Goal: Obtain resource: Download file/media

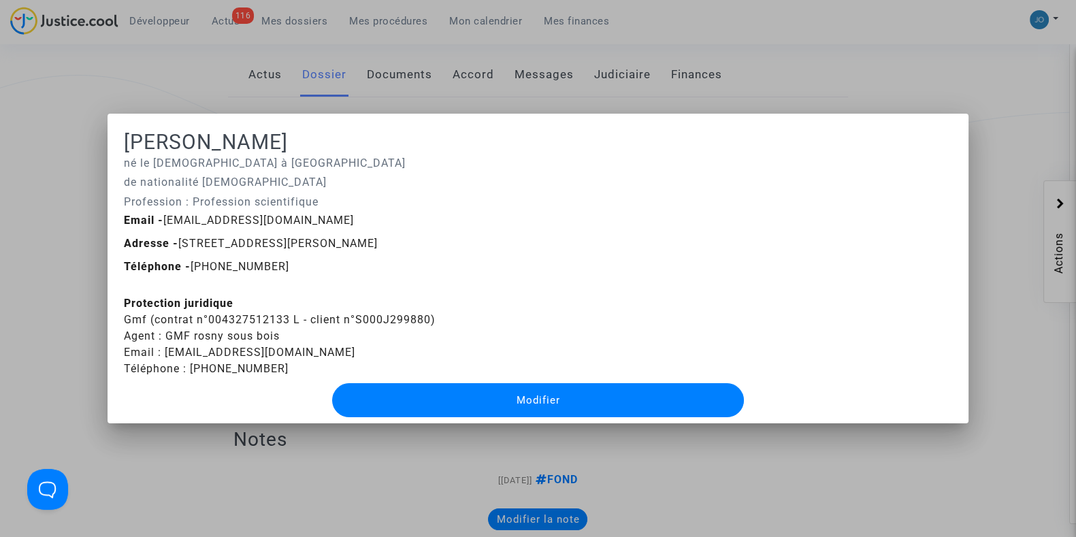
click at [378, 482] on div at bounding box center [538, 268] width 1076 height 537
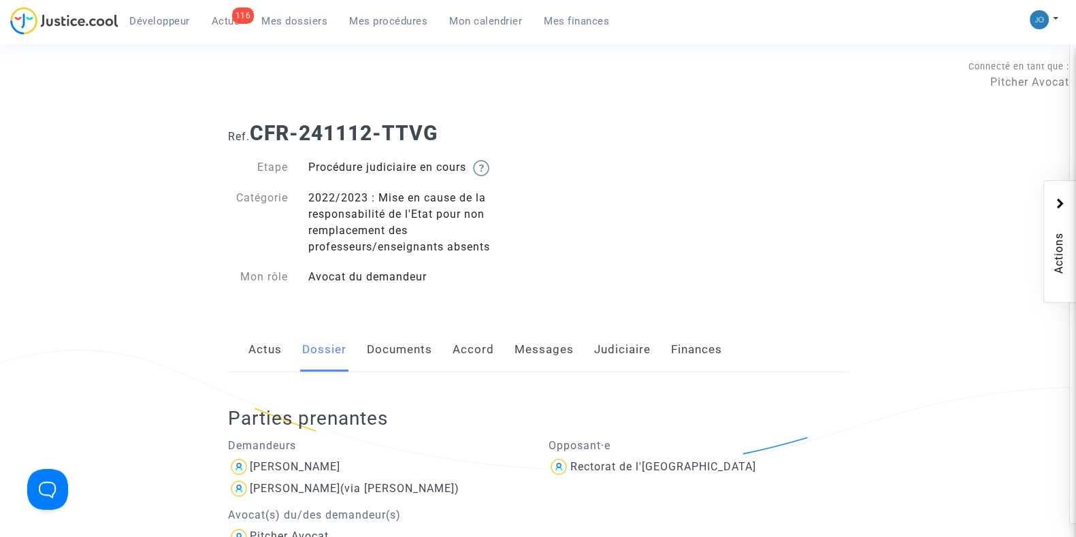
scroll to position [275, 0]
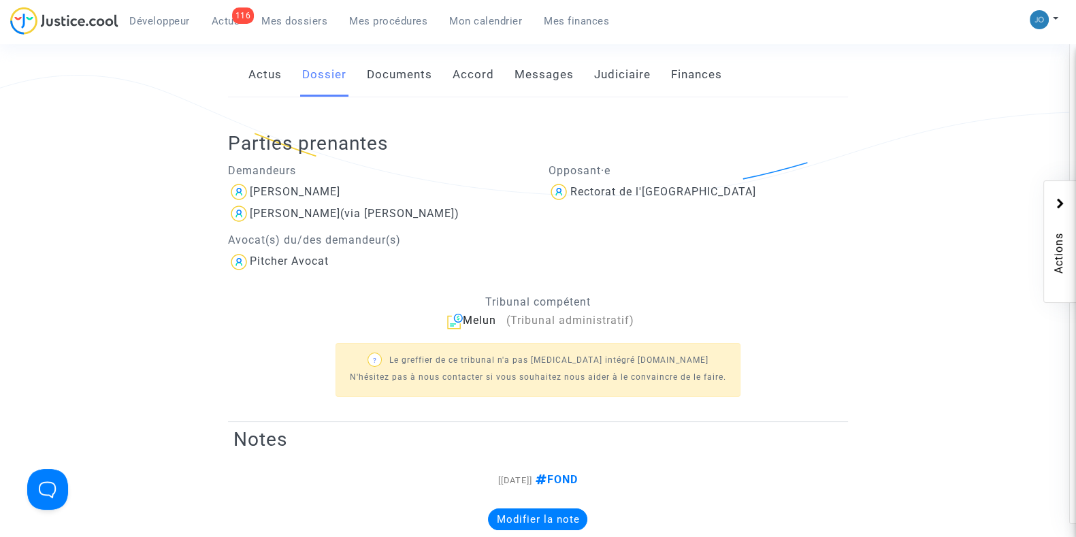
click at [293, 22] on span "Mes dossiers" at bounding box center [294, 21] width 66 height 12
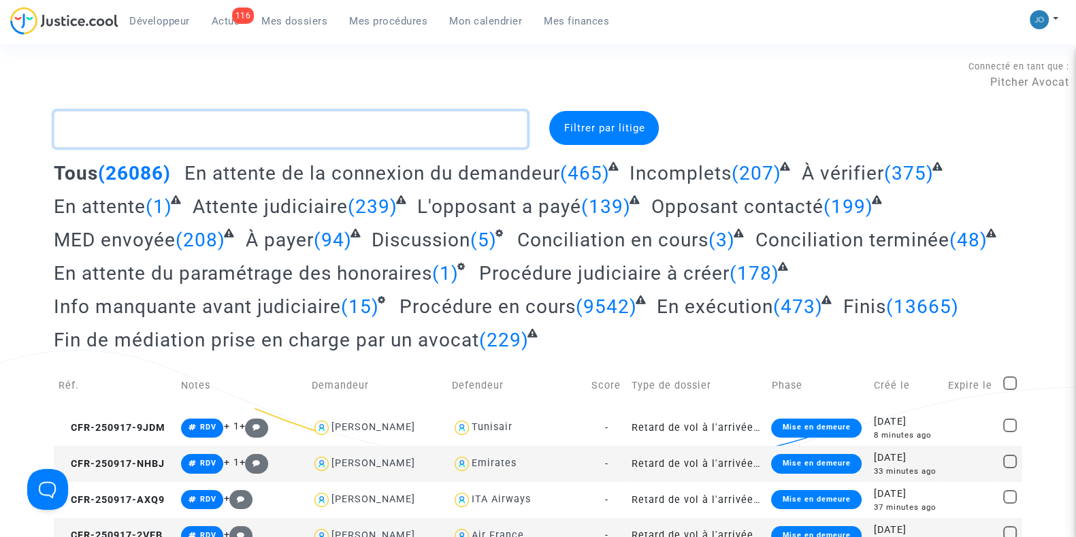
click at [382, 120] on textarea at bounding box center [291, 129] width 474 height 37
paste textarea "CFR-250225-BD4E"
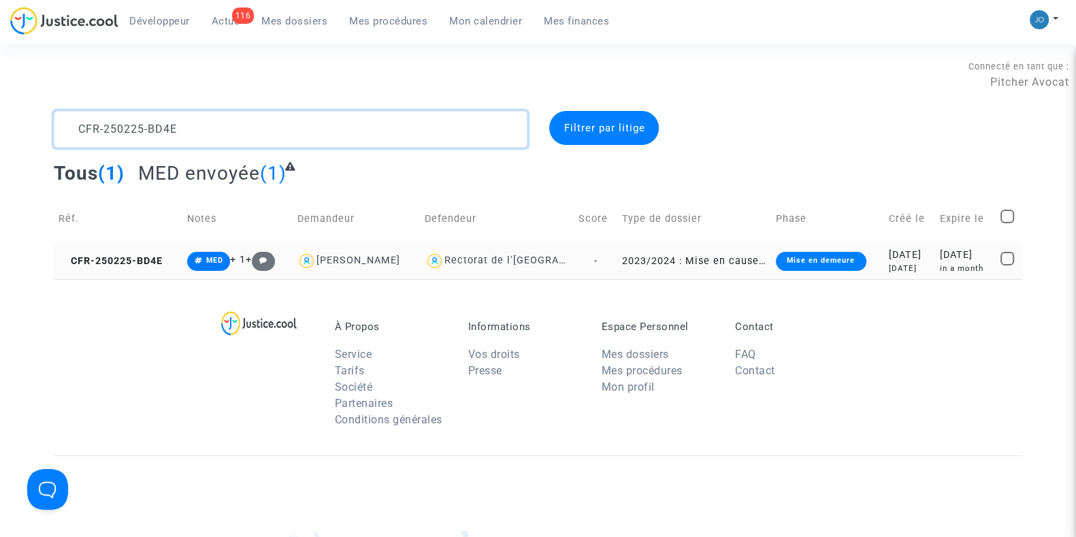
type textarea "CFR-250225-BD4E"
click at [917, 263] on div "[DATE]" at bounding box center [909, 269] width 42 height 12
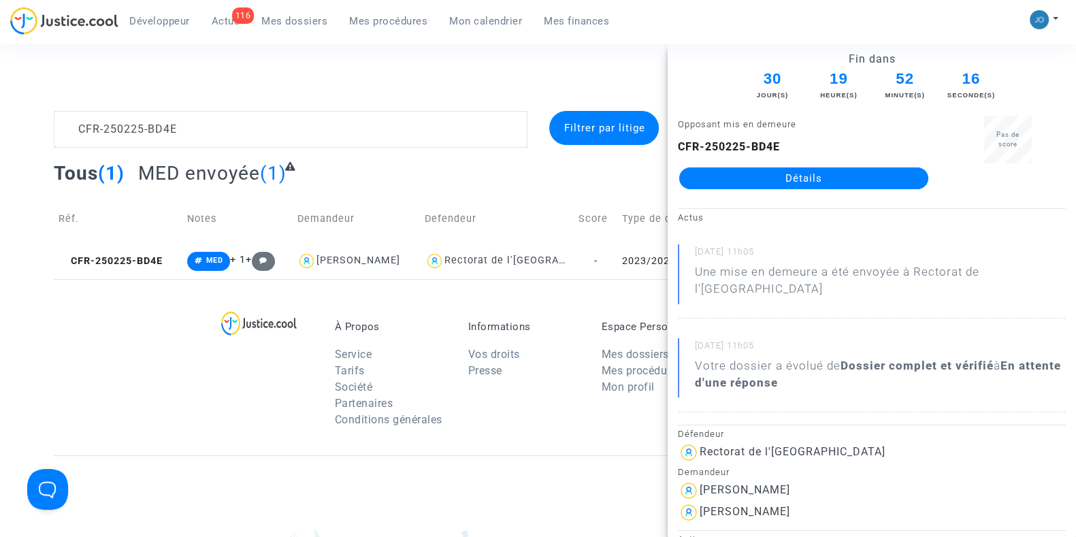
click at [820, 170] on link "Détails" at bounding box center [803, 178] width 249 height 22
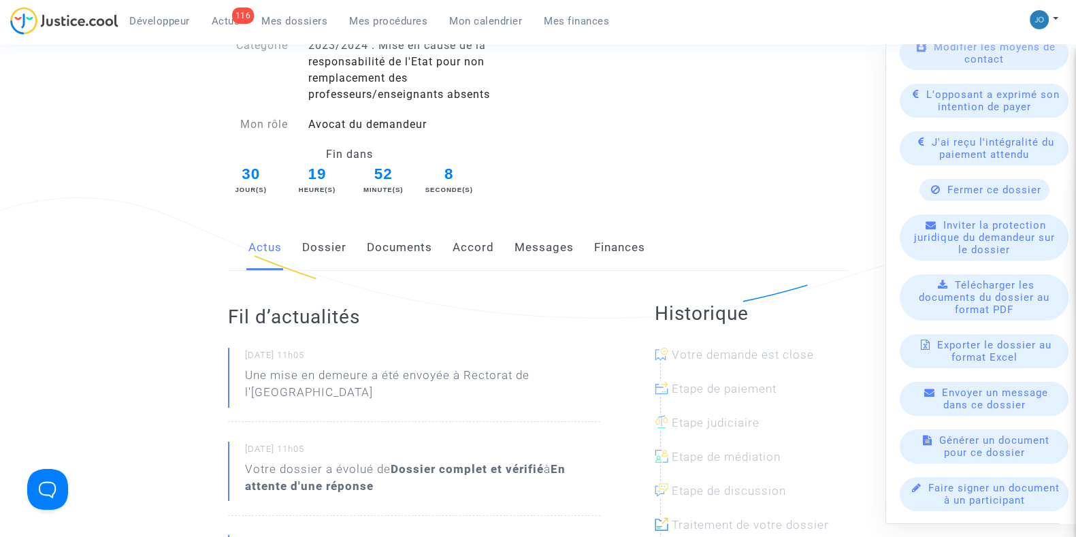
scroll to position [154, 0]
click at [995, 295] on span "Télécharger les documents du dossier au format PDF" at bounding box center [983, 296] width 131 height 37
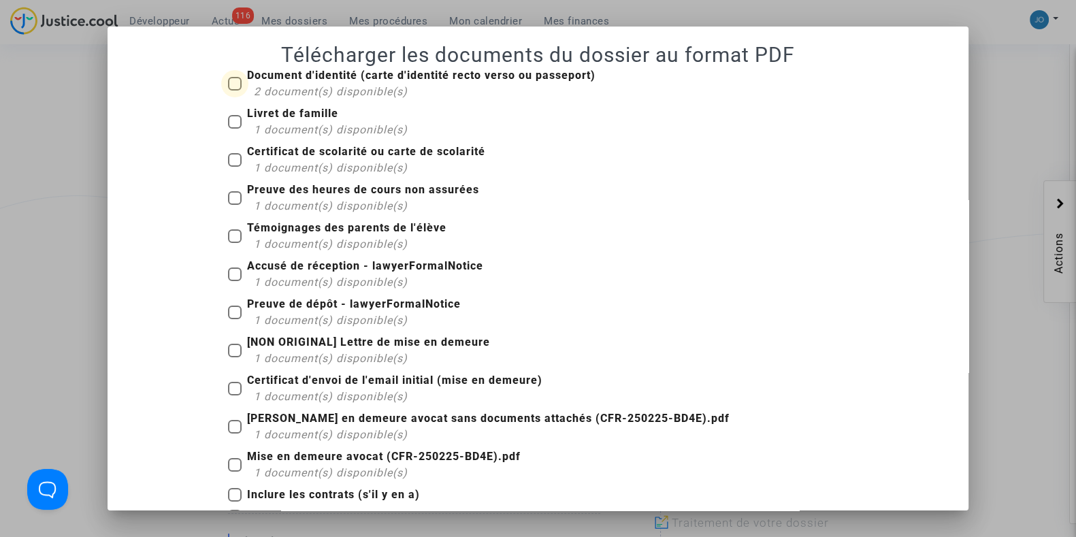
click at [228, 89] on span at bounding box center [235, 84] width 14 height 14
click at [234, 90] on input "Document d'identité (carte d'identité recto verso ou passeport) 2 document(s) d…" at bounding box center [234, 90] width 1 height 1
checkbox input "true"
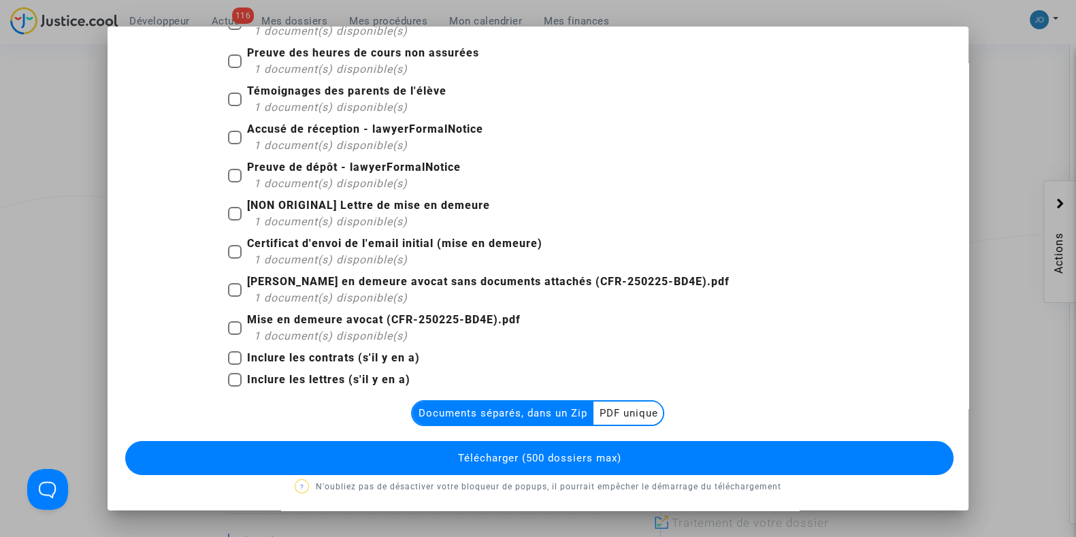
scroll to position [139, 0]
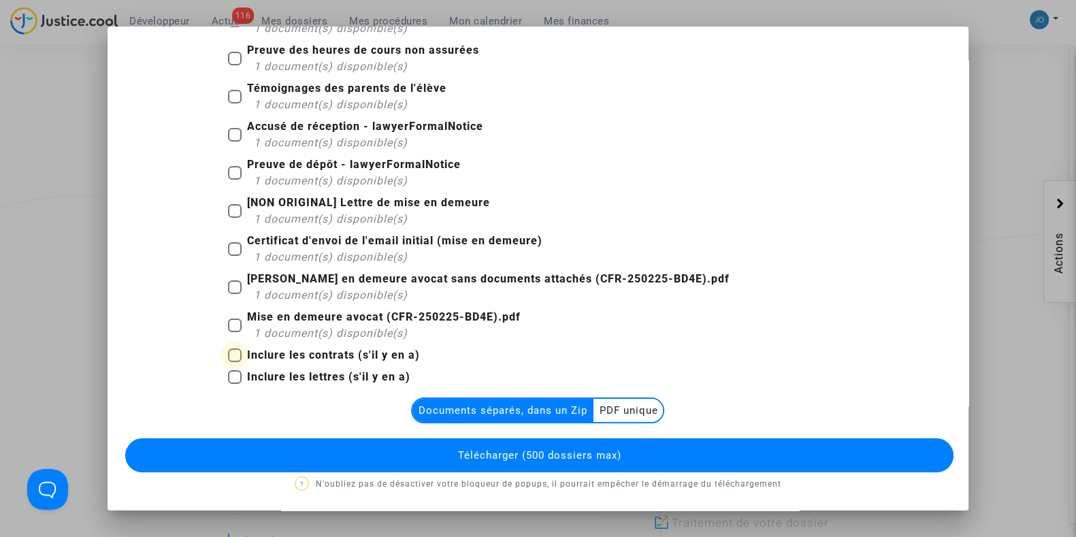
click at [228, 347] on label "Inclure les contrats (s'il y en a)" at bounding box center [324, 355] width 192 height 16
click at [234, 362] on input "Inclure les contrats (s'il y en a)" at bounding box center [234, 362] width 1 height 1
checkbox input "true"
click at [228, 321] on span at bounding box center [235, 325] width 14 height 14
click at [234, 332] on input "Mise en demeure avocat (CFR-250225-BD4E).pdf 1 document(s) disponible(s)" at bounding box center [234, 332] width 1 height 1
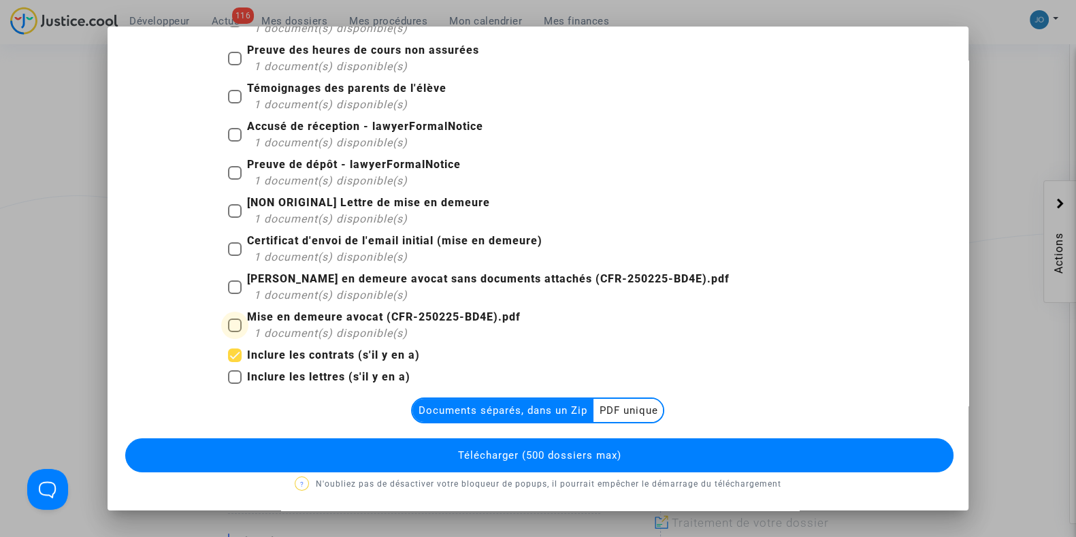
checkbox input "true"
click at [228, 289] on span at bounding box center [235, 287] width 14 height 14
click at [234, 294] on input "[PERSON_NAME] en demeure avocat sans documents attachés (CFR-250225-BD4E).pdf 1…" at bounding box center [234, 294] width 1 height 1
checkbox input "true"
click at [228, 242] on span at bounding box center [235, 249] width 14 height 14
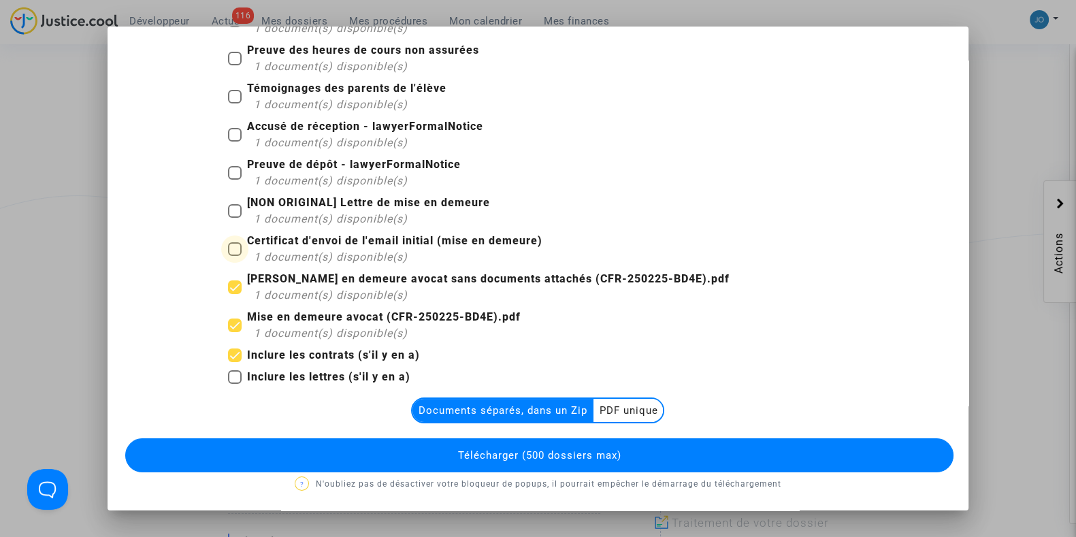
click at [234, 256] on input "Certificat d'envoi de l'email initial (mise en demeure) 1 document(s) disponibl…" at bounding box center [234, 256] width 1 height 1
checkbox input "true"
drag, startPoint x: 227, startPoint y: 212, endPoint x: 225, endPoint y: 168, distance: 44.3
click at [225, 168] on div "Document d'identité (carte d'identité recto verso ou passeport) 2 document(s) d…" at bounding box center [538, 159] width 640 height 463
click at [228, 168] on span at bounding box center [235, 173] width 14 height 14
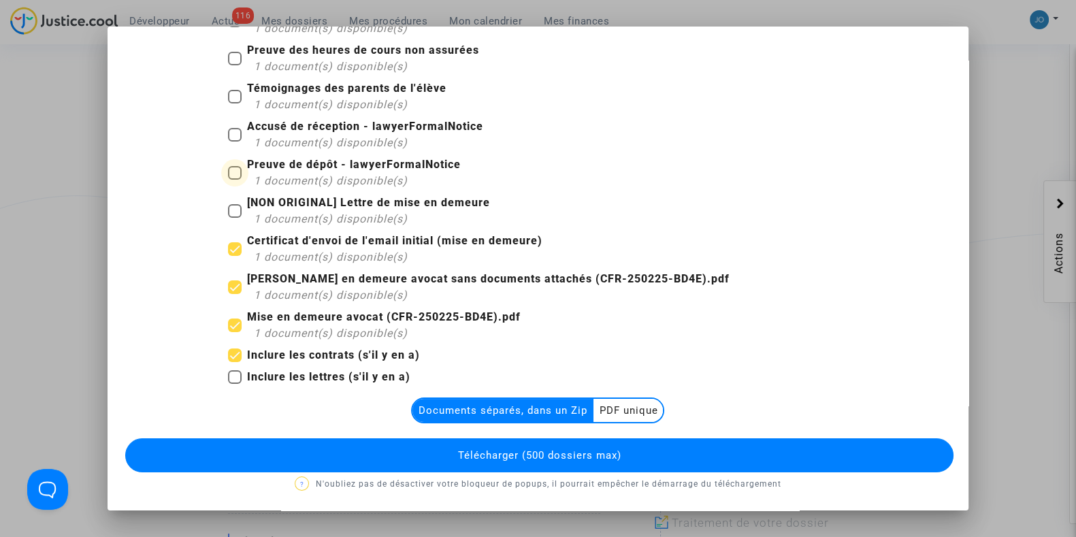
click at [234, 180] on input "Preuve de dépôt - lawyerFormalNotice 1 document(s) disponible(s)" at bounding box center [234, 180] width 1 height 1
checkbox input "true"
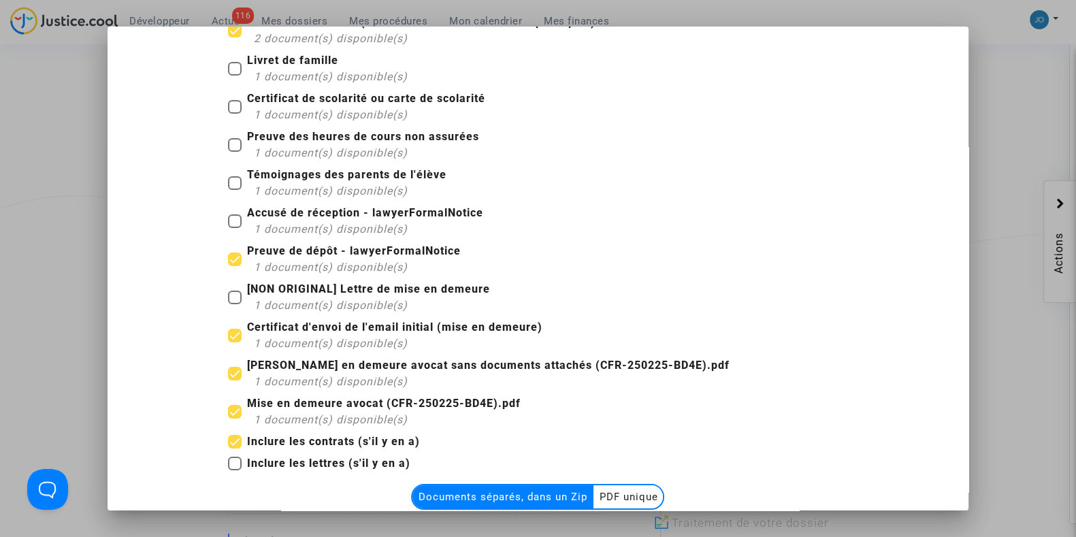
scroll to position [29, 0]
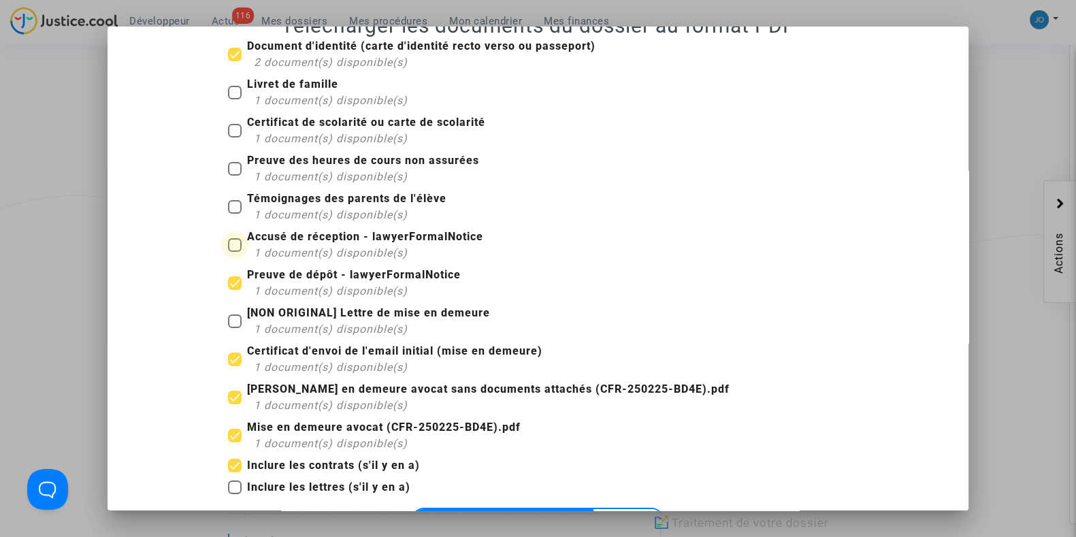
click at [231, 244] on span at bounding box center [235, 245] width 14 height 14
click at [234, 252] on input "Accusé de réception - lawyerFormalNotice 1 document(s) disponible(s)" at bounding box center [234, 252] width 1 height 1
checkbox input "true"
click at [229, 211] on span at bounding box center [235, 207] width 14 height 14
click at [234, 214] on input "Témoignages des parents de l'élève 1 document(s) disponible(s)" at bounding box center [234, 214] width 1 height 1
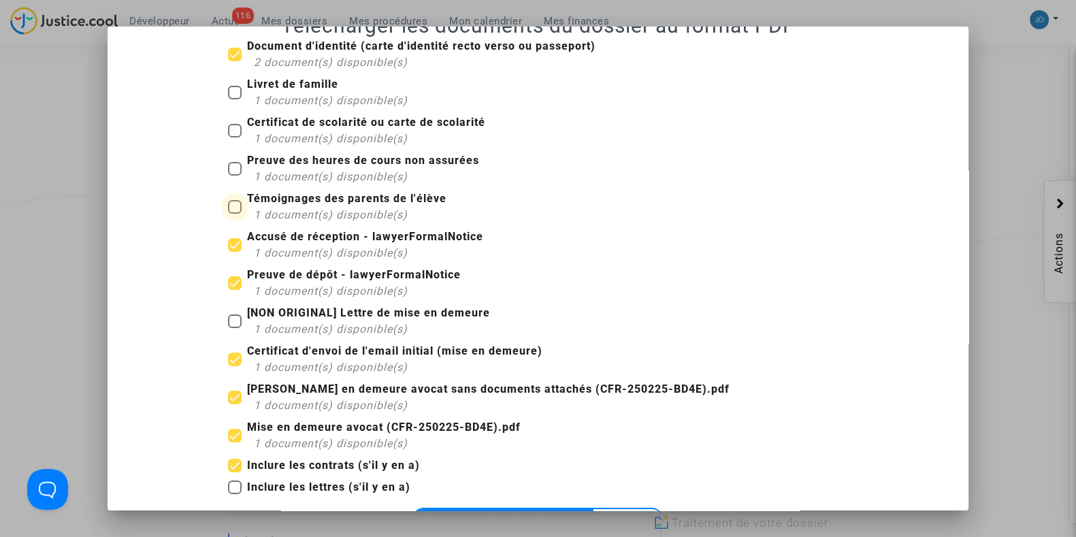
checkbox input "true"
click at [228, 181] on label "Preuve des heures de cours non assurées 1 document(s) disponible(s)" at bounding box center [353, 168] width 251 height 33
click at [234, 176] on input "Preuve des heures de cours non assurées 1 document(s) disponible(s)" at bounding box center [234, 176] width 1 height 1
checkbox input "true"
click at [228, 137] on span at bounding box center [235, 131] width 14 height 14
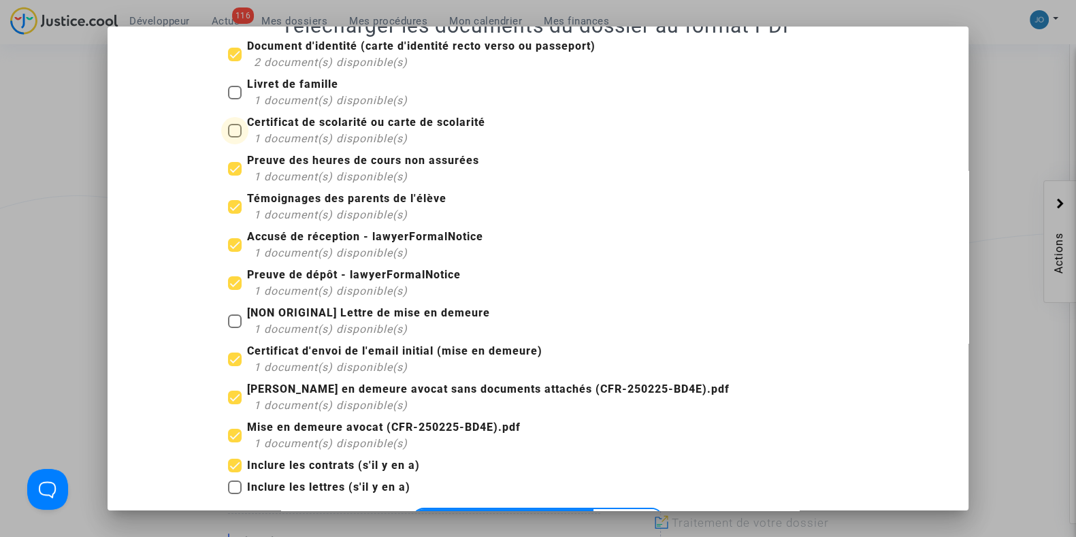
click at [234, 137] on input "Certificat de scolarité ou carte de scolarité 1 document(s) disponible(s)" at bounding box center [234, 137] width 1 height 1
checkbox input "true"
click at [228, 97] on span at bounding box center [235, 93] width 14 height 14
click at [234, 99] on input "Livret de famille 1 document(s) disponible(s)" at bounding box center [234, 99] width 1 height 1
checkbox input "true"
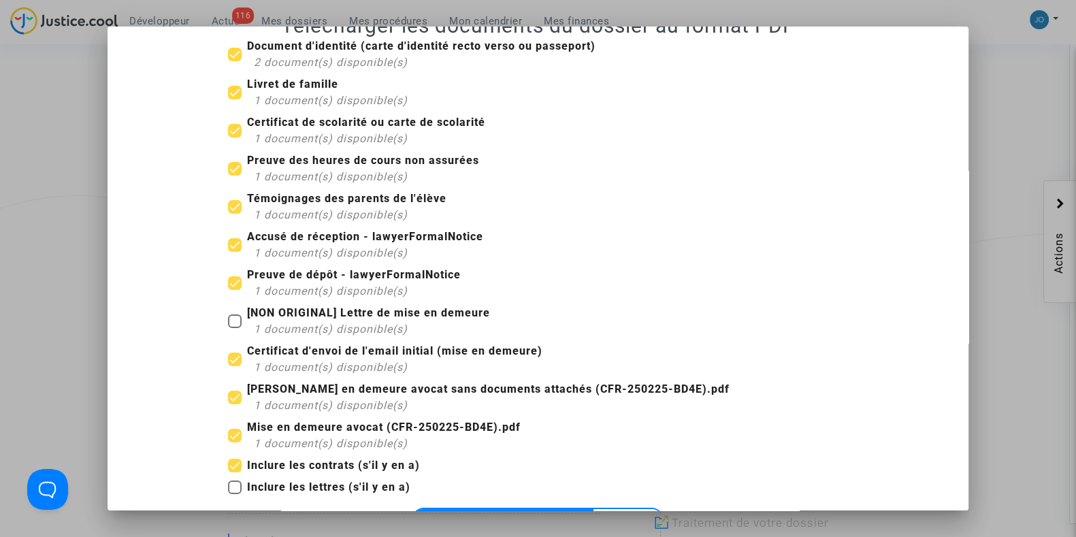
scroll to position [139, 0]
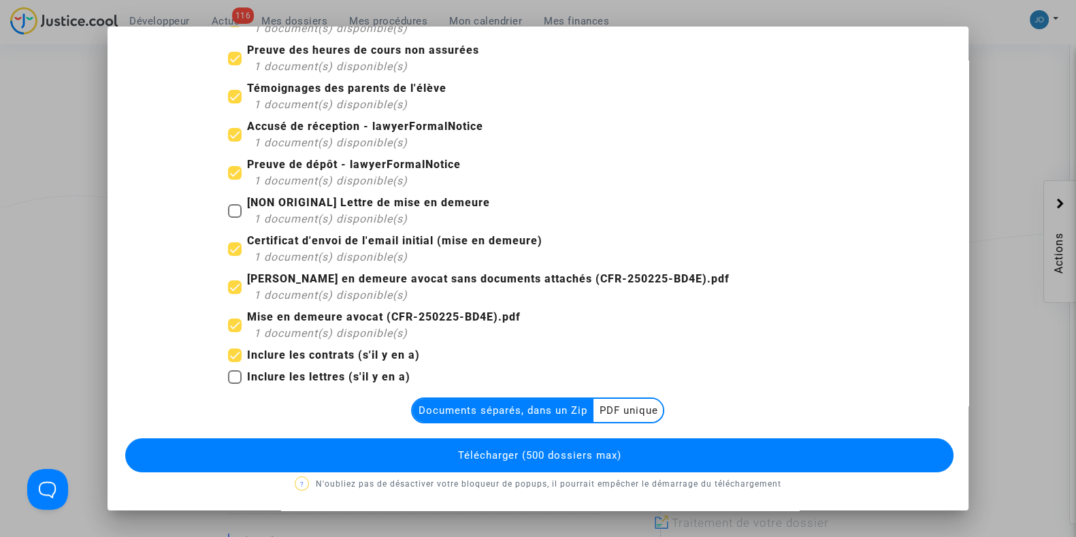
click at [470, 461] on button "Télécharger (500 dossiers max)" at bounding box center [539, 455] width 828 height 34
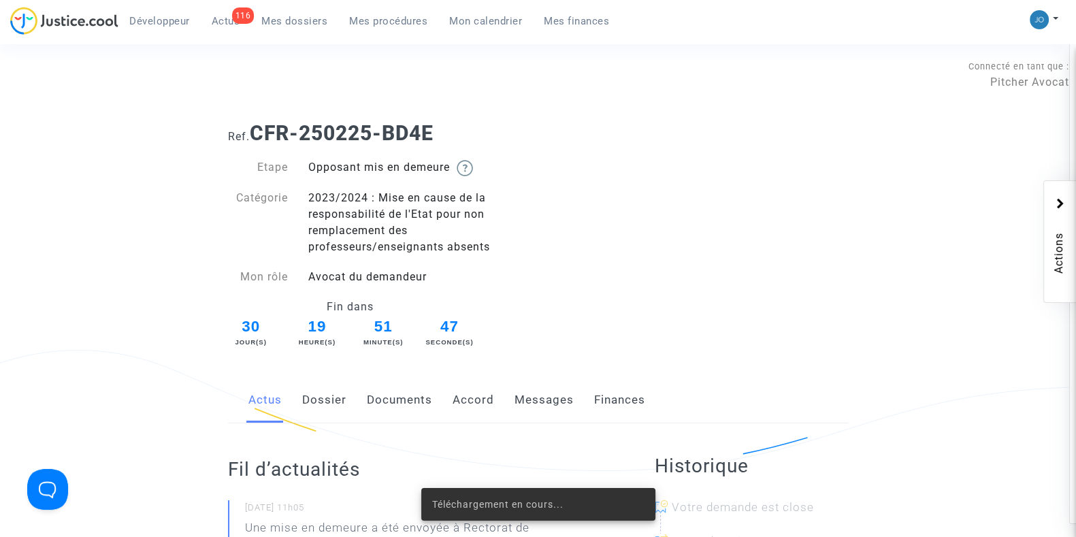
scroll to position [154, 0]
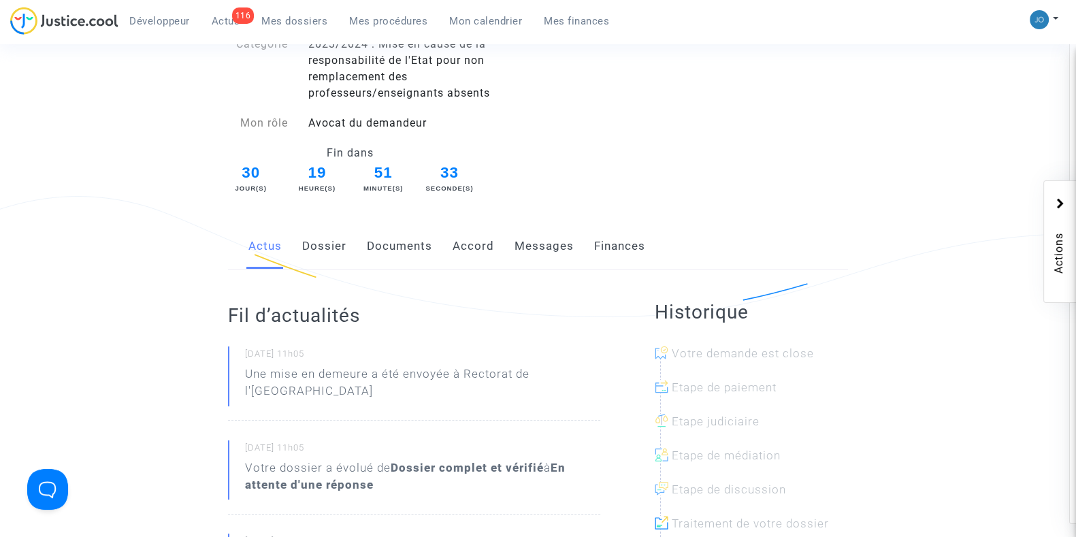
click at [340, 242] on link "Dossier" at bounding box center [324, 246] width 44 height 45
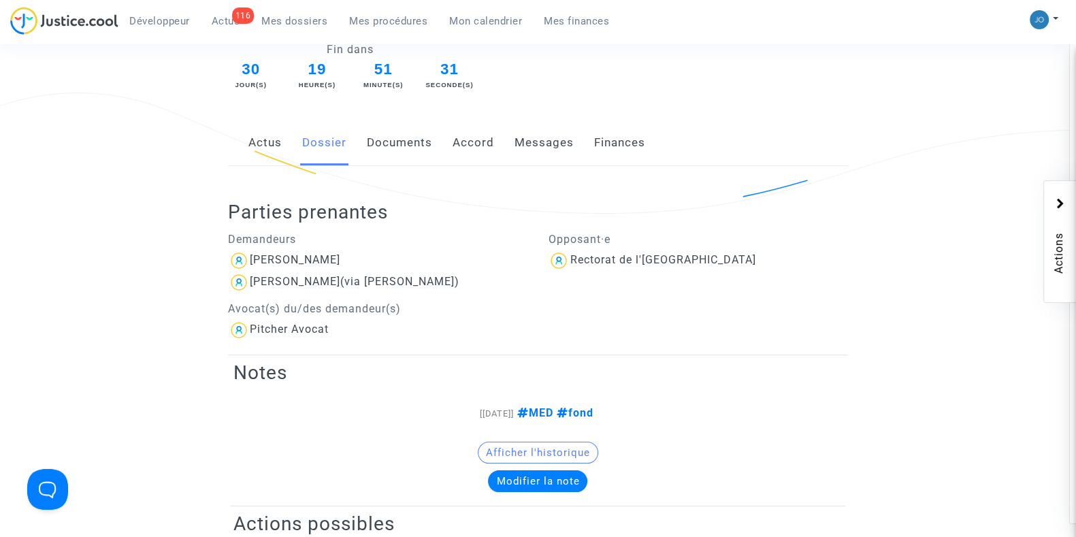
scroll to position [266, 0]
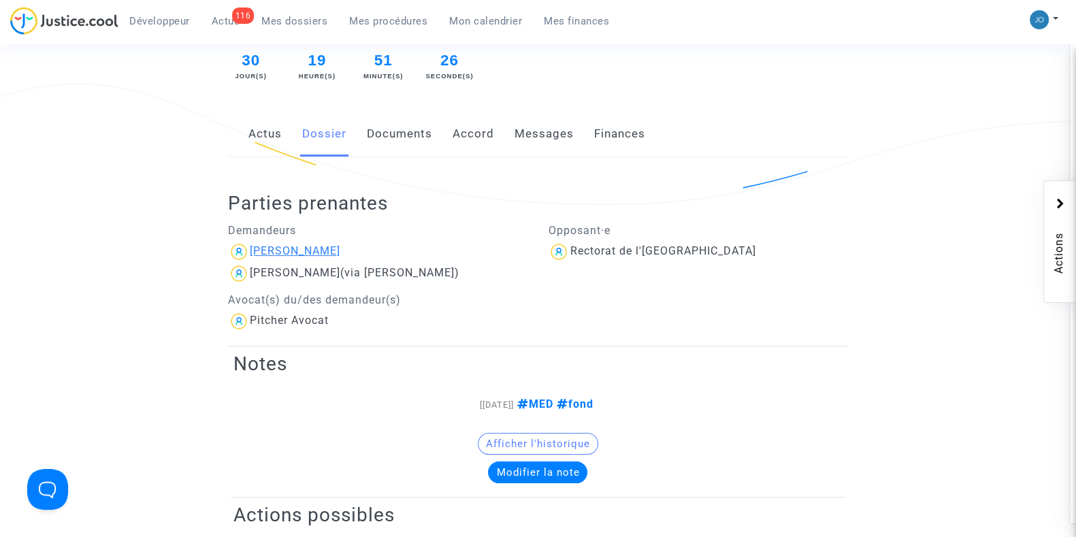
click at [314, 252] on div "[PERSON_NAME]" at bounding box center [295, 250] width 90 height 13
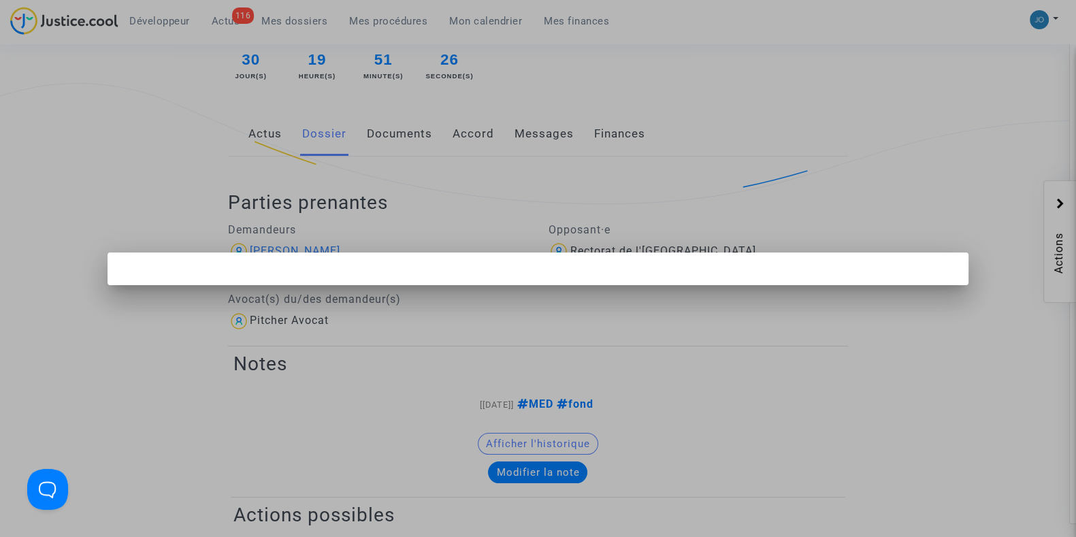
scroll to position [0, 0]
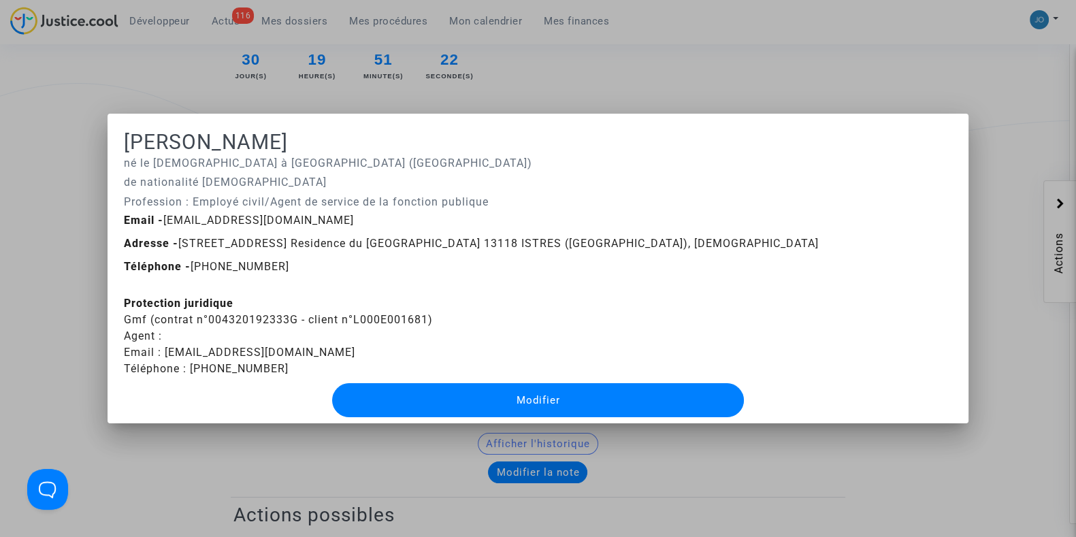
click at [298, 221] on div "Email - [EMAIL_ADDRESS][DOMAIN_NAME]" at bounding box center [538, 220] width 848 height 16
drag, startPoint x: 298, startPoint y: 221, endPoint x: 165, endPoint y: 219, distance: 133.4
click at [165, 219] on div "Email - [EMAIL_ADDRESS][DOMAIN_NAME]" at bounding box center [538, 220] width 848 height 16
copy span "[EMAIL_ADDRESS][DOMAIN_NAME]"
drag, startPoint x: 433, startPoint y: 319, endPoint x: 118, endPoint y: 318, distance: 315.0
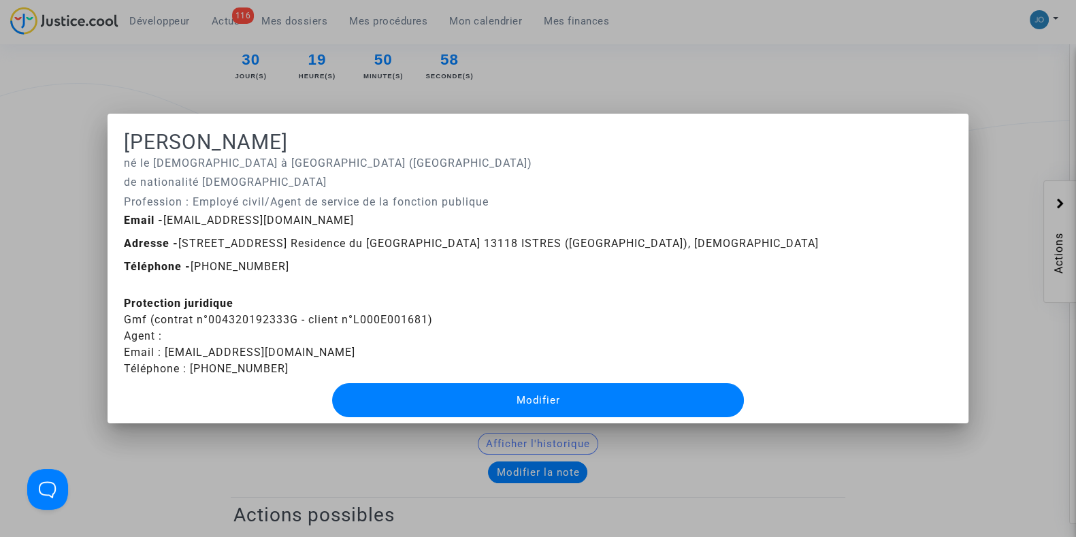
click at [118, 318] on mat-dialog-container "[PERSON_NAME] né le [DEMOGRAPHIC_DATA] à [GEOGRAPHIC_DATA] (ENTRESSEN) de natio…" at bounding box center [537, 269] width 861 height 310
copy div "Gmf (contrat n°004320192333G - client n°L000E001681)"
click at [548, 83] on div at bounding box center [538, 268] width 1076 height 537
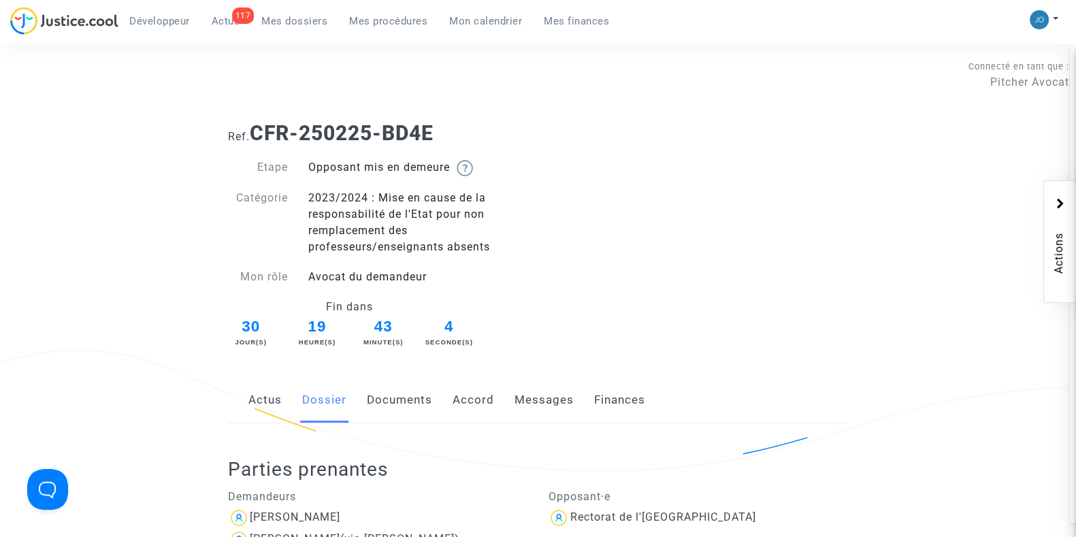
click at [308, 11] on link "Mes dossiers" at bounding box center [294, 21] width 88 height 20
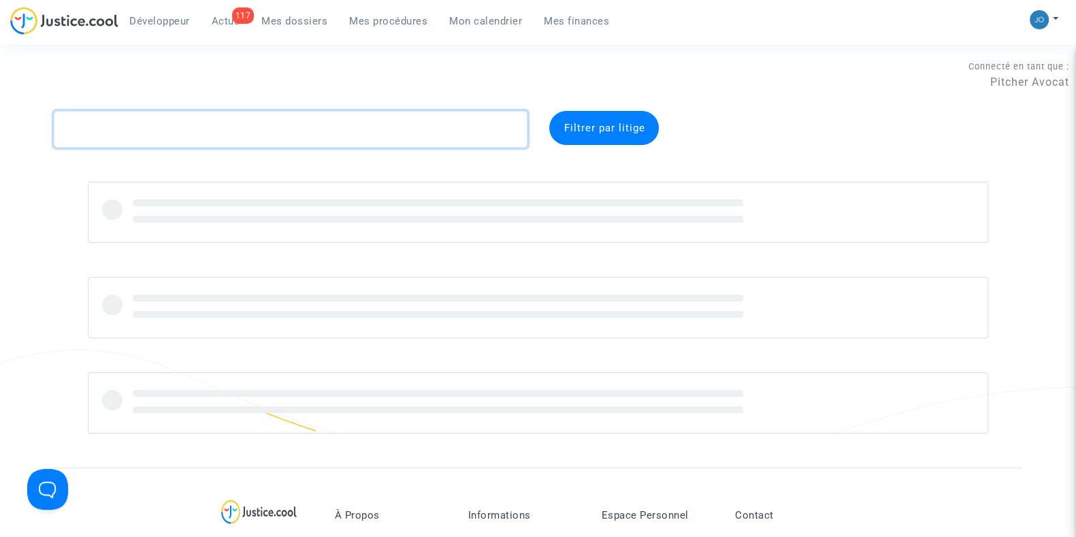
paste textarea "CFR-230904-AU73"
click at [320, 133] on textarea at bounding box center [291, 129] width 474 height 37
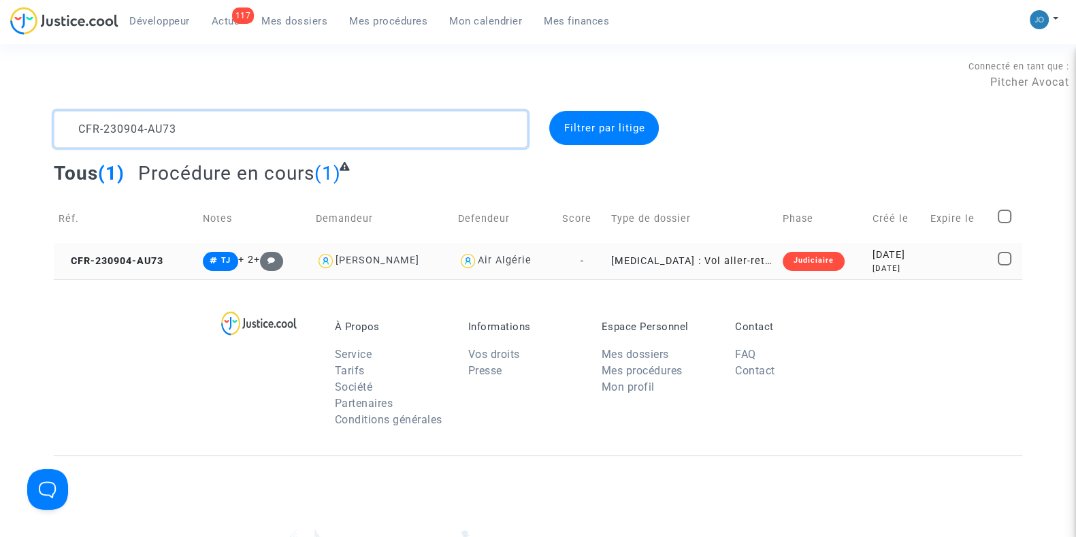
type textarea "CFR-230904-AU73"
click at [872, 263] on div "[DATE]" at bounding box center [896, 269] width 48 height 12
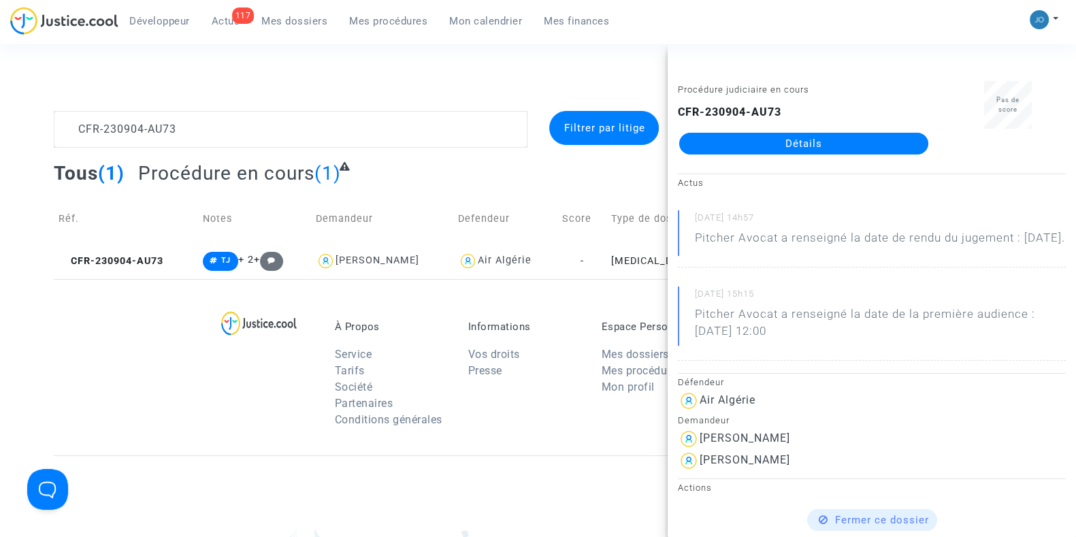
click at [809, 146] on link "Détails" at bounding box center [803, 144] width 249 height 22
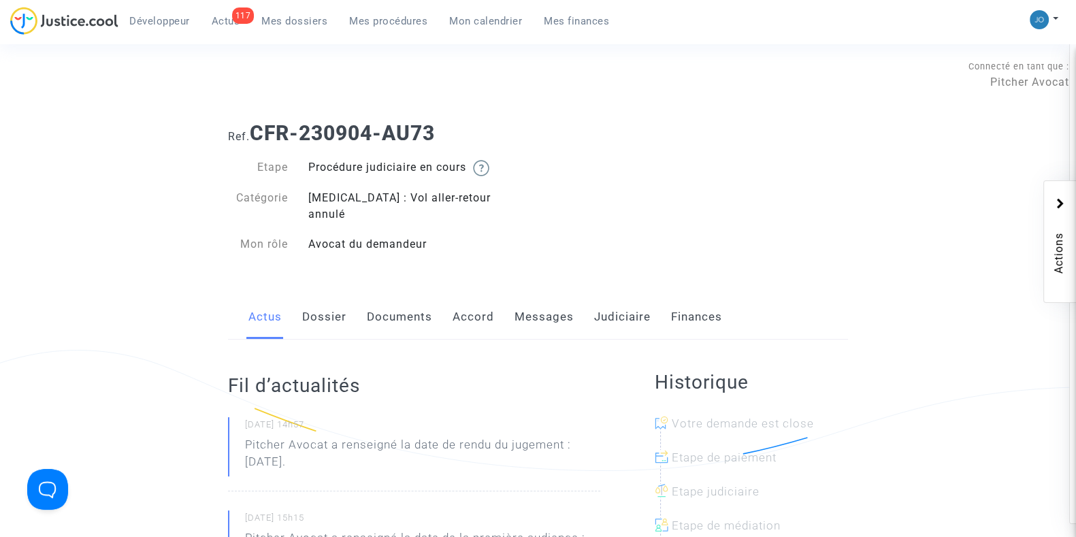
click at [642, 299] on link "Judiciaire" at bounding box center [622, 317] width 56 height 45
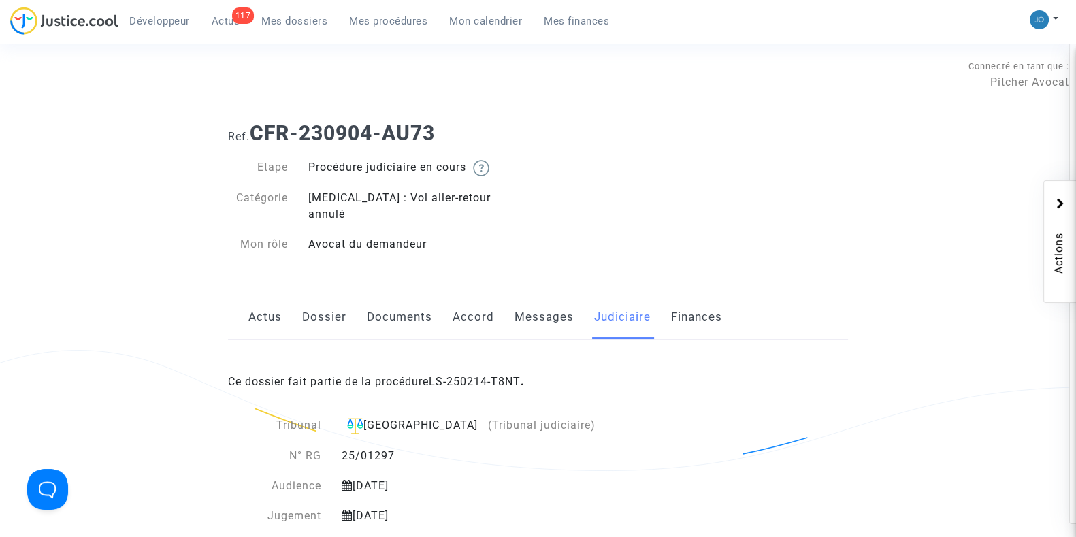
click at [347, 303] on div "Actus Dossier Documents Accord Messages Judiciaire Finances" at bounding box center [538, 318] width 620 height 46
click at [334, 303] on link "Dossier" at bounding box center [324, 317] width 44 height 45
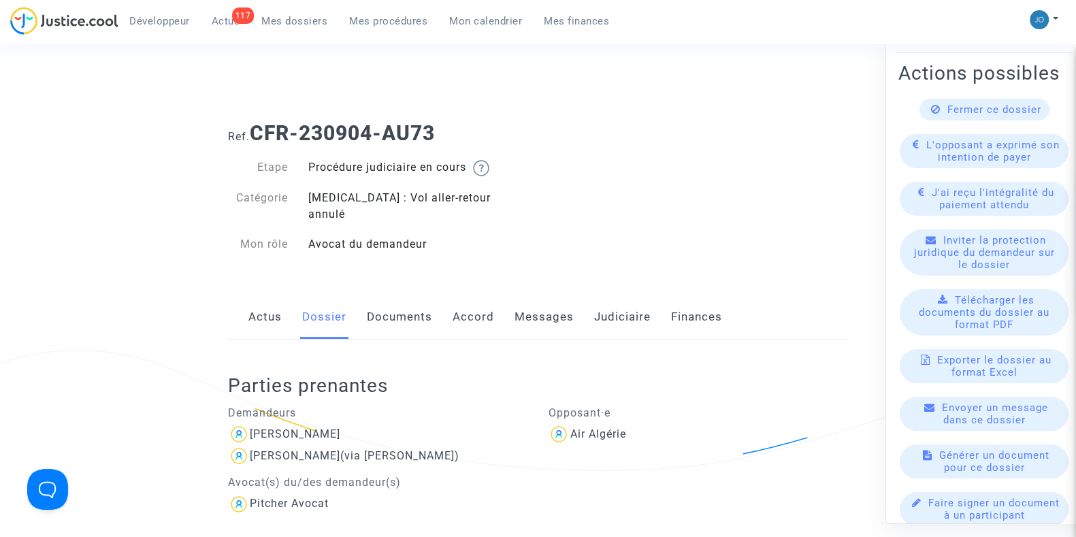
scroll to position [263, 0]
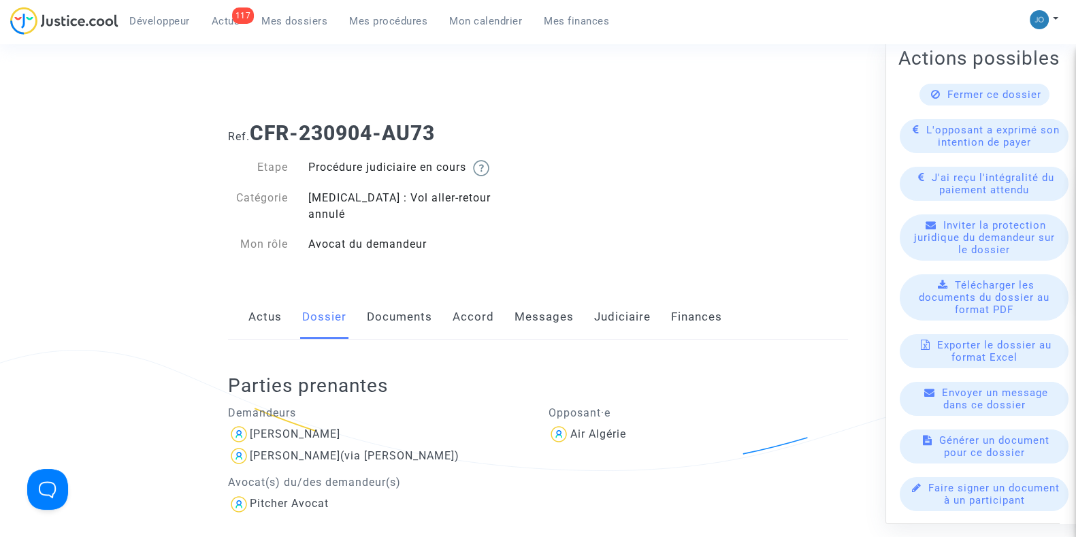
click at [988, 297] on span "Télécharger les documents du dossier au format PDF" at bounding box center [983, 296] width 131 height 37
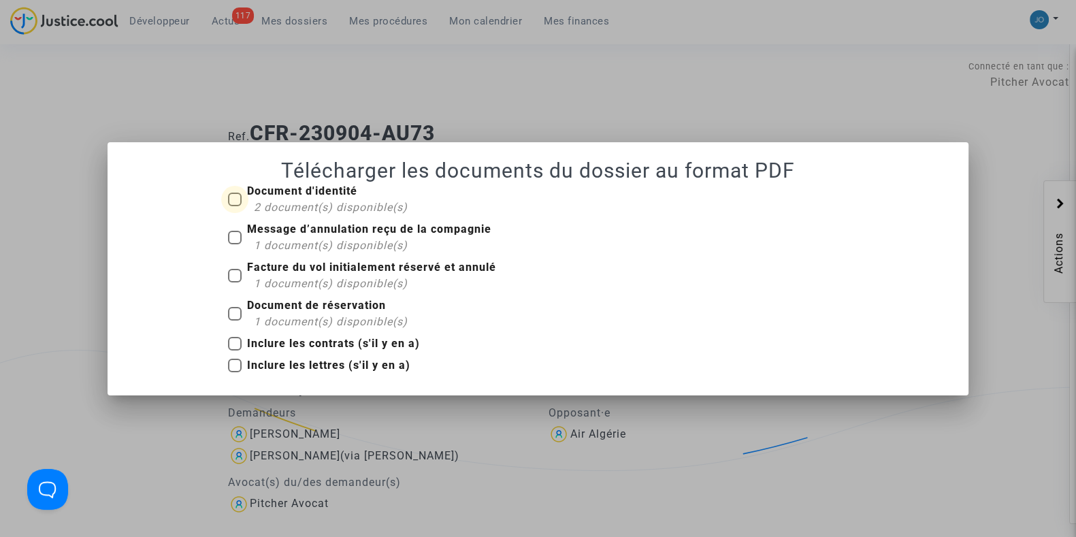
click at [240, 202] on span at bounding box center [235, 200] width 14 height 14
click at [235, 206] on input "Document d'identité 2 document(s) disponible(s)" at bounding box center [234, 206] width 1 height 1
checkbox input "true"
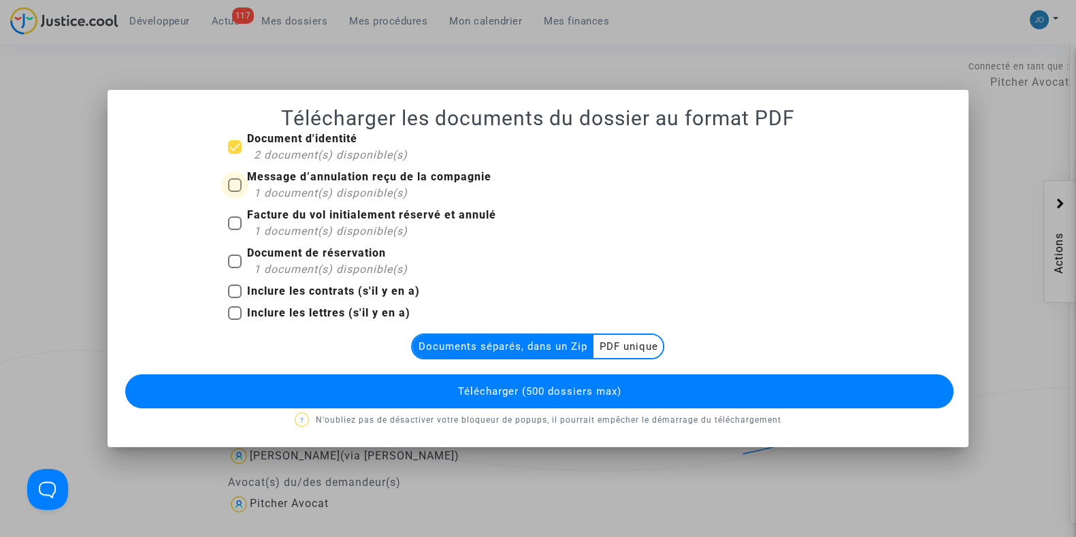
click at [229, 175] on label "Message d’annulation reçu de la compagnie 1 document(s) disponible(s)" at bounding box center [359, 185] width 263 height 33
click at [234, 192] on input "Message d’annulation reçu de la compagnie 1 document(s) disponible(s)" at bounding box center [234, 192] width 1 height 1
checkbox input "true"
click at [235, 214] on label "Facture du vol initialement réservé et annulé 1 document(s) disponible(s)" at bounding box center [362, 223] width 268 height 33
click at [235, 230] on input "Facture du vol initialement réservé et annulé 1 document(s) disponible(s)" at bounding box center [234, 230] width 1 height 1
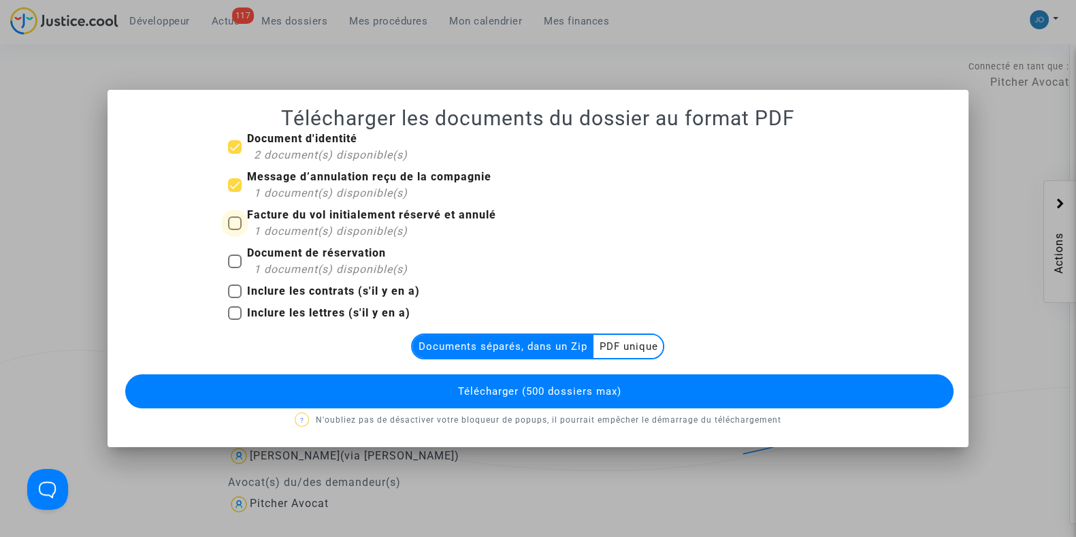
checkbox input "true"
click at [236, 265] on span at bounding box center [235, 261] width 14 height 14
click at [235, 268] on input "Document de réservation 1 document(s) disponible(s)" at bounding box center [234, 268] width 1 height 1
checkbox input "true"
click at [239, 286] on span at bounding box center [235, 291] width 14 height 14
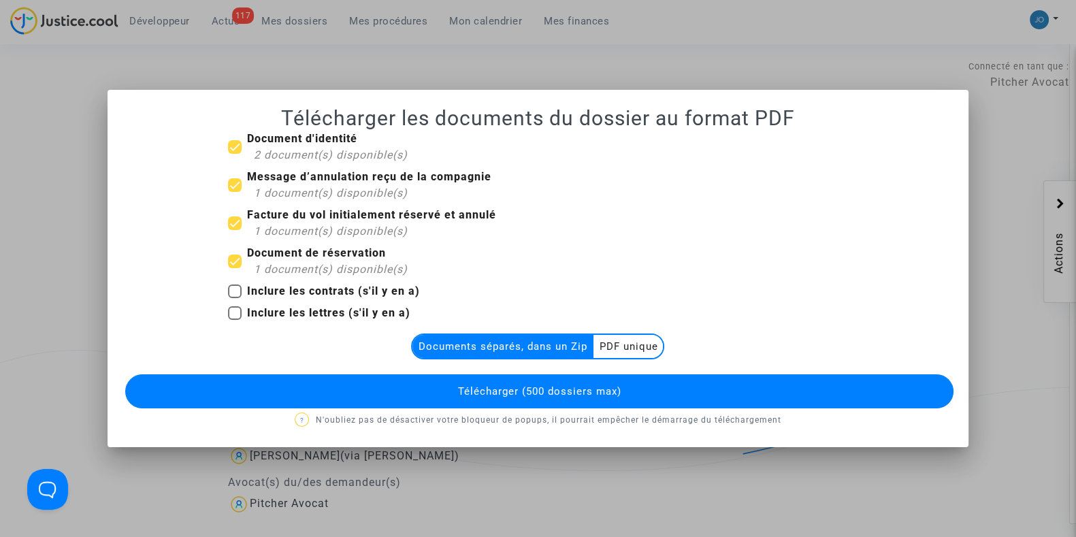
click at [235, 298] on input "Inclure les contrats (s'il y en a)" at bounding box center [234, 298] width 1 height 1
checkbox input "true"
click at [336, 399] on button "Télécharger (500 dossiers max)" at bounding box center [539, 391] width 828 height 34
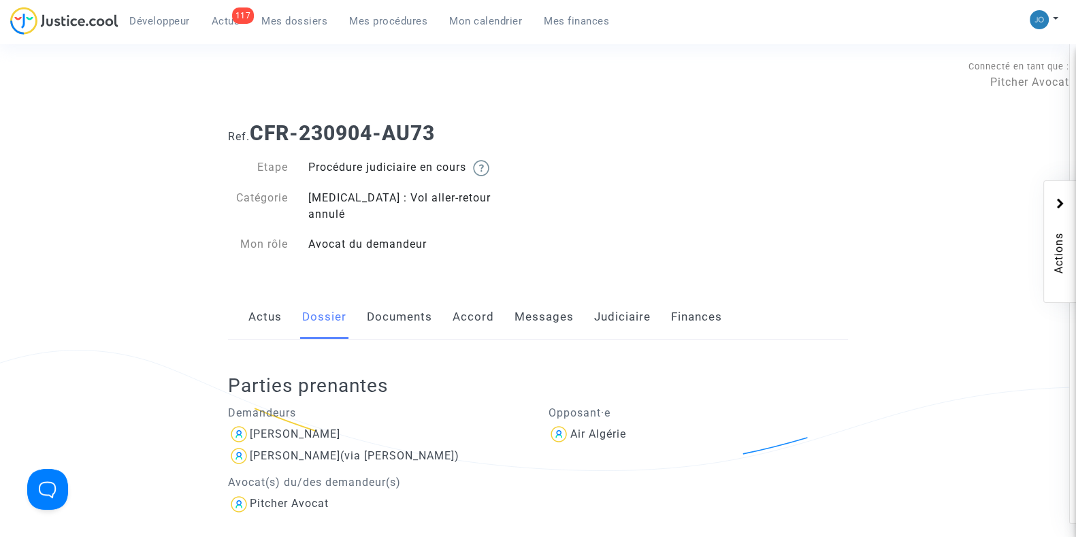
click at [628, 310] on link "Judiciaire" at bounding box center [622, 317] width 56 height 45
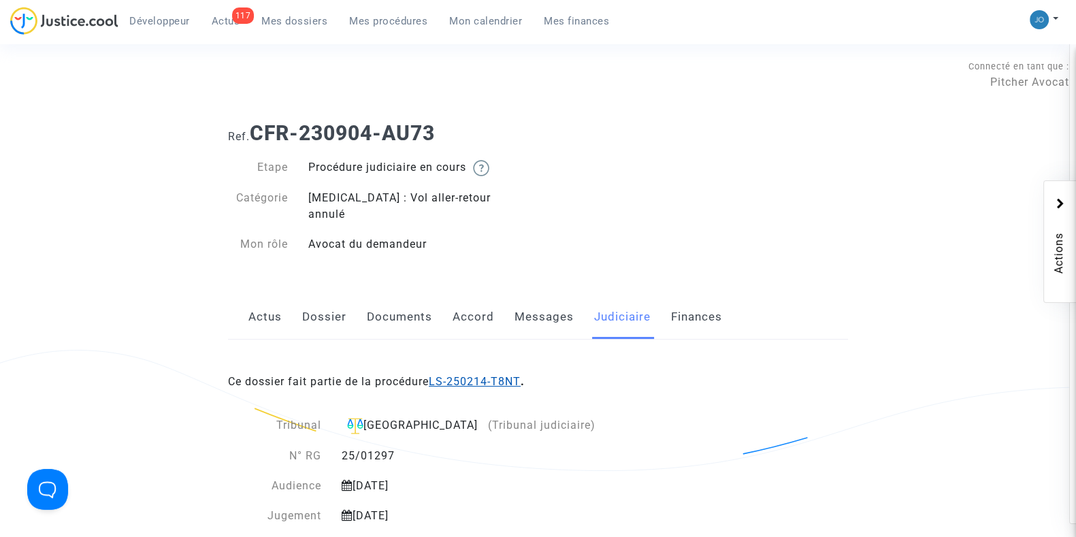
click at [505, 375] on link "LS-250214-T8NT" at bounding box center [475, 381] width 92 height 13
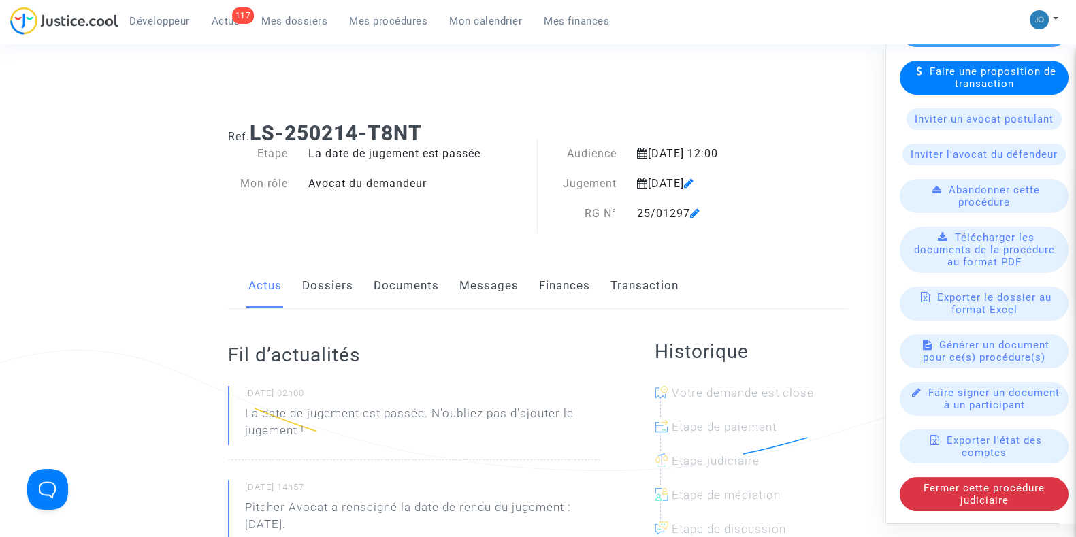
scroll to position [386, 0]
click at [980, 239] on span "Télécharger les documents de la procédure au format PDF" at bounding box center [984, 249] width 141 height 37
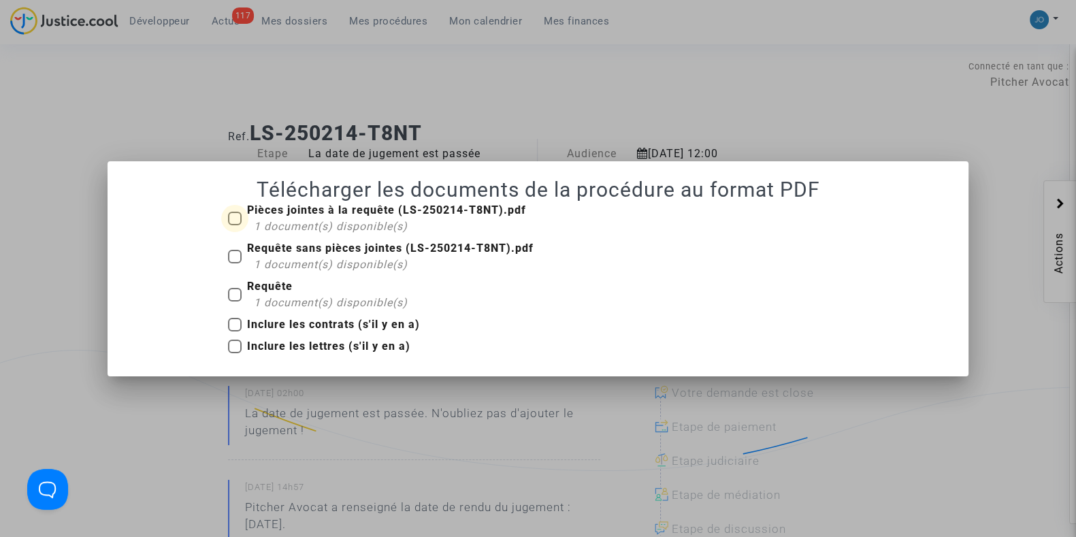
click at [238, 222] on span at bounding box center [235, 219] width 14 height 14
click at [235, 225] on input "Pièces jointes à la requête (LS-250214-T8NT).pdf 1 document(s) disponible(s)" at bounding box center [234, 225] width 1 height 1
checkbox input "true"
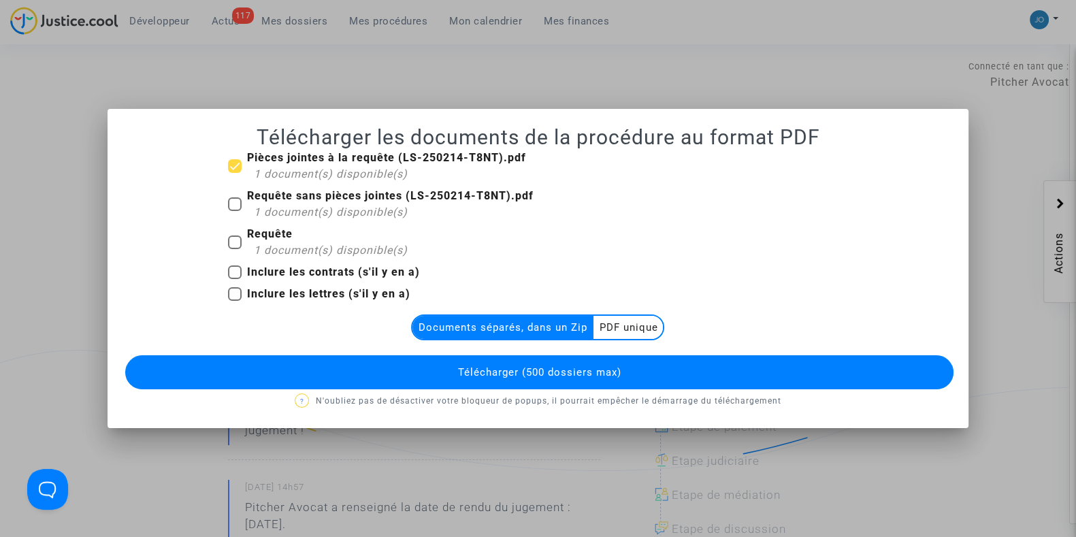
drag, startPoint x: 238, startPoint y: 214, endPoint x: 236, endPoint y: 205, distance: 8.4
click at [236, 205] on label "Requête sans pièces jointes (LS-250214-T8NT).pdf 1 document(s) disponible(s)" at bounding box center [380, 204] width 305 height 33
click at [235, 211] on input "Requête sans pièces jointes (LS-250214-T8NT).pdf 1 document(s) disponible(s)" at bounding box center [234, 211] width 1 height 1
click at [236, 205] on span at bounding box center [235, 204] width 14 height 14
click at [235, 211] on input "Requête sans pièces jointes (LS-250214-T8NT).pdf 1 document(s) disponible(s)" at bounding box center [234, 211] width 1 height 1
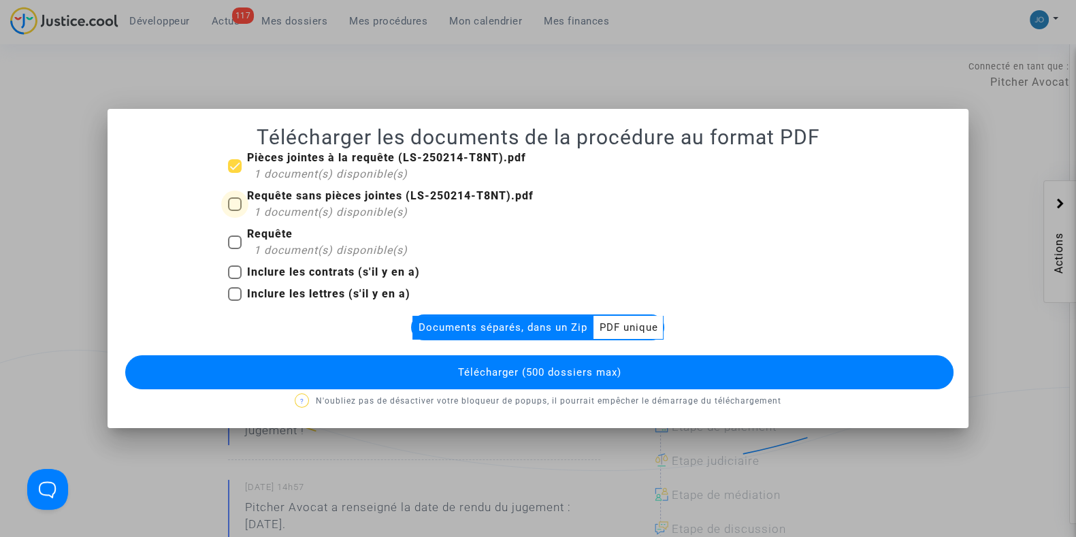
click at [235, 205] on span at bounding box center [235, 204] width 14 height 14
click at [235, 211] on input "Requête sans pièces jointes (LS-250214-T8NT).pdf 1 document(s) disponible(s)" at bounding box center [234, 211] width 1 height 1
checkbox input "true"
click at [232, 239] on span at bounding box center [235, 242] width 14 height 14
click at [234, 249] on input "Requête 1 document(s) disponible(s)" at bounding box center [234, 249] width 1 height 1
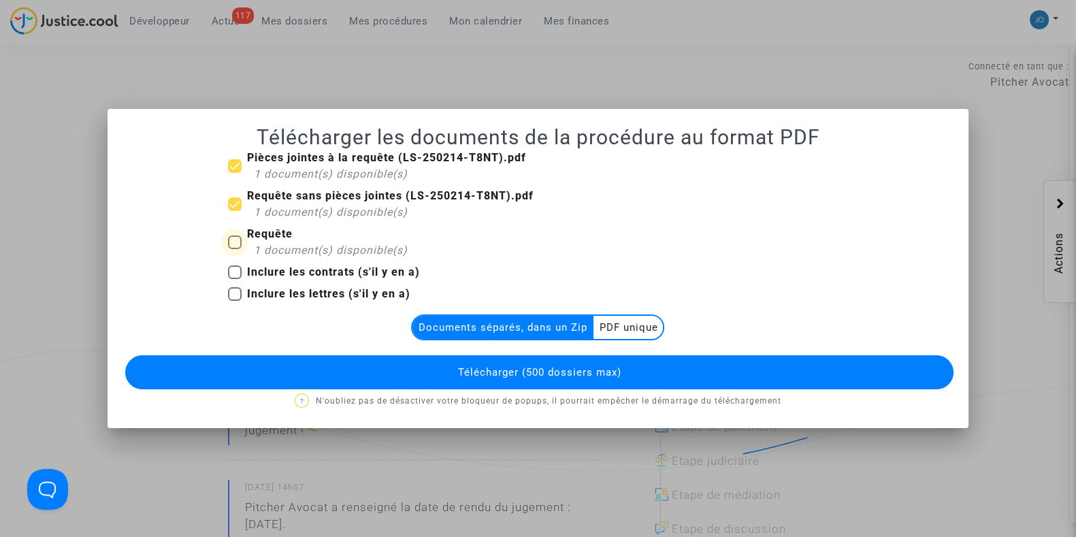
checkbox input "true"
click at [487, 376] on span "Télécharger (500 dossiers max)" at bounding box center [538, 372] width 163 height 12
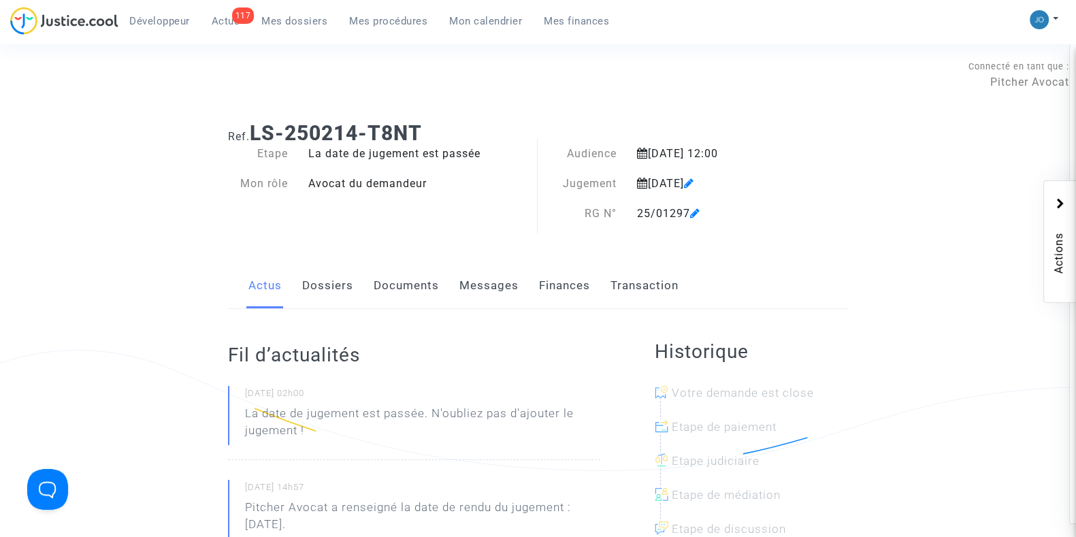
click at [323, 286] on link "Dossiers" at bounding box center [327, 285] width 51 height 45
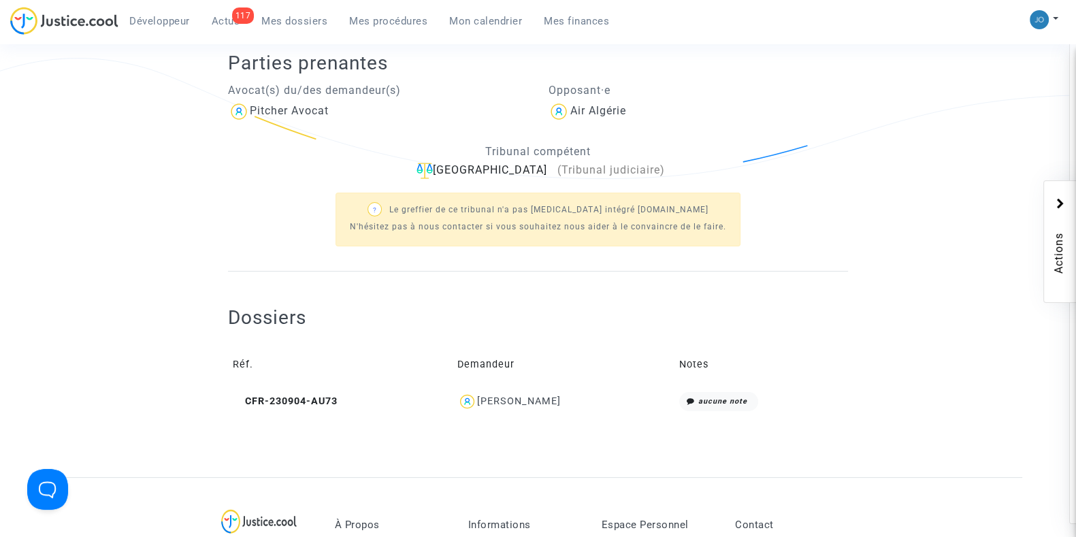
scroll to position [305, 0]
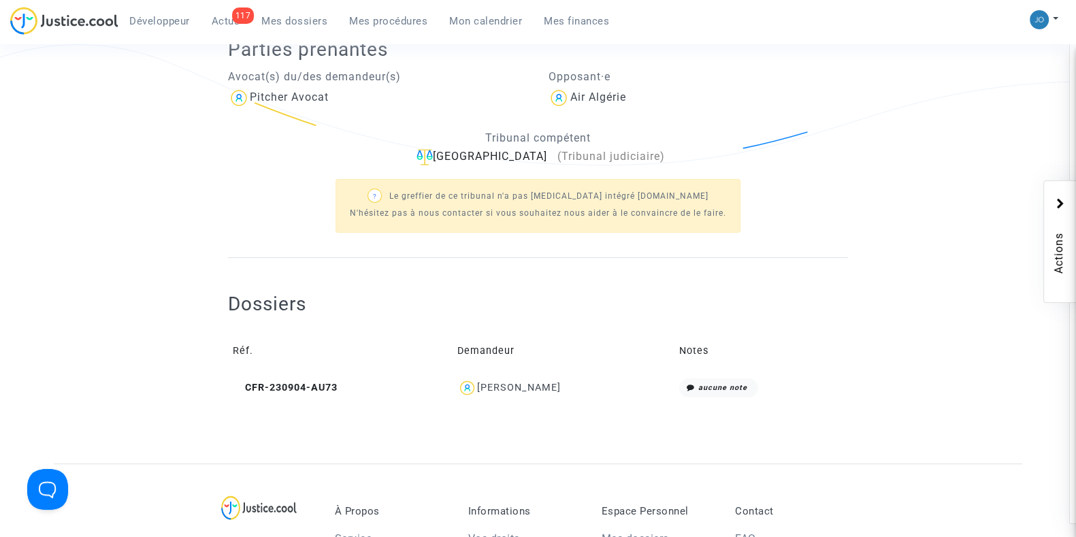
click at [545, 387] on div "[PERSON_NAME]" at bounding box center [519, 388] width 84 height 12
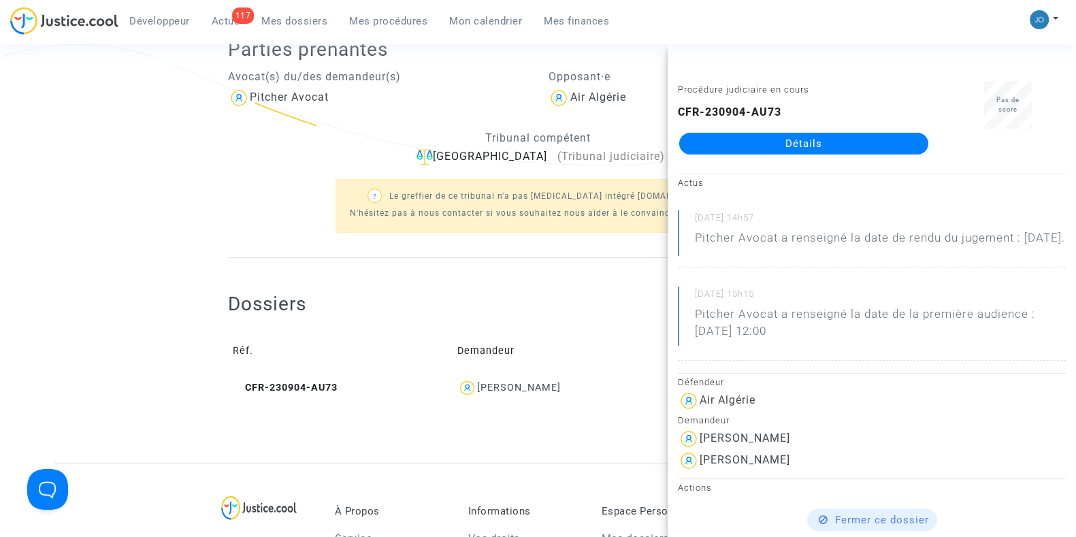
click at [831, 148] on link "Détails" at bounding box center [803, 144] width 249 height 22
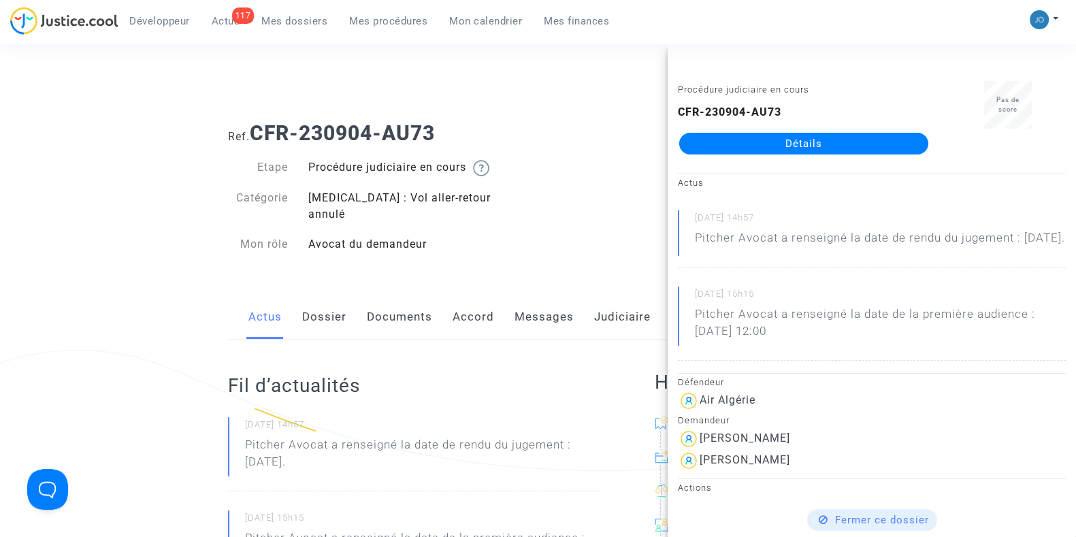
click at [320, 301] on link "Dossier" at bounding box center [324, 317] width 44 height 45
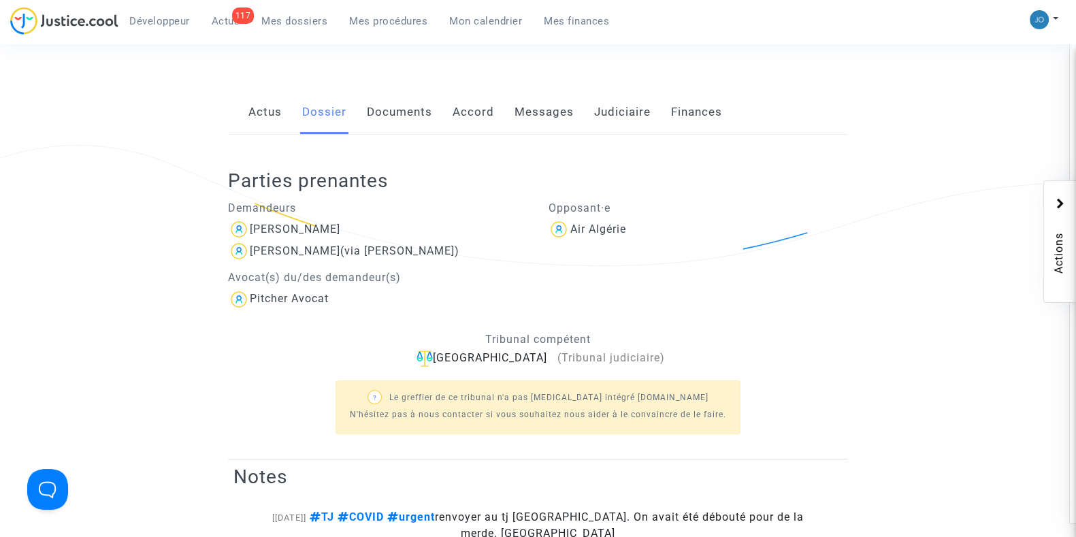
scroll to position [221, 0]
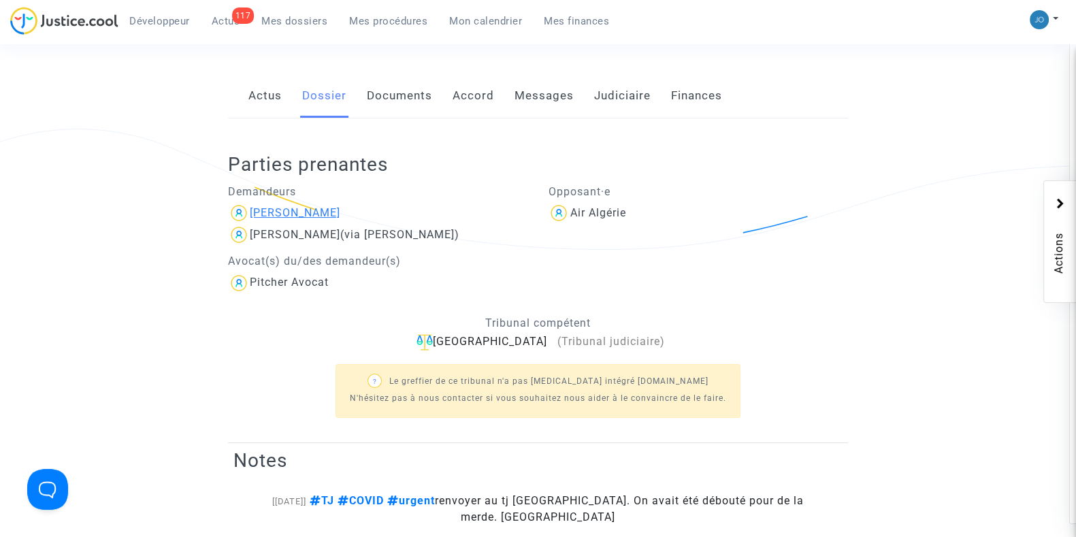
click at [340, 206] on div "[PERSON_NAME]" at bounding box center [295, 212] width 90 height 13
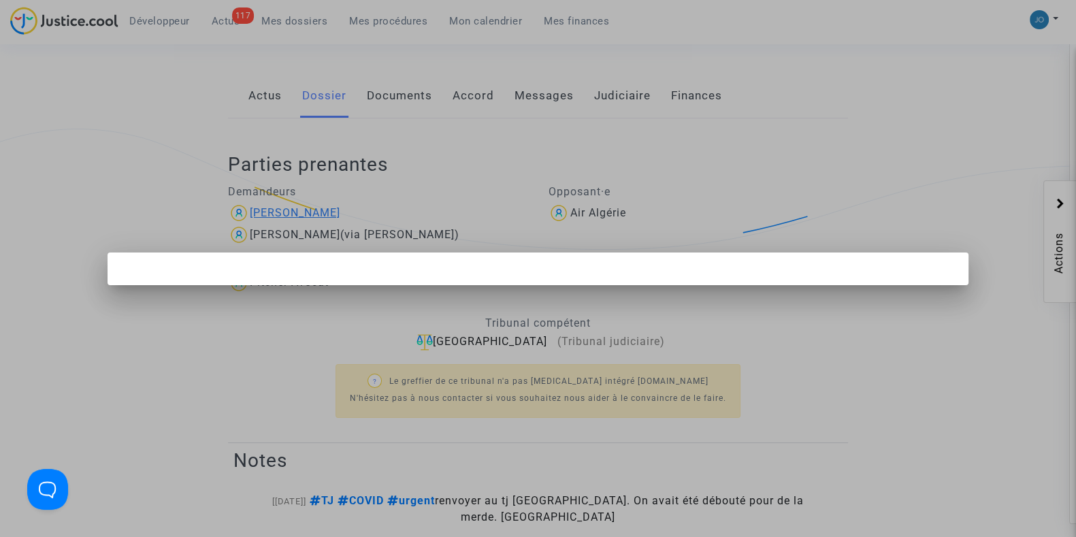
scroll to position [0, 0]
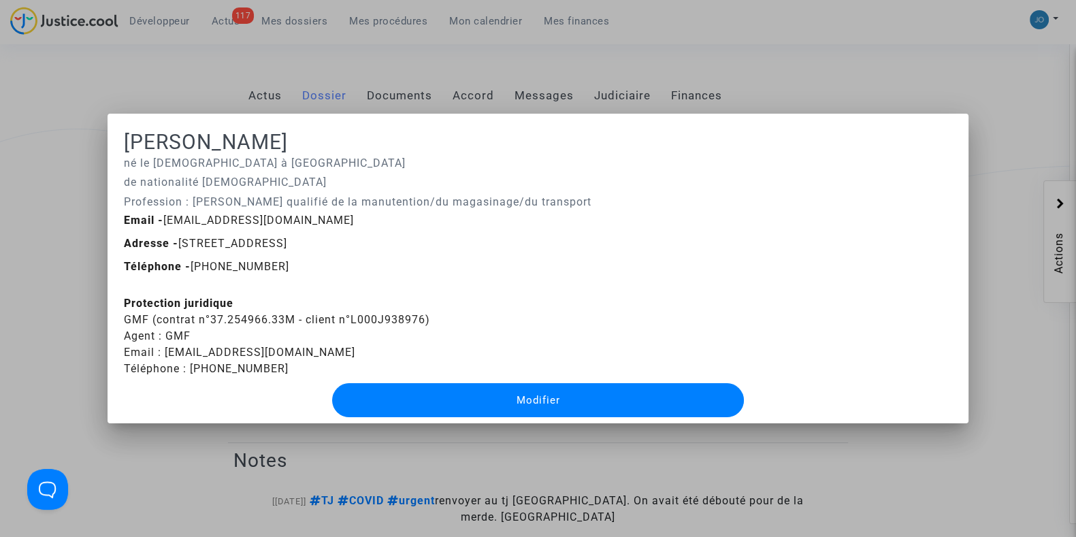
drag, startPoint x: 299, startPoint y: 216, endPoint x: 163, endPoint y: 226, distance: 136.4
click at [163, 226] on span "Email - [EMAIL_ADDRESS][DOMAIN_NAME]" at bounding box center [239, 220] width 230 height 13
copy span "[EMAIL_ADDRESS][DOMAIN_NAME]"
drag, startPoint x: 435, startPoint y: 310, endPoint x: 133, endPoint y: 310, distance: 302.7
click at [133, 310] on div "Protection juridique GMF (contrat n°37.254966.33M - client n°L000J938976) Agent…" at bounding box center [538, 336] width 828 height 82
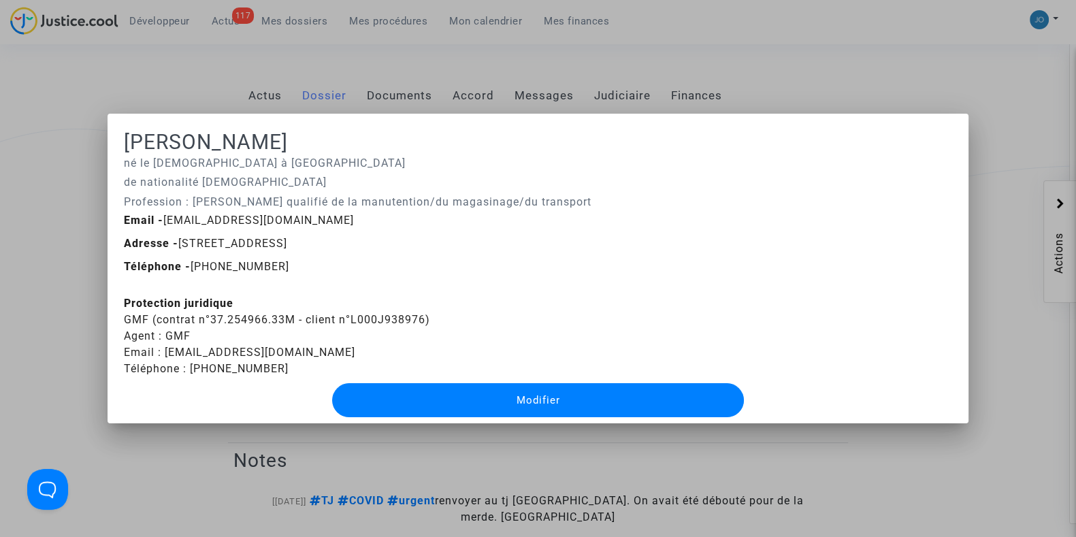
click at [133, 310] on div "Protection juridique GMF (contrat n°37.254966.33M - client n°L000J938976) Agent…" at bounding box center [538, 336] width 828 height 82
drag, startPoint x: 118, startPoint y: 319, endPoint x: 429, endPoint y: 315, distance: 310.3
click at [429, 315] on div "Protection juridique GMF (contrat n°37.254966.33M - client n°L000J938976) Agent…" at bounding box center [538, 336] width 828 height 82
copy div "GMF (contrat n°37.254966.33M - client n°L000J938976)"
click at [136, 65] on div at bounding box center [538, 268] width 1076 height 537
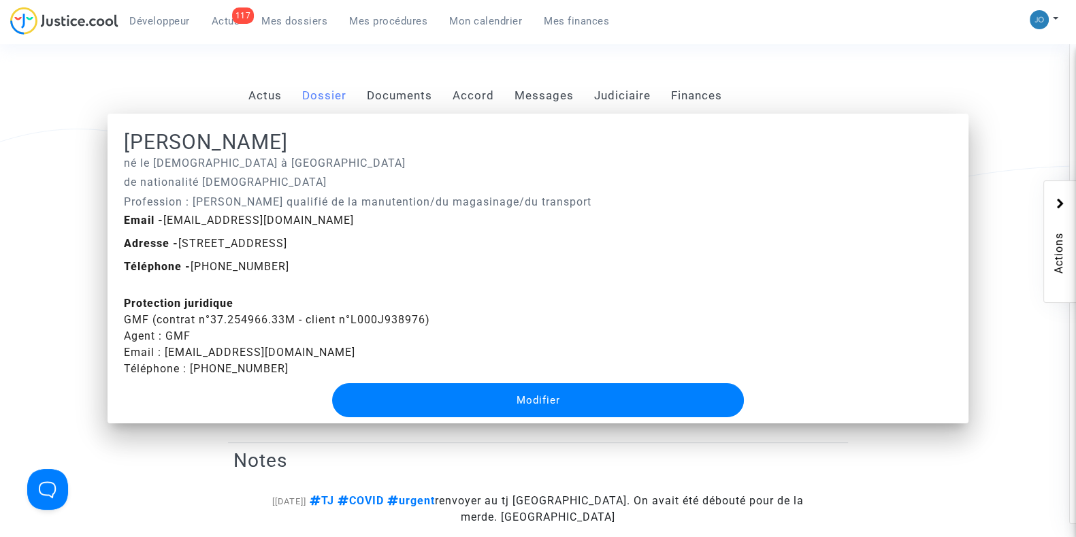
scroll to position [221, 0]
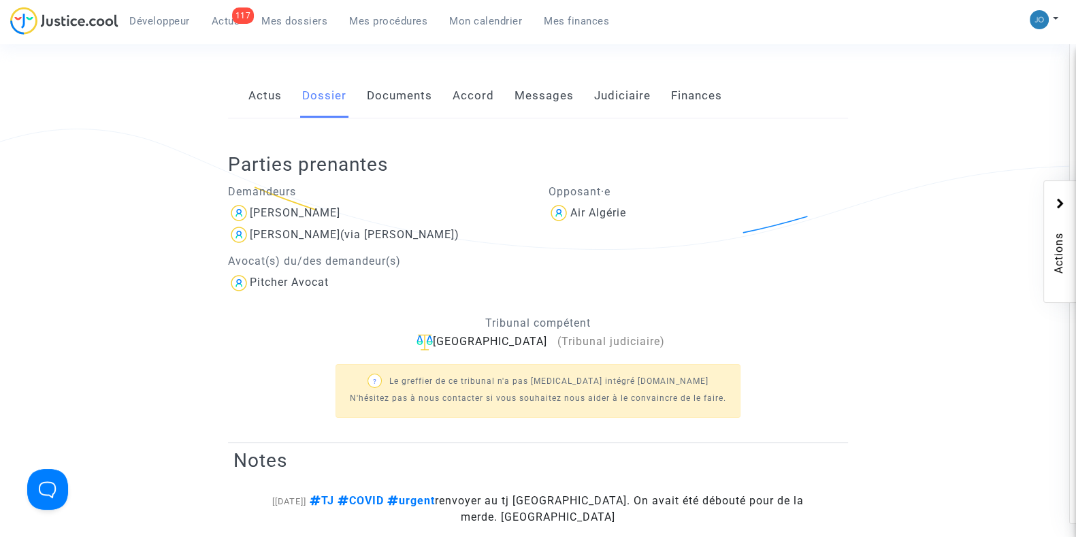
click at [301, 16] on span "Mes dossiers" at bounding box center [294, 21] width 66 height 12
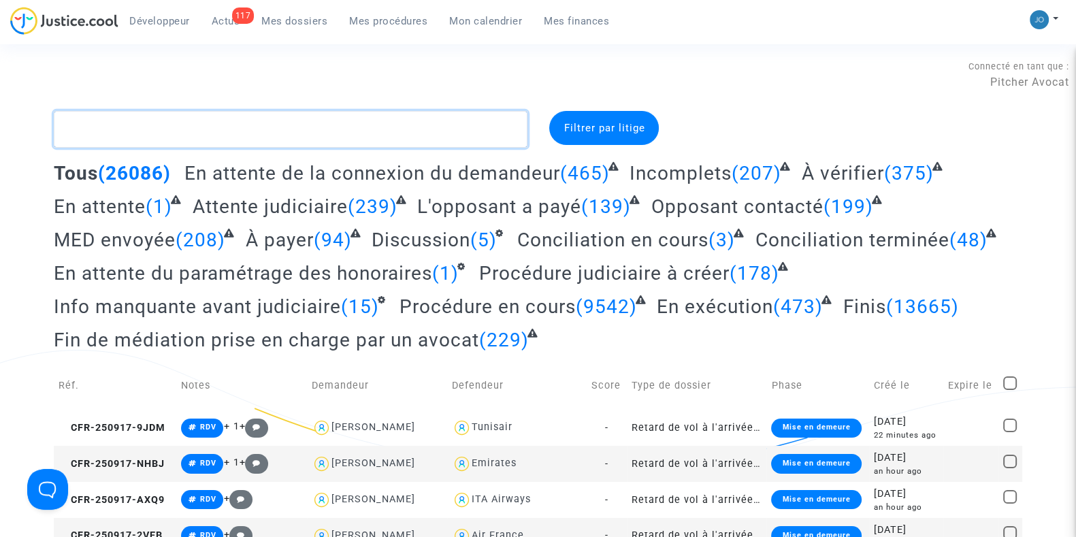
click at [280, 123] on textarea at bounding box center [291, 129] width 474 height 37
paste textarea "CFR-220707-HGWN"
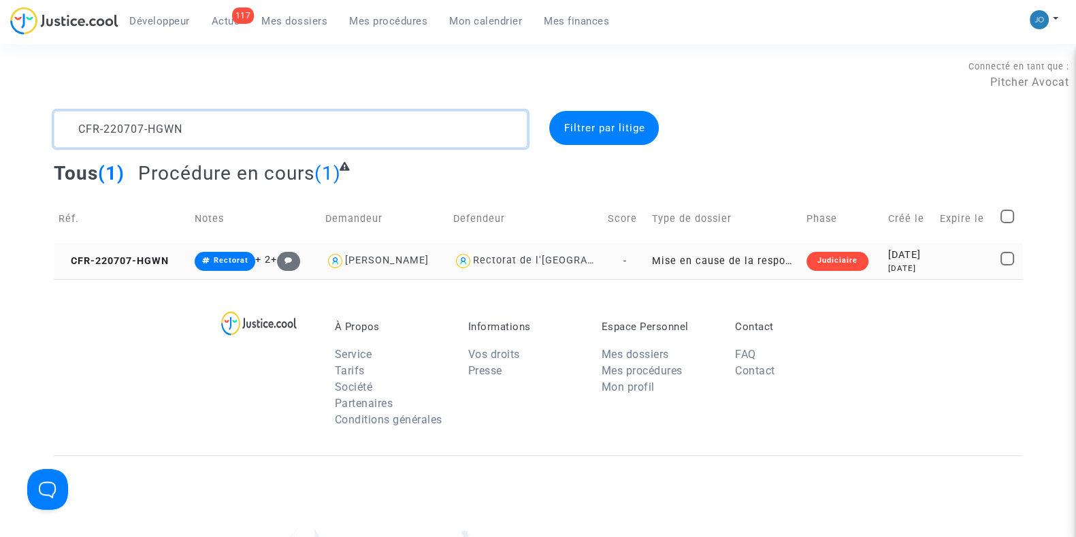
type textarea "CFR-220707-HGWN"
click at [888, 250] on div "[DATE]" at bounding box center [909, 255] width 42 height 15
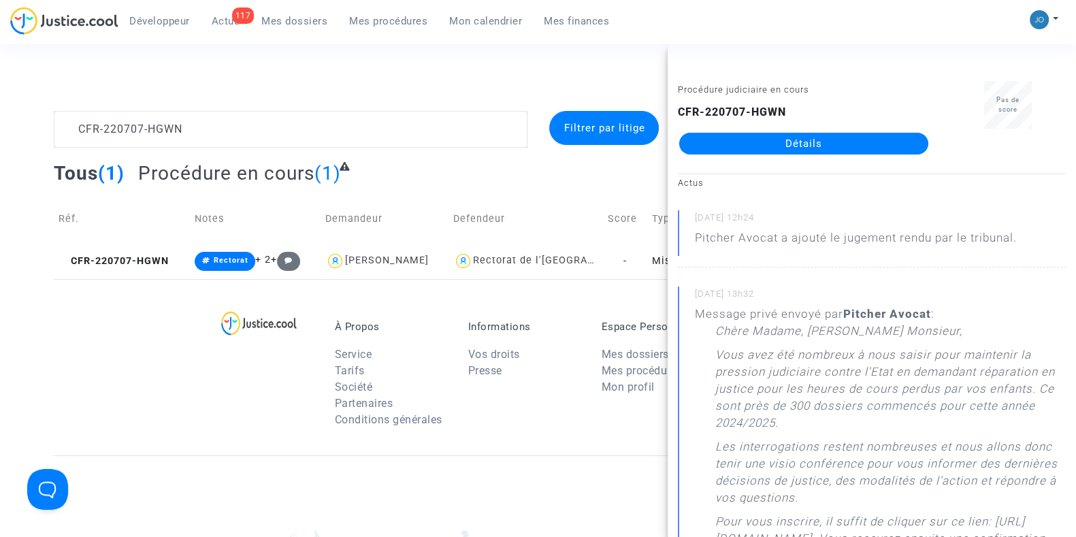
click at [787, 140] on link "Détails" at bounding box center [803, 144] width 249 height 22
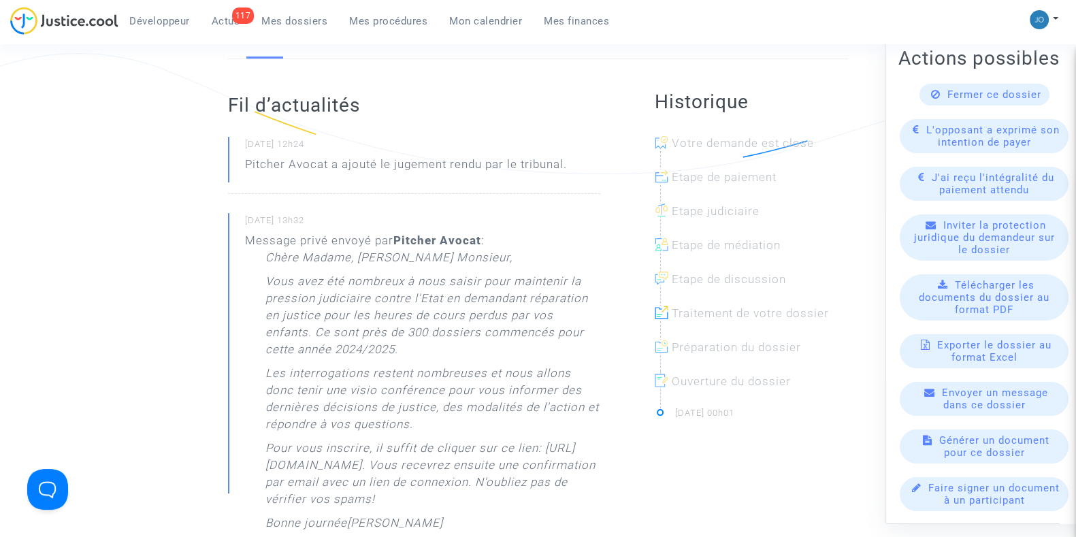
scroll to position [299, 0]
click at [1006, 296] on span "Télécharger les documents du dossier au format PDF" at bounding box center [983, 296] width 131 height 37
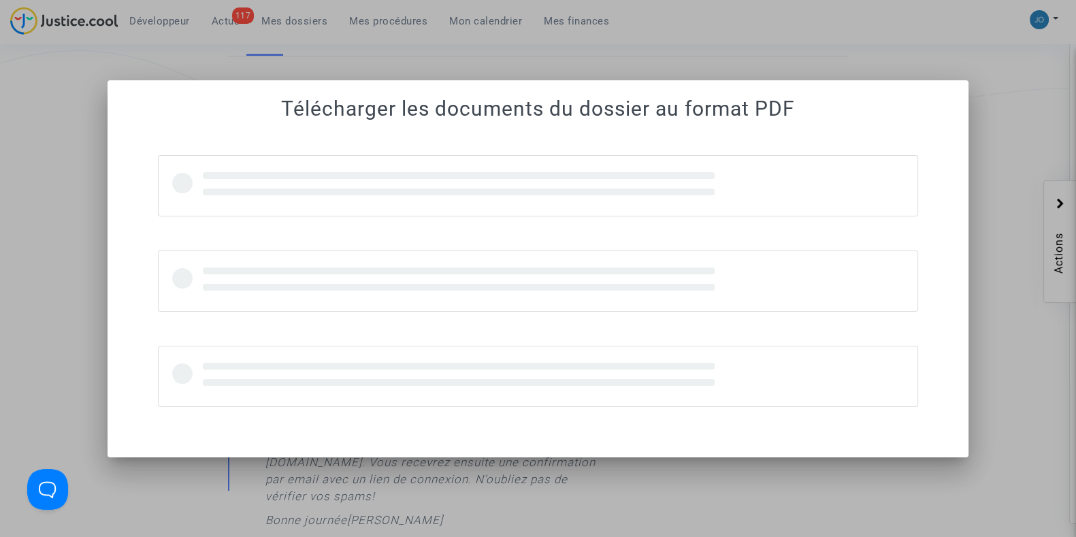
scroll to position [0, 0]
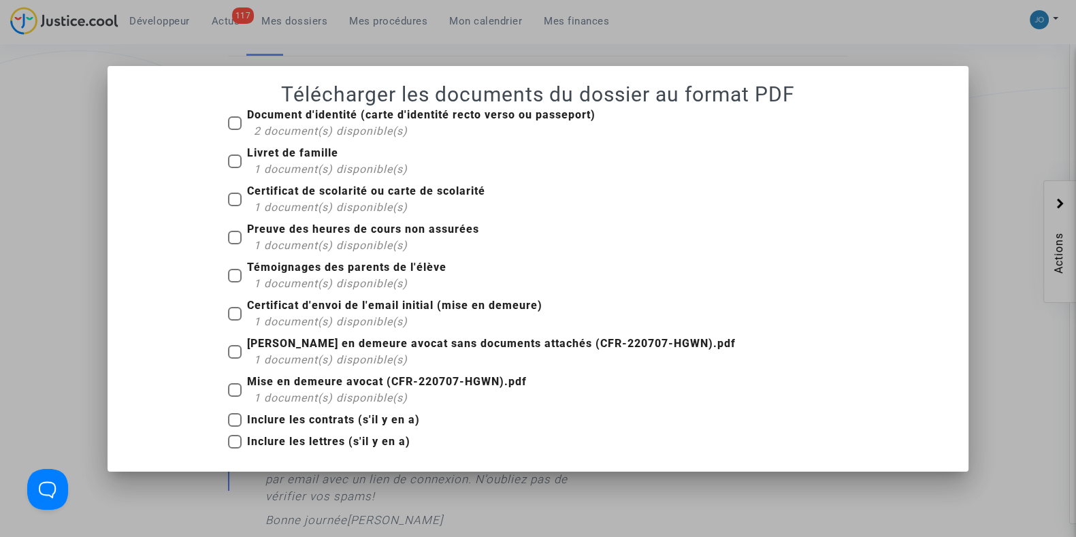
click at [231, 418] on span at bounding box center [235, 420] width 14 height 14
click at [234, 427] on input "Inclure les contrats (s'il y en a)" at bounding box center [234, 427] width 1 height 1
checkbox input "true"
click at [231, 387] on span at bounding box center [235, 390] width 14 height 14
click at [234, 397] on input "Mise en demeure avocat (CFR-220707-HGWN).pdf 1 document(s) disponible(s)" at bounding box center [234, 397] width 1 height 1
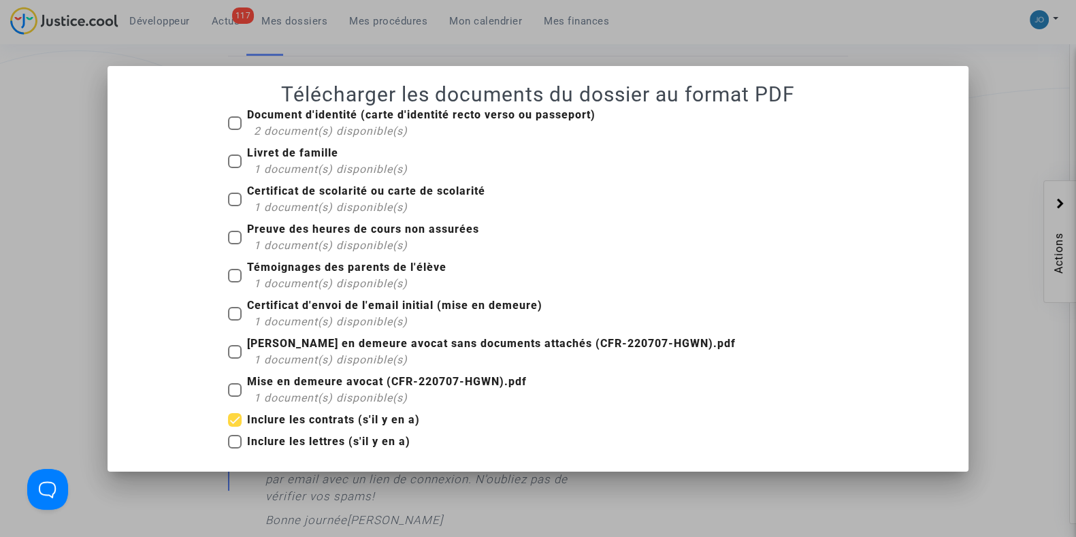
checkbox input "true"
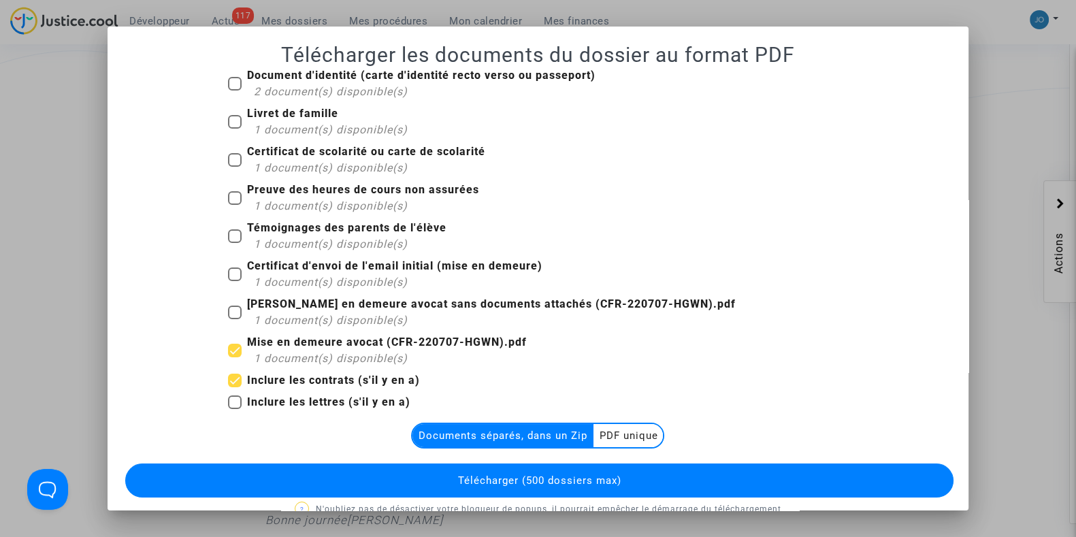
click at [228, 304] on label "[PERSON_NAME] en demeure avocat sans documents attachés (CFR-220707-HGWN).pdf 1…" at bounding box center [482, 312] width 508 height 33
click at [234, 319] on input "[PERSON_NAME] en demeure avocat sans documents attachés (CFR-220707-HGWN).pdf 1…" at bounding box center [234, 319] width 1 height 1
checkbox input "true"
click at [228, 277] on span at bounding box center [235, 274] width 14 height 14
click at [234, 281] on input "Certificat d'envoi de l'email initial (mise en demeure) 1 document(s) disponibl…" at bounding box center [234, 281] width 1 height 1
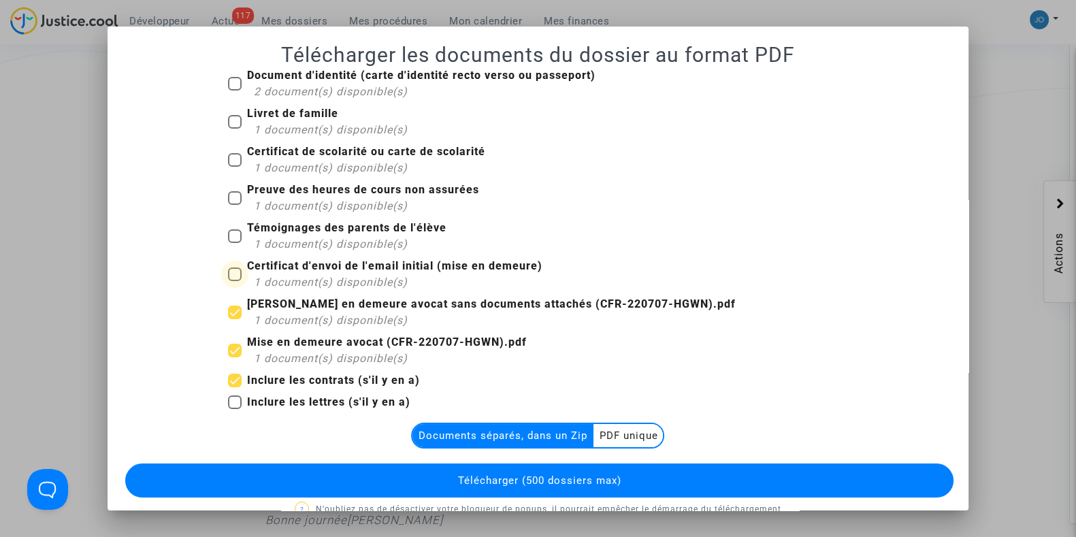
checkbox input "true"
click at [231, 237] on span at bounding box center [235, 236] width 14 height 14
click at [234, 243] on input "Témoignages des parents de l'élève 1 document(s) disponible(s)" at bounding box center [234, 243] width 1 height 1
checkbox input "true"
click at [230, 199] on span at bounding box center [235, 198] width 14 height 14
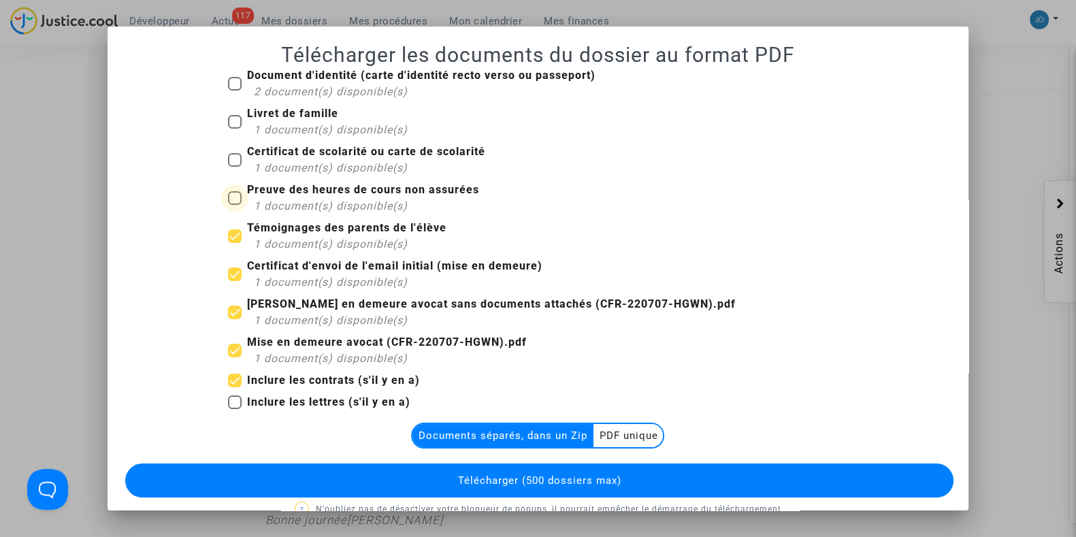
click at [234, 205] on input "Preuve des heures de cours non assurées 1 document(s) disponible(s)" at bounding box center [234, 205] width 1 height 1
checkbox input "true"
click at [231, 157] on span at bounding box center [235, 160] width 14 height 14
click at [234, 167] on input "Certificat de scolarité ou carte de scolarité 1 document(s) disponible(s)" at bounding box center [234, 167] width 1 height 1
checkbox input "true"
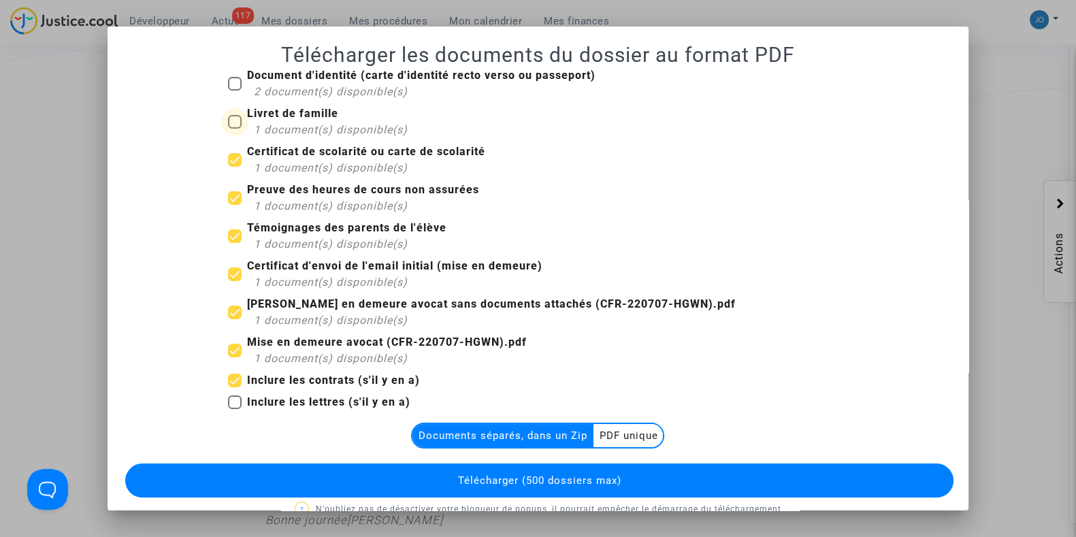
click at [228, 122] on span at bounding box center [235, 122] width 14 height 14
click at [234, 129] on input "Livret de famille 1 document(s) disponible(s)" at bounding box center [234, 129] width 1 height 1
checkbox input "true"
click at [228, 83] on span at bounding box center [235, 84] width 14 height 14
click at [234, 90] on input "Document d'identité (carte d'identité recto verso ou passeport) 2 document(s) d…" at bounding box center [234, 90] width 1 height 1
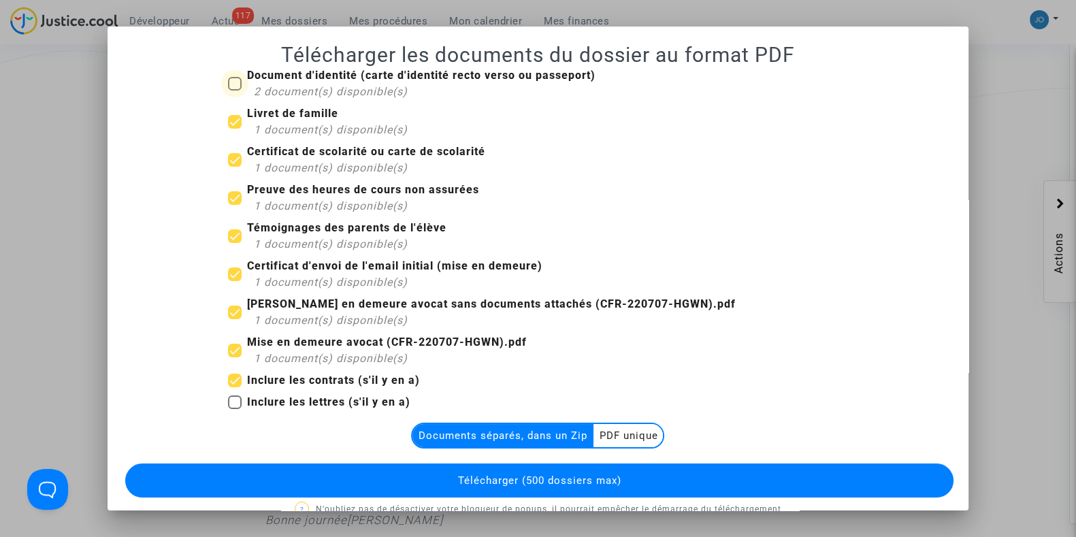
checkbox input "true"
click at [506, 484] on span "Télécharger (500 dossiers max)" at bounding box center [538, 480] width 163 height 12
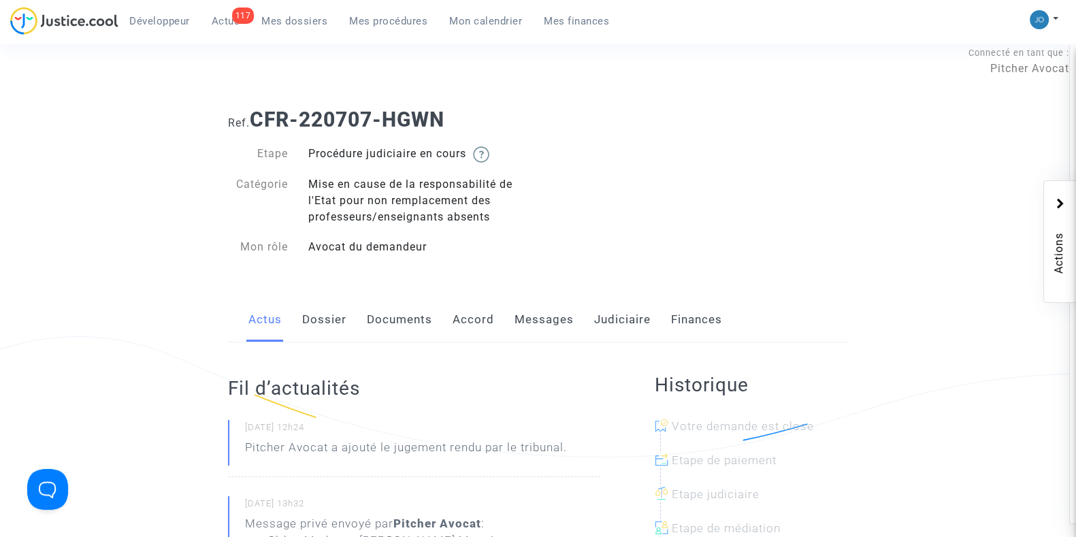
scroll to position [10, 0]
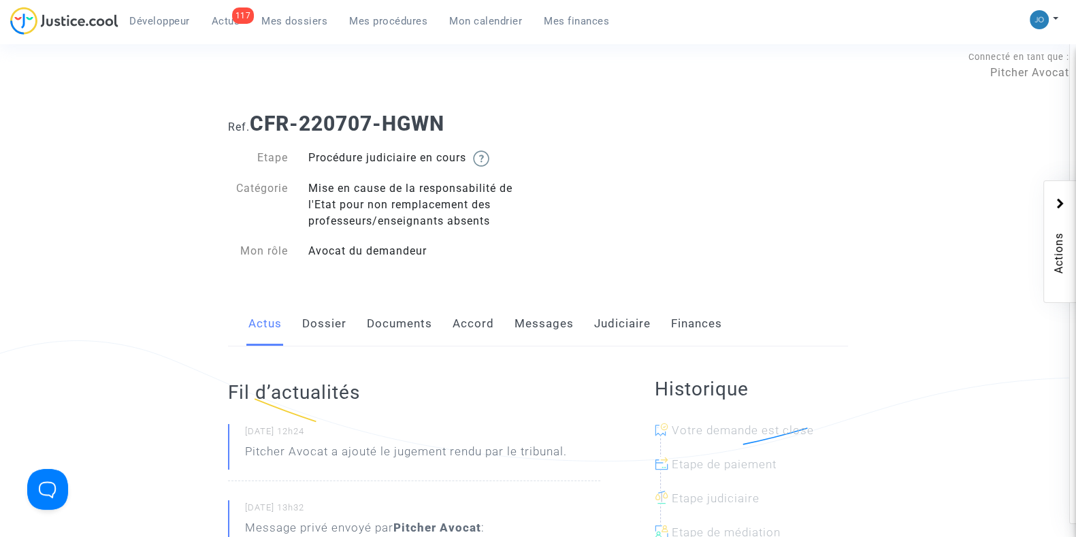
click at [626, 326] on link "Judiciaire" at bounding box center [622, 323] width 56 height 45
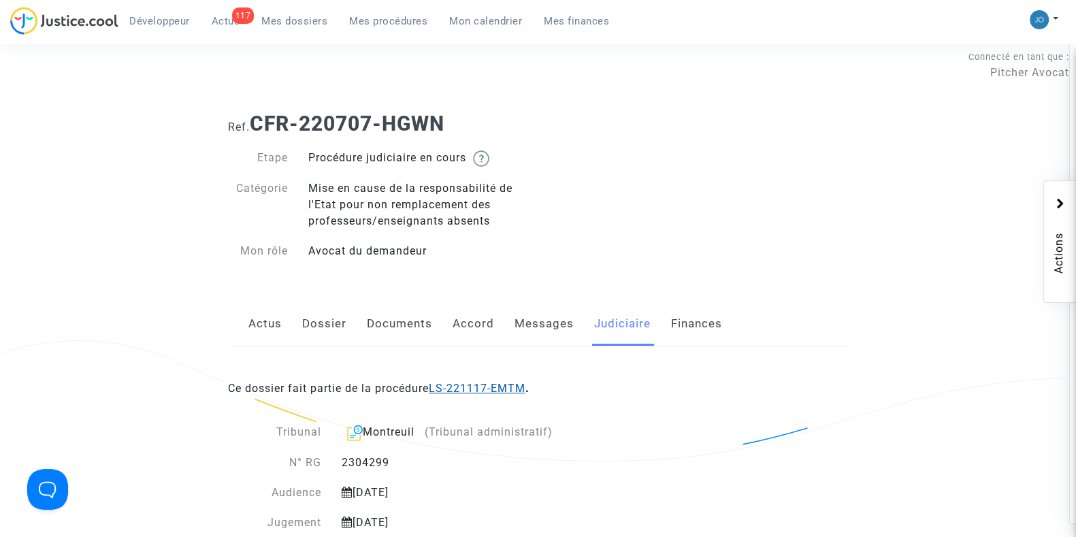
click at [482, 387] on link "LS-221117-EMTM" at bounding box center [477, 388] width 97 height 13
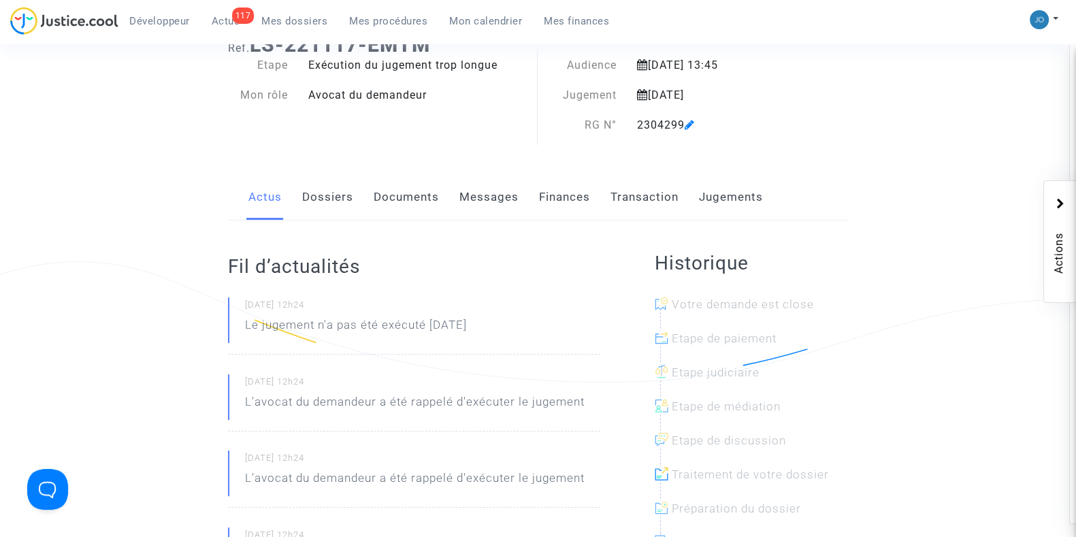
scroll to position [99, 0]
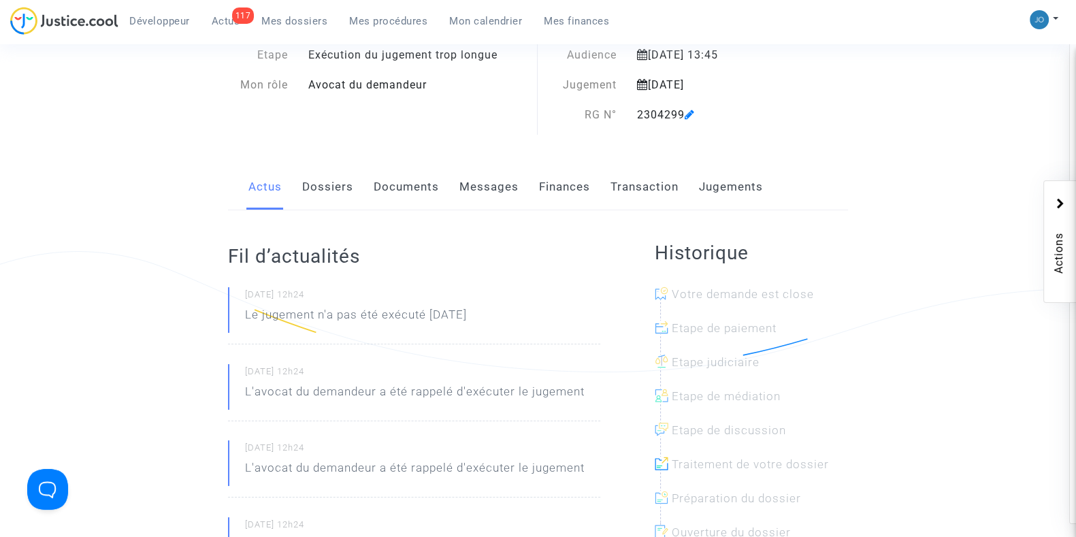
click at [385, 204] on link "Documents" at bounding box center [405, 187] width 65 height 45
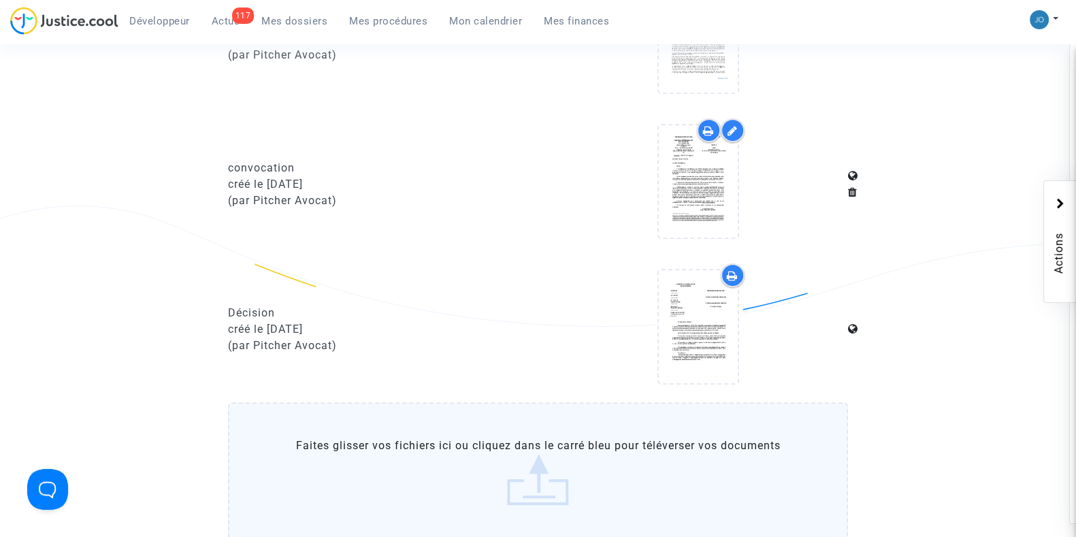
scroll to position [755, 0]
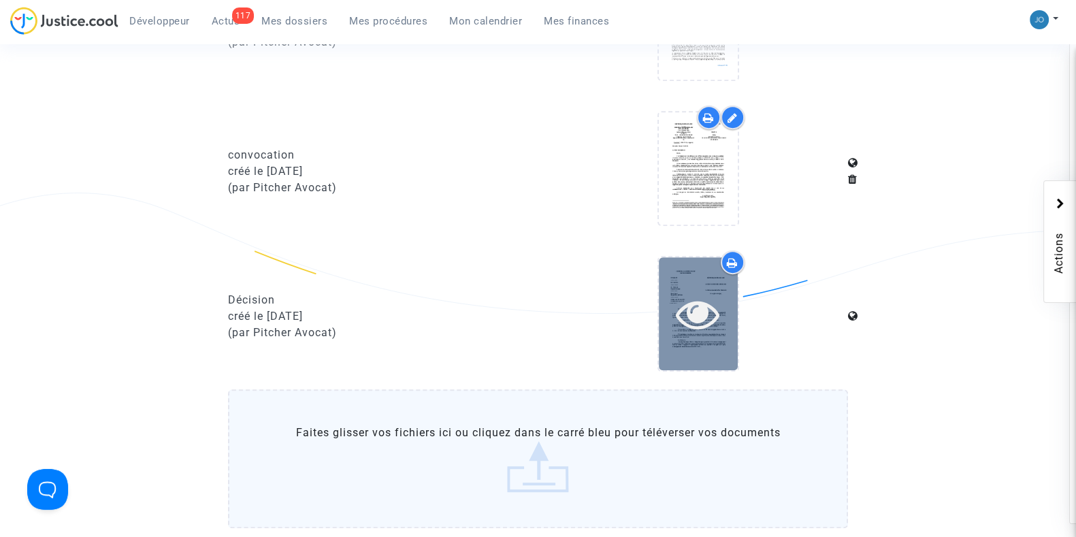
click at [692, 304] on icon at bounding box center [698, 314] width 44 height 44
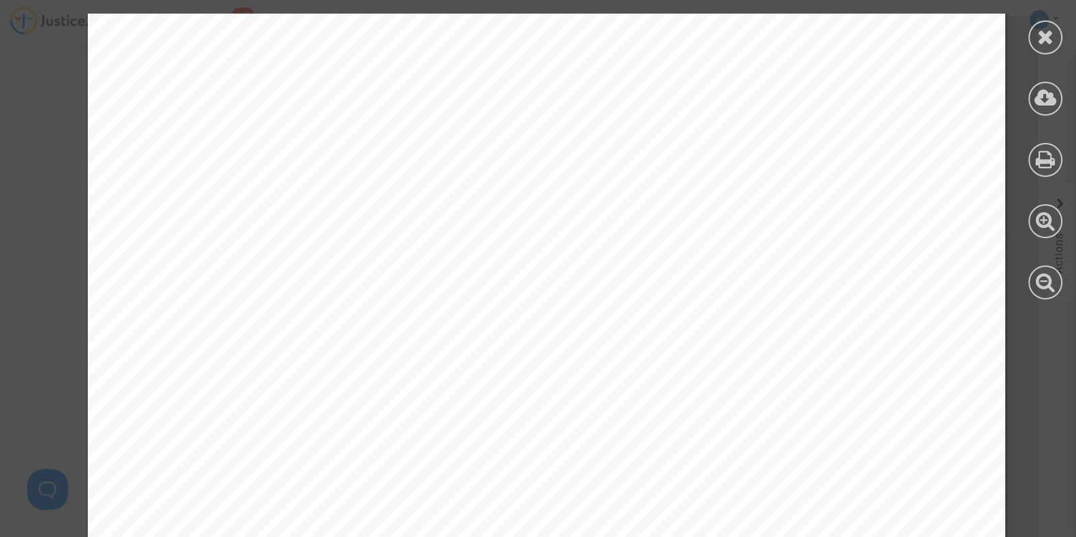
scroll to position [3953, 0]
click at [1042, 30] on icon at bounding box center [1045, 37] width 17 height 20
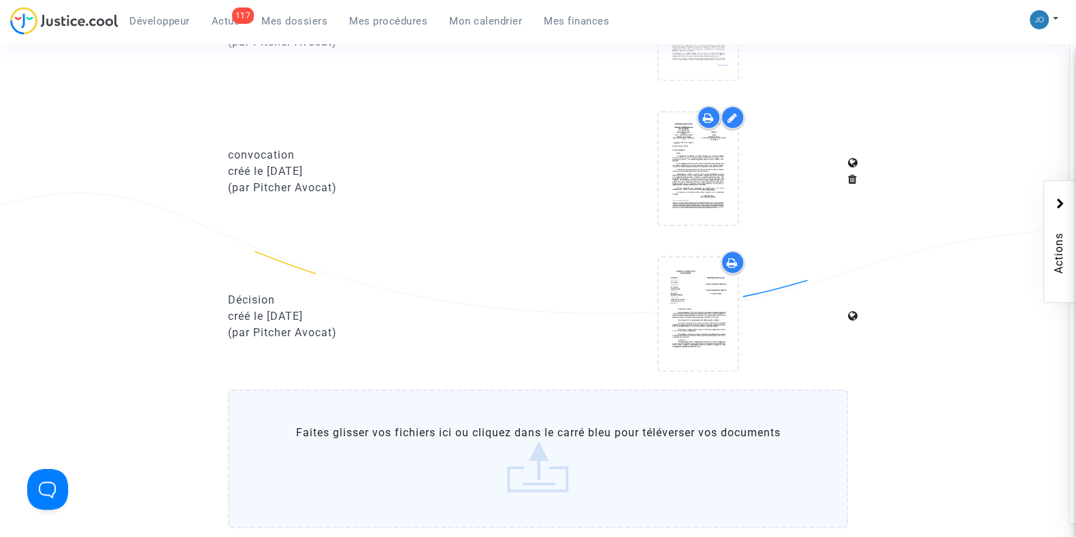
click at [315, 25] on span "Mes dossiers" at bounding box center [294, 21] width 66 height 12
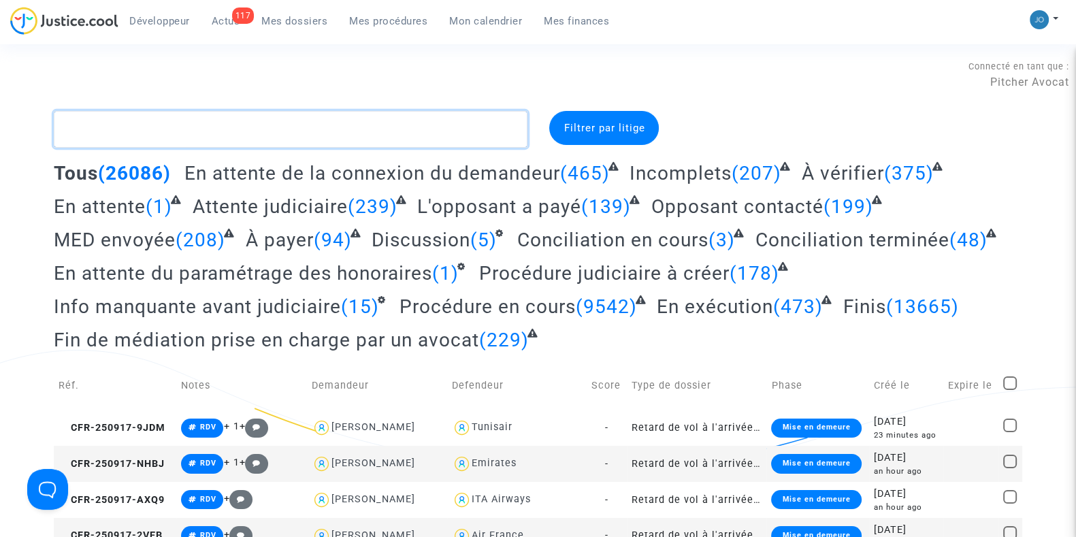
click at [235, 115] on textarea at bounding box center [291, 129] width 474 height 37
paste textarea "CFR-241028-QT8P"
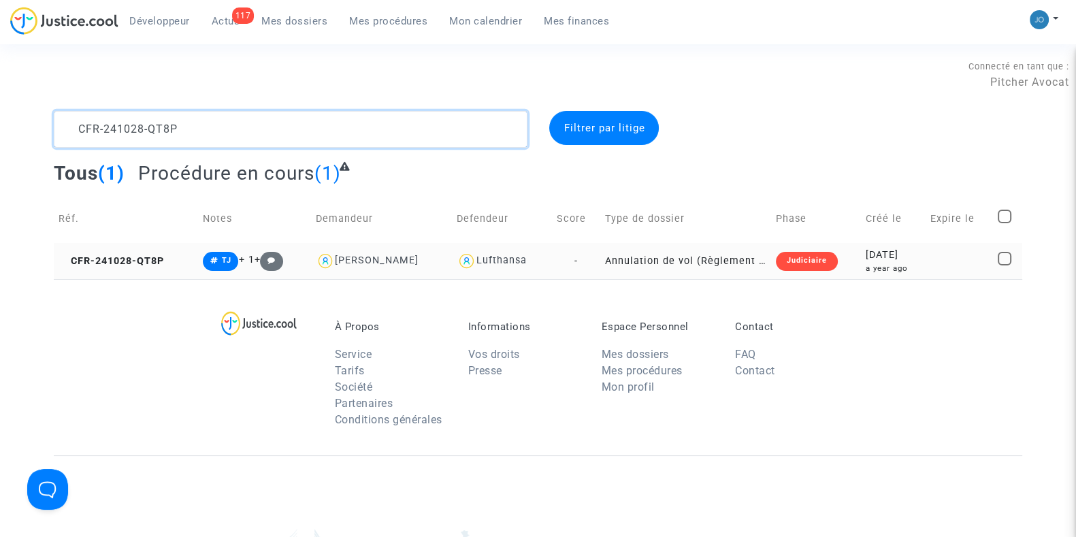
type textarea "CFR-241028-QT8P"
click at [897, 252] on div "[DATE]" at bounding box center [892, 255] width 55 height 15
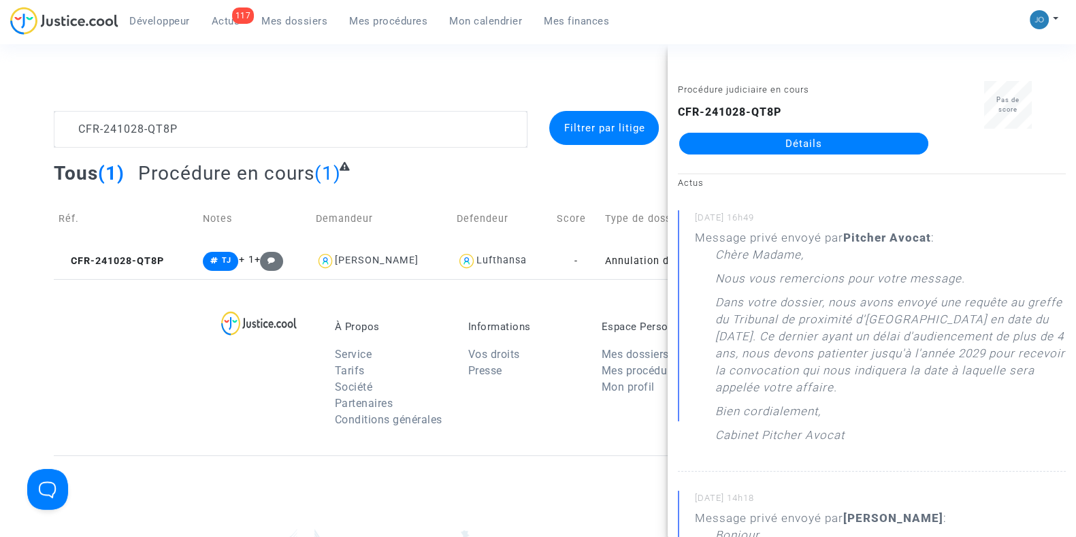
click at [806, 139] on link "Détails" at bounding box center [803, 144] width 249 height 22
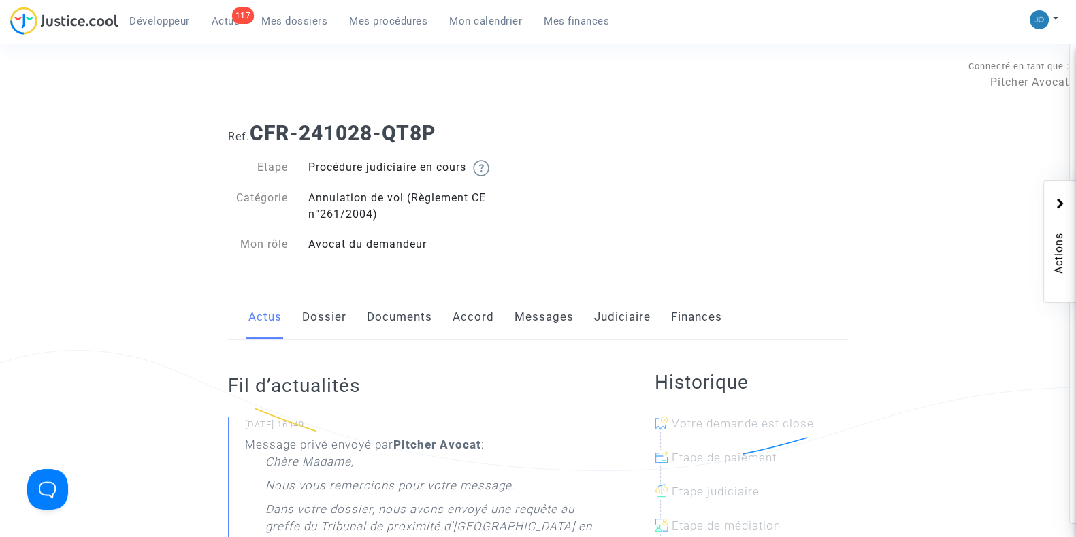
click at [625, 320] on link "Judiciaire" at bounding box center [622, 317] width 56 height 45
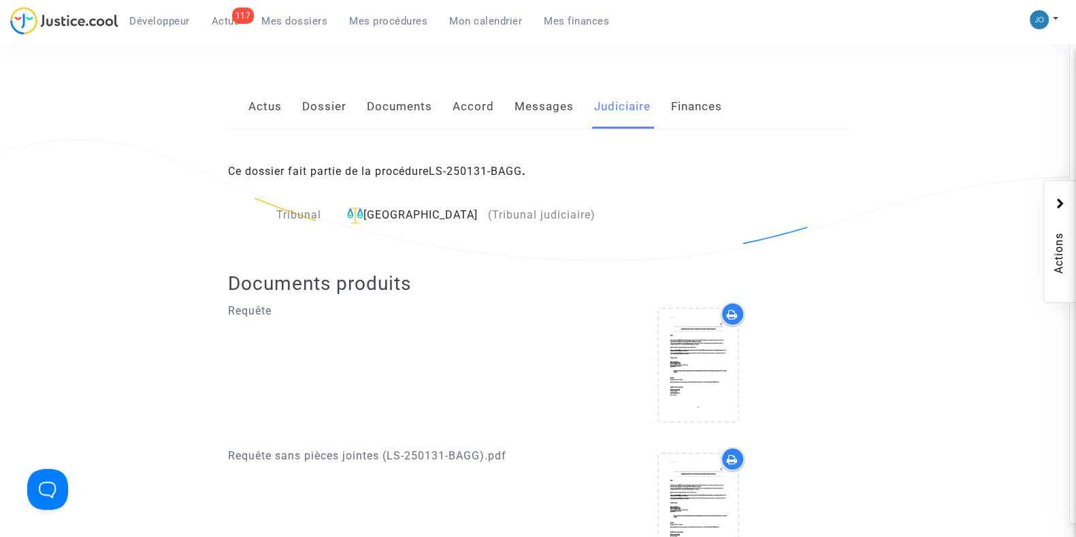
scroll to position [209, 0]
click at [334, 120] on link "Dossier" at bounding box center [324, 108] width 44 height 45
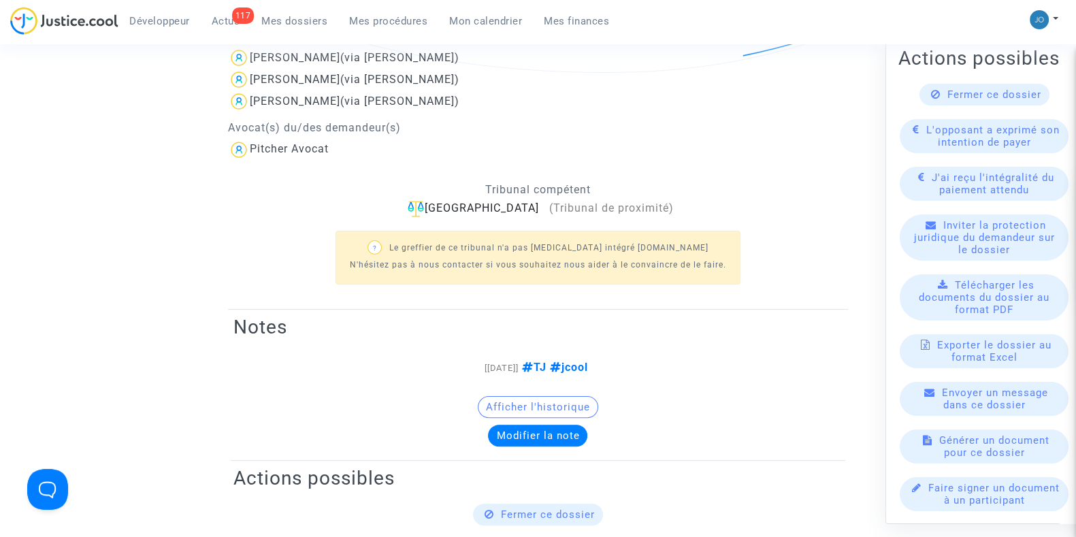
scroll to position [401, 0]
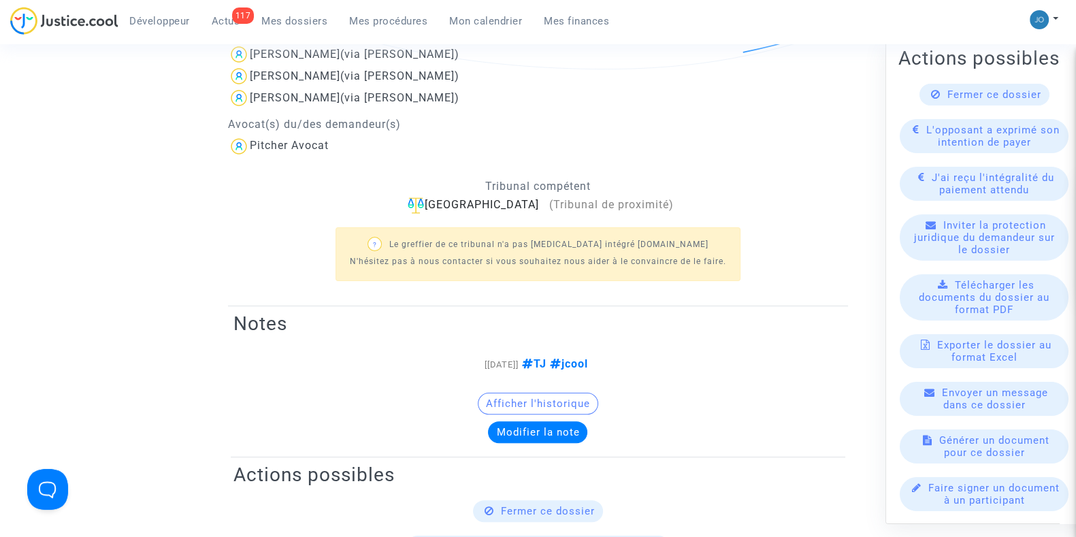
click at [995, 293] on span "Télécharger les documents du dossier au format PDF" at bounding box center [983, 296] width 131 height 37
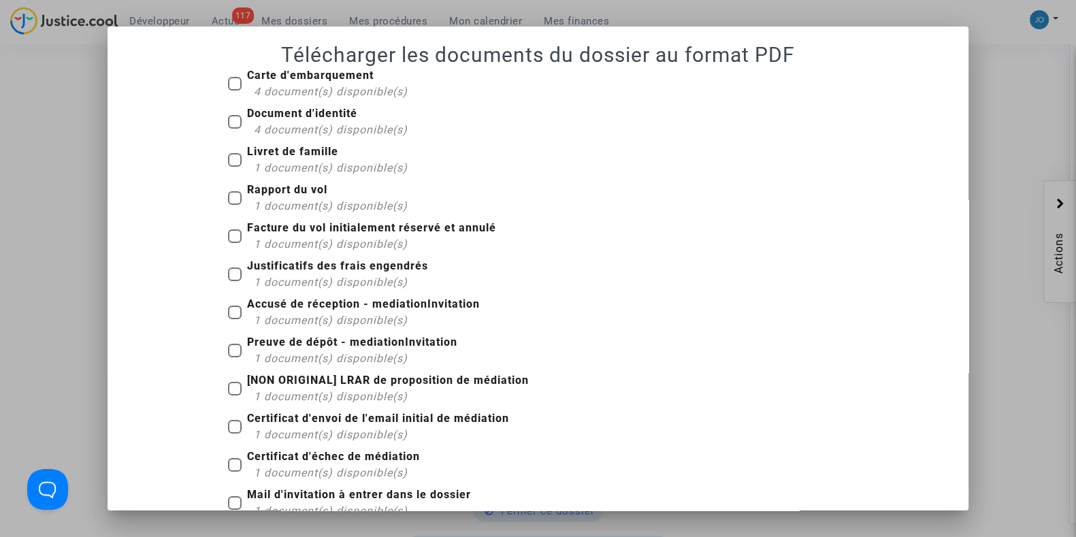
scroll to position [74, 0]
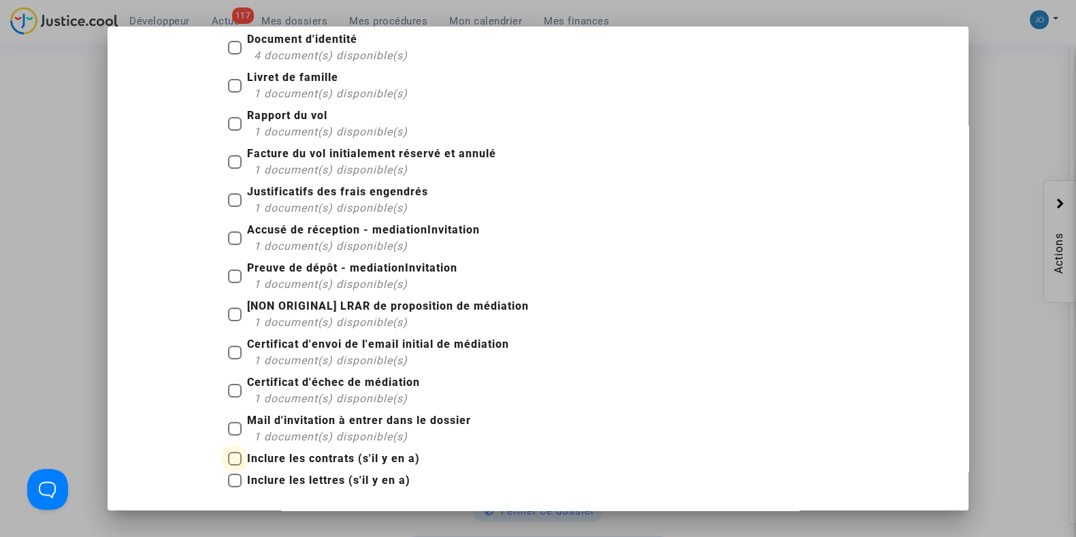
click at [228, 456] on span at bounding box center [235, 459] width 14 height 14
click at [234, 465] on input "Inclure les contrats (s'il y en a)" at bounding box center [234, 465] width 1 height 1
checkbox input "true"
click at [231, 430] on span at bounding box center [235, 429] width 14 height 14
click at [234, 435] on input "Mail d'invitation à entrer dans le dossier 1 document(s) disponible(s)" at bounding box center [234, 435] width 1 height 1
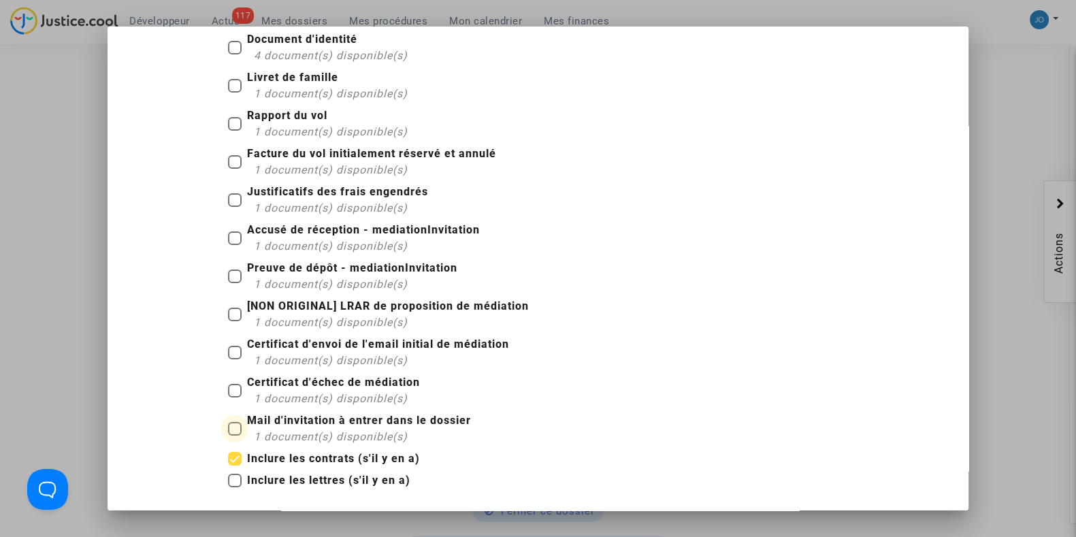
checkbox input "true"
click at [228, 385] on span at bounding box center [235, 391] width 14 height 14
click at [234, 397] on input "Certificat d'échec de médiation 1 document(s) disponible(s)" at bounding box center [234, 397] width 1 height 1
checkbox input "true"
click at [228, 340] on label "Certificat d'envoi de l'email initial de médiation 1 document(s) disponible(s)" at bounding box center [368, 352] width 281 height 33
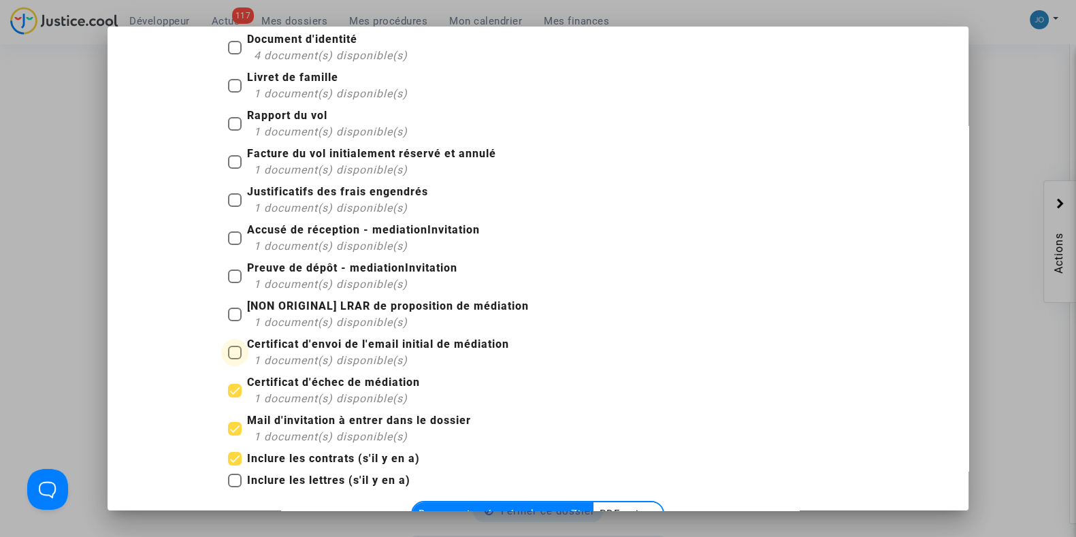
click at [234, 359] on input "Certificat d'envoi de l'email initial de médiation 1 document(s) disponible(s)" at bounding box center [234, 359] width 1 height 1
checkbox input "true"
click at [228, 322] on label "[NON ORIGINAL] LRAR de proposition de médiation 1 document(s) disponible(s)" at bounding box center [378, 314] width 301 height 33
click at [234, 322] on input "[NON ORIGINAL] LRAR de proposition de médiation 1 document(s) disponible(s)" at bounding box center [234, 321] width 1 height 1
checkbox input "true"
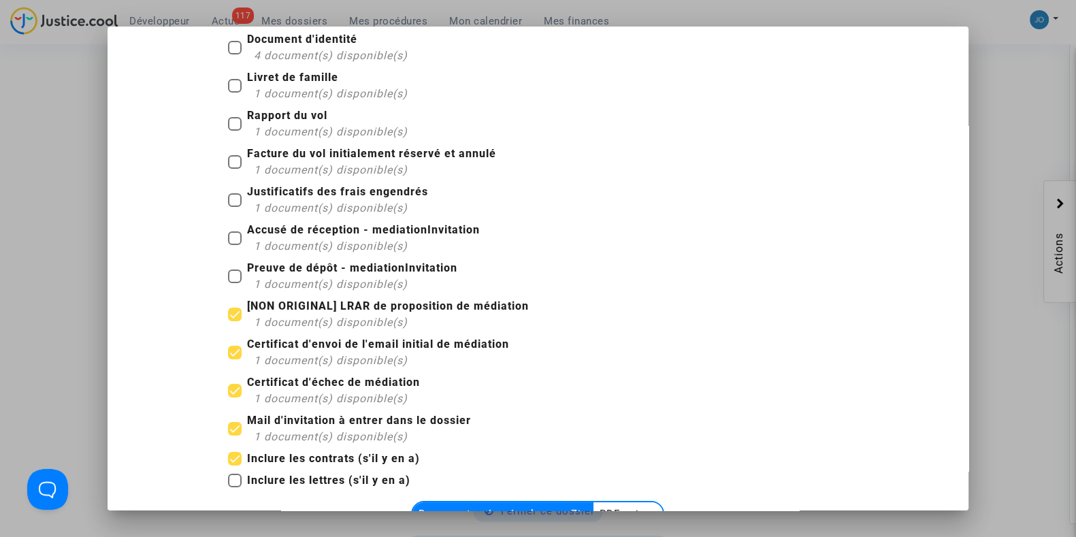
click at [229, 277] on span at bounding box center [235, 276] width 14 height 14
click at [234, 283] on input "Preuve de dépôt - mediationInvitation 1 document(s) disponible(s)" at bounding box center [234, 283] width 1 height 1
checkbox input "true"
drag, startPoint x: 226, startPoint y: 241, endPoint x: 224, endPoint y: 201, distance: 39.5
click at [224, 201] on div "Carte d'embarquement 4 document(s) disponible(s) Document d'identité 4 document…" at bounding box center [538, 243] width 640 height 501
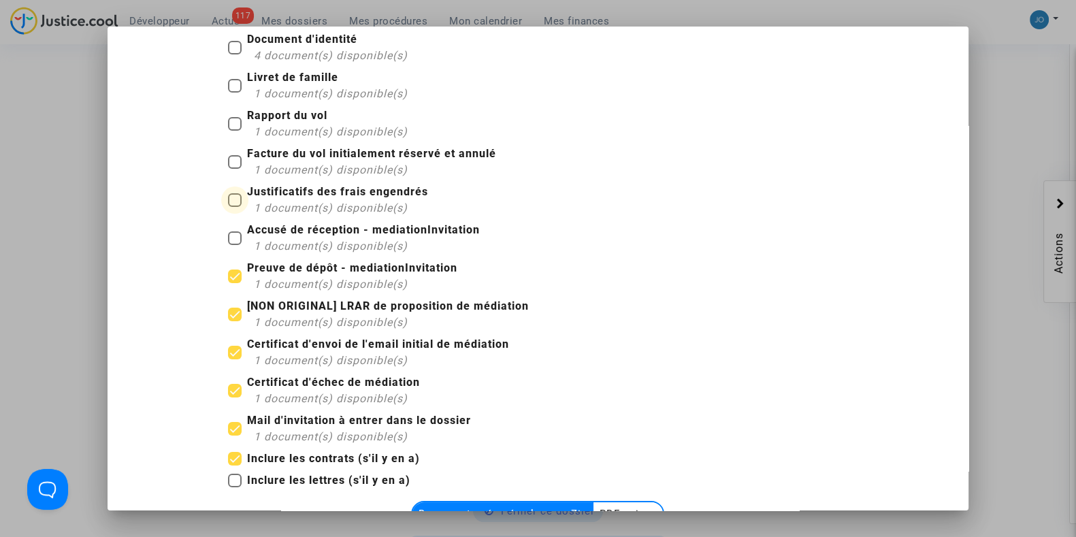
click at [228, 201] on span at bounding box center [235, 200] width 14 height 14
click at [234, 207] on input "Justificatifs des frais engendrés 1 document(s) disponible(s)" at bounding box center [234, 207] width 1 height 1
checkbox input "true"
click at [231, 160] on span at bounding box center [235, 162] width 14 height 14
click at [234, 169] on input "Facture du vol initialement réservé et annulé 1 document(s) disponible(s)" at bounding box center [234, 169] width 1 height 1
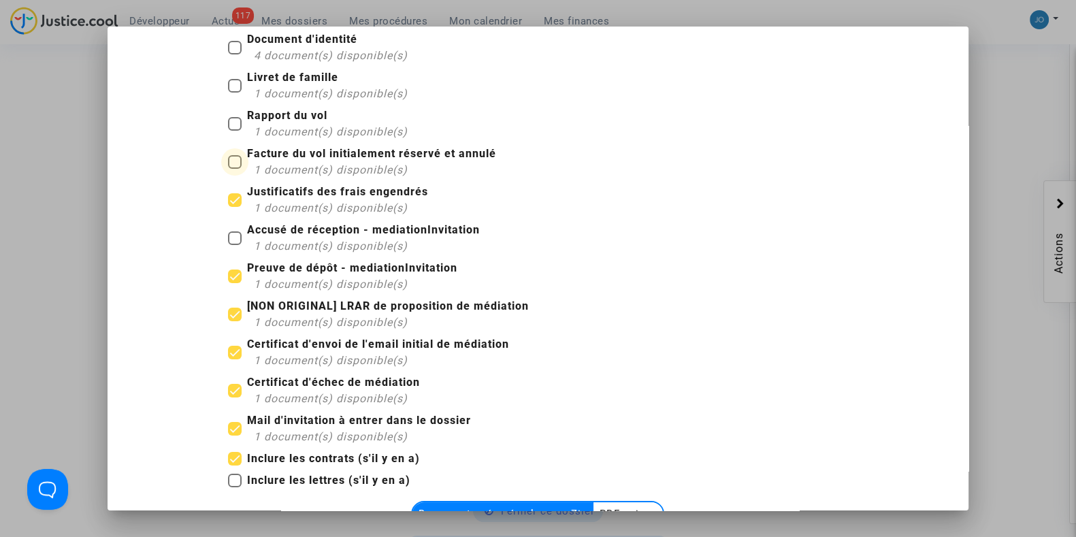
checkbox input "true"
click at [228, 235] on span at bounding box center [235, 238] width 14 height 14
click at [234, 245] on input "Accusé de réception - mediationInvitation 1 document(s) disponible(s)" at bounding box center [234, 245] width 1 height 1
checkbox input "true"
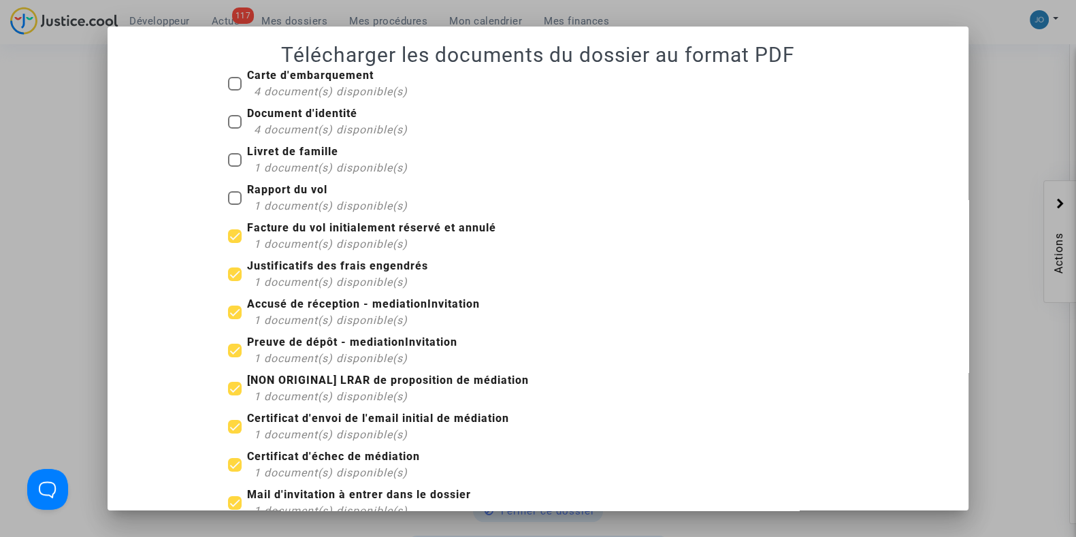
click at [228, 205] on label "Rapport du vol 1 document(s) disponible(s)" at bounding box center [318, 198] width 180 height 33
click at [234, 205] on input "Rapport du vol 1 document(s) disponible(s)" at bounding box center [234, 205] width 1 height 1
checkbox input "true"
click at [230, 142] on mat-checkbox "Document d'identité 4 document(s) disponible(s)" at bounding box center [318, 124] width 180 height 38
click at [228, 159] on span at bounding box center [235, 160] width 14 height 14
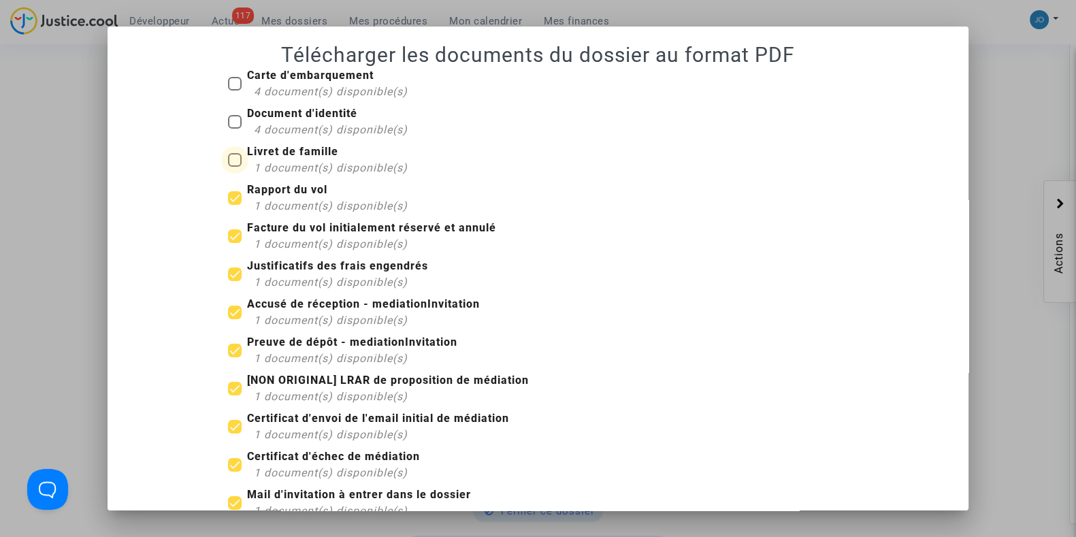
click at [234, 167] on input "Livret de famille 1 document(s) disponible(s)" at bounding box center [234, 167] width 1 height 1
checkbox input "true"
click at [230, 124] on span at bounding box center [235, 122] width 14 height 14
click at [234, 129] on input "Document d'identité 4 document(s) disponible(s)" at bounding box center [234, 129] width 1 height 1
checkbox input "true"
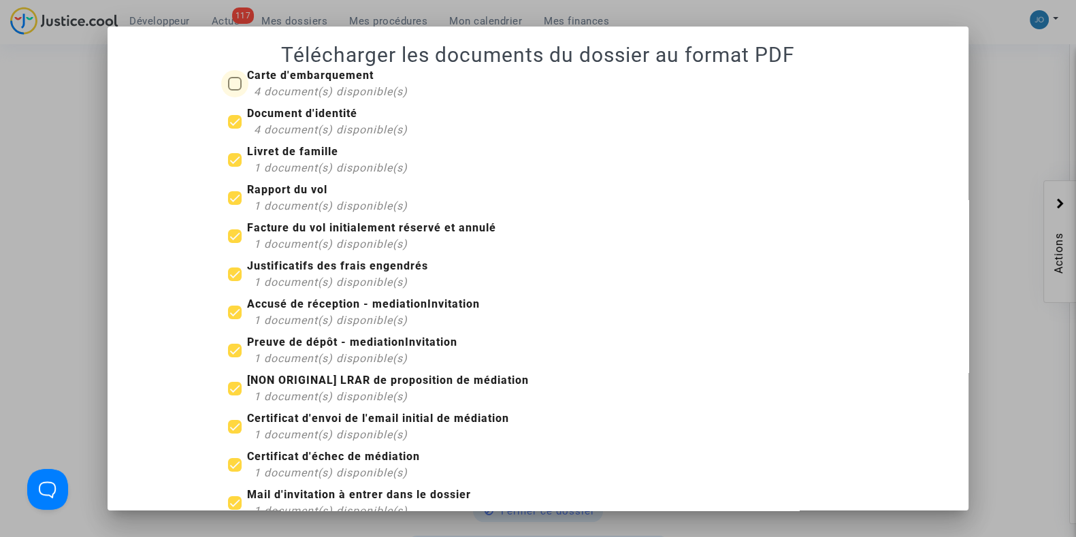
drag, startPoint x: 229, startPoint y: 99, endPoint x: 228, endPoint y: 87, distance: 11.6
click at [228, 87] on label "Carte d'embarquement 4 document(s) disponible(s)" at bounding box center [318, 83] width 180 height 33
click at [234, 90] on input "Carte d'embarquement 4 document(s) disponible(s)" at bounding box center [234, 90] width 1 height 1
click at [228, 87] on span at bounding box center [235, 84] width 14 height 14
click at [234, 90] on input "Carte d'embarquement 4 document(s) disponible(s)" at bounding box center [234, 90] width 1 height 1
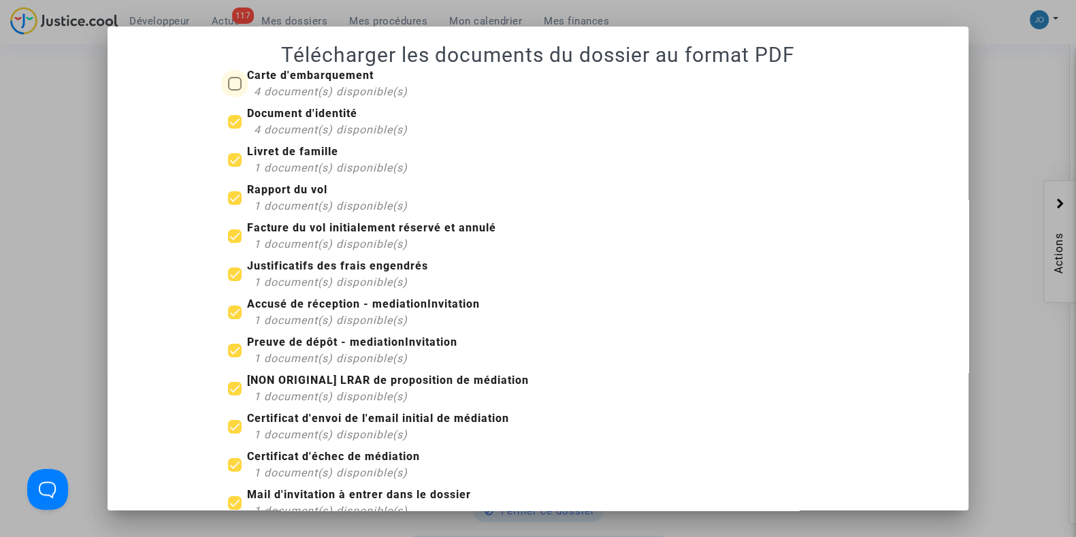
click at [228, 87] on span at bounding box center [235, 84] width 14 height 14
click at [234, 90] on input "Carte d'embarquement 4 document(s) disponible(s)" at bounding box center [234, 90] width 1 height 1
checkbox input "true"
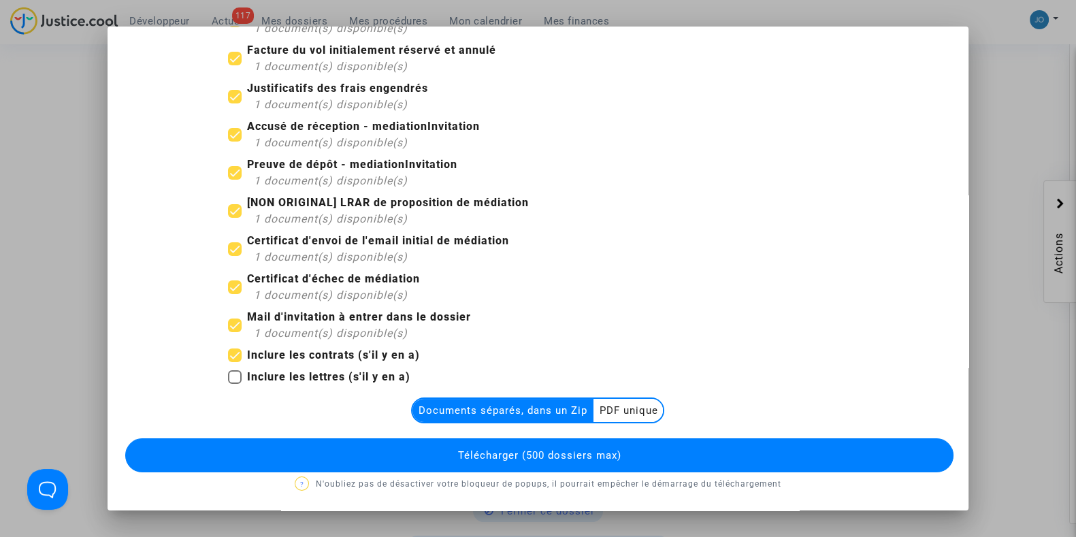
click at [597, 460] on span "Télécharger (500 dossiers max)" at bounding box center [538, 455] width 163 height 12
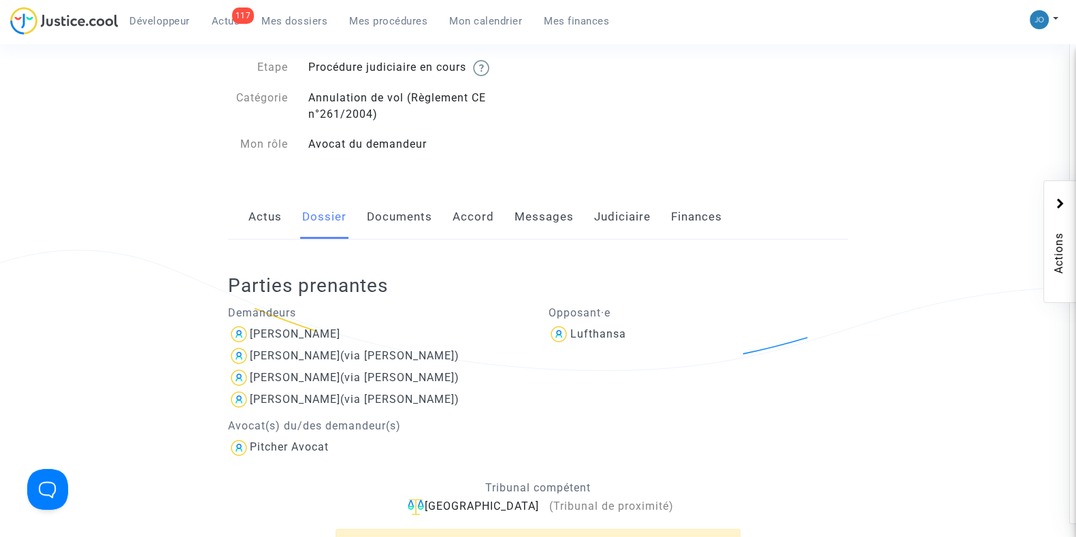
scroll to position [99, 0]
click at [615, 222] on link "Judiciaire" at bounding box center [622, 217] width 56 height 45
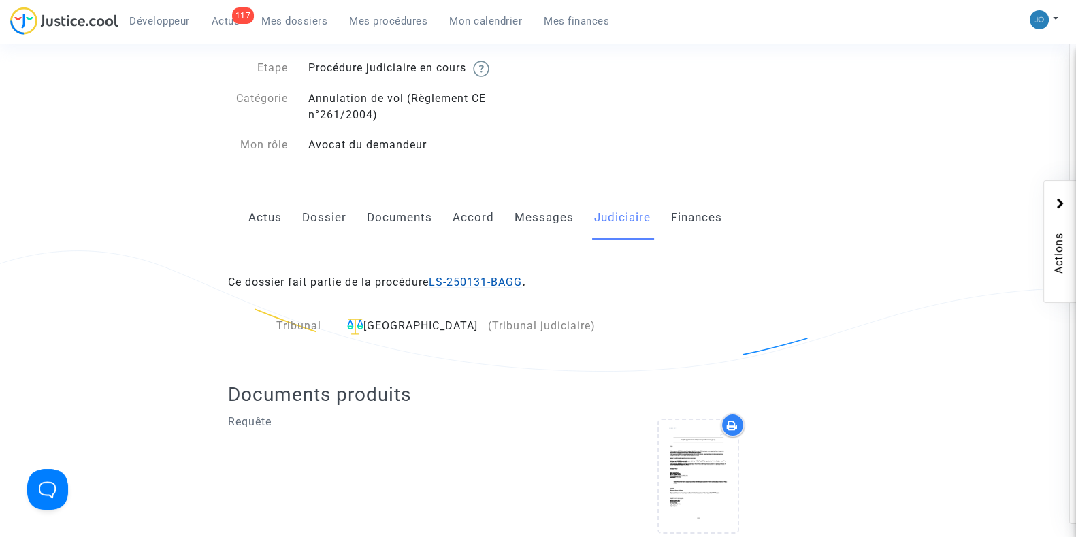
click at [495, 280] on link "LS-250131-BAGG" at bounding box center [475, 282] width 93 height 13
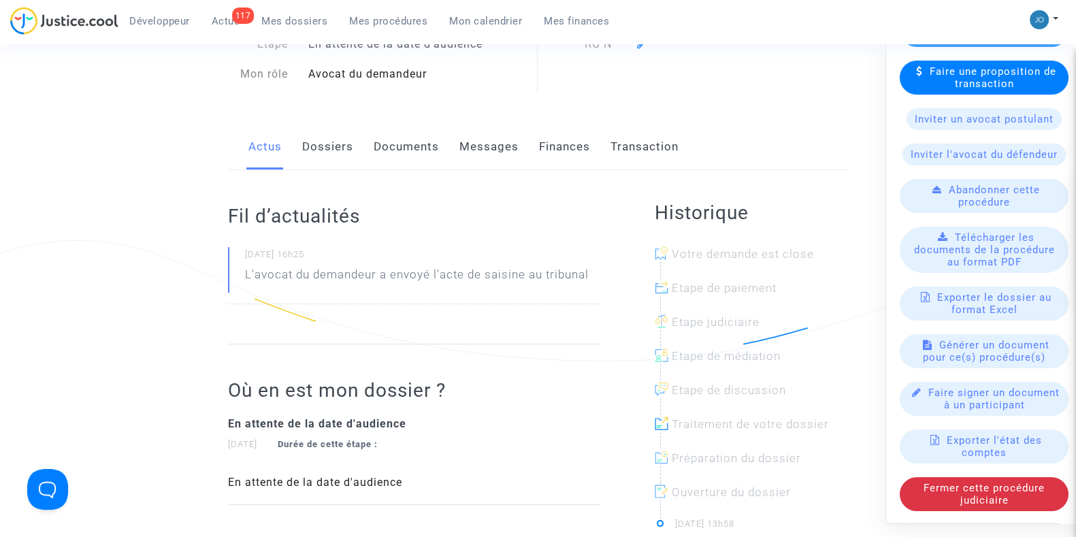
scroll to position [112, 0]
click at [980, 248] on span "Télécharger les documents de la procédure au format PDF" at bounding box center [984, 249] width 141 height 37
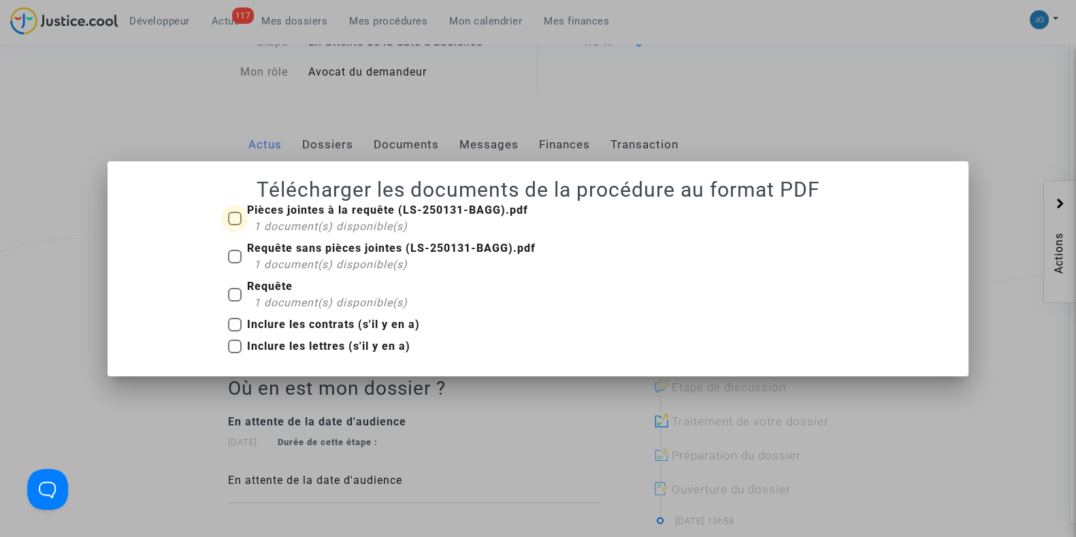
click at [233, 220] on span at bounding box center [235, 219] width 14 height 14
click at [234, 225] on input "Pièces jointes à la requête (LS-250131-BAGG).pdf 1 document(s) disponible(s)" at bounding box center [234, 225] width 1 height 1
checkbox input "true"
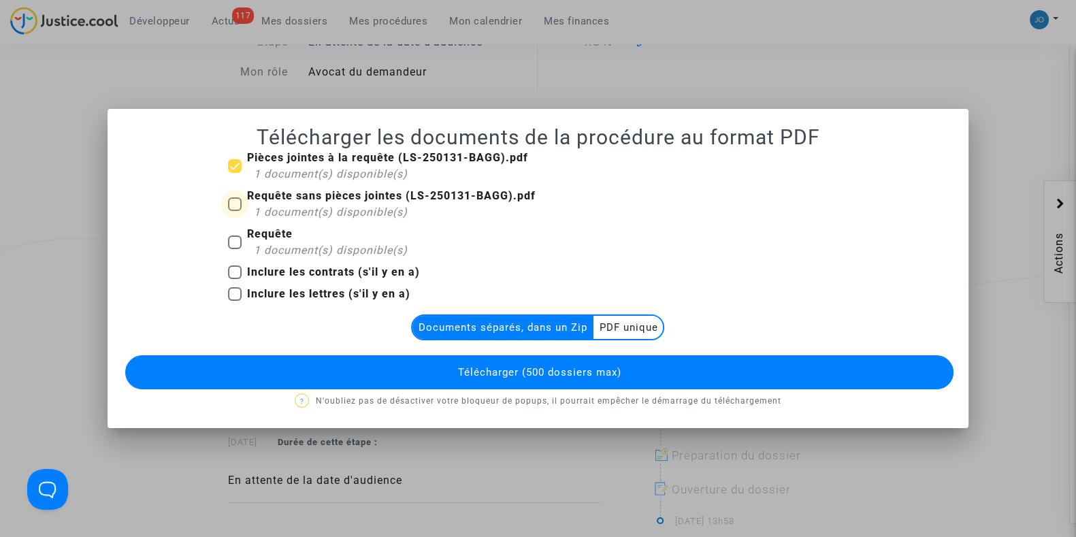
click at [237, 214] on label "Requête sans pièces jointes (LS-250131-BAGG).pdf 1 document(s) disponible(s)" at bounding box center [382, 204] width 308 height 33
click at [235, 212] on input "Requête sans pièces jointes (LS-250131-BAGG).pdf 1 document(s) disponible(s)" at bounding box center [234, 211] width 1 height 1
checkbox input "true"
click at [238, 239] on span at bounding box center [235, 242] width 14 height 14
click at [235, 249] on input "Requête 1 document(s) disponible(s)" at bounding box center [234, 249] width 1 height 1
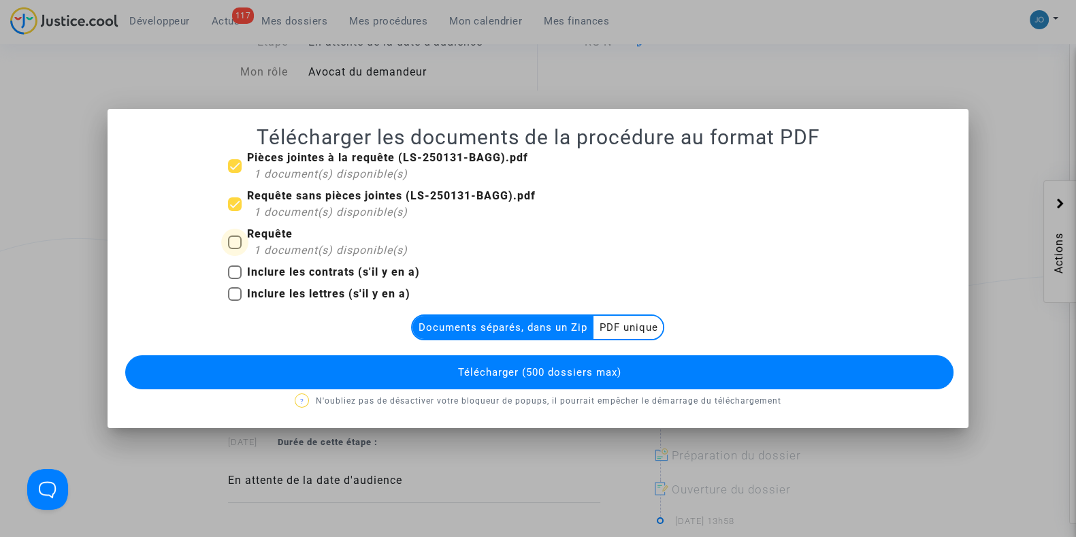
checkbox input "true"
click at [386, 372] on button "Télécharger (500 dossiers max)" at bounding box center [539, 372] width 828 height 34
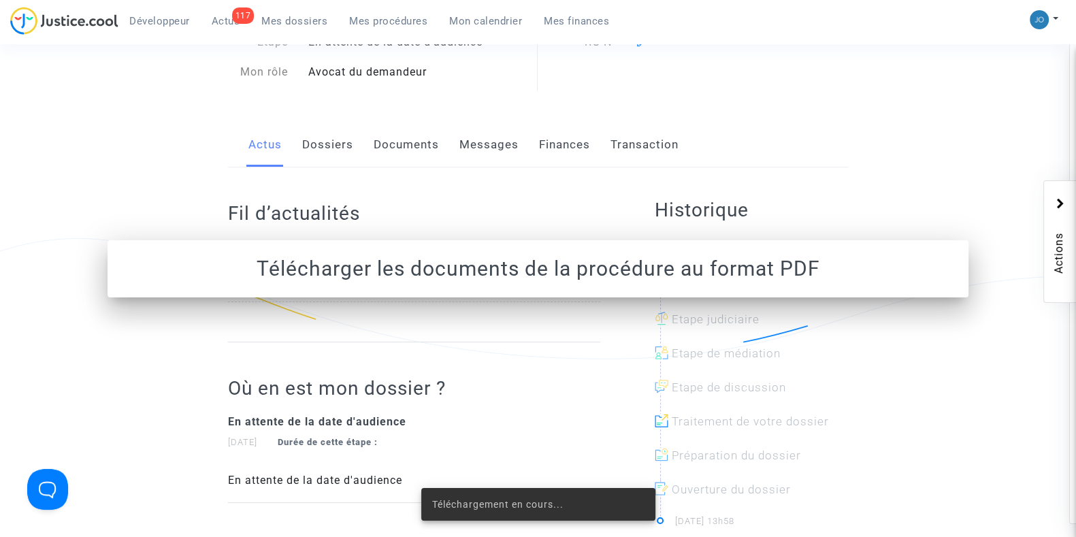
scroll to position [112, 0]
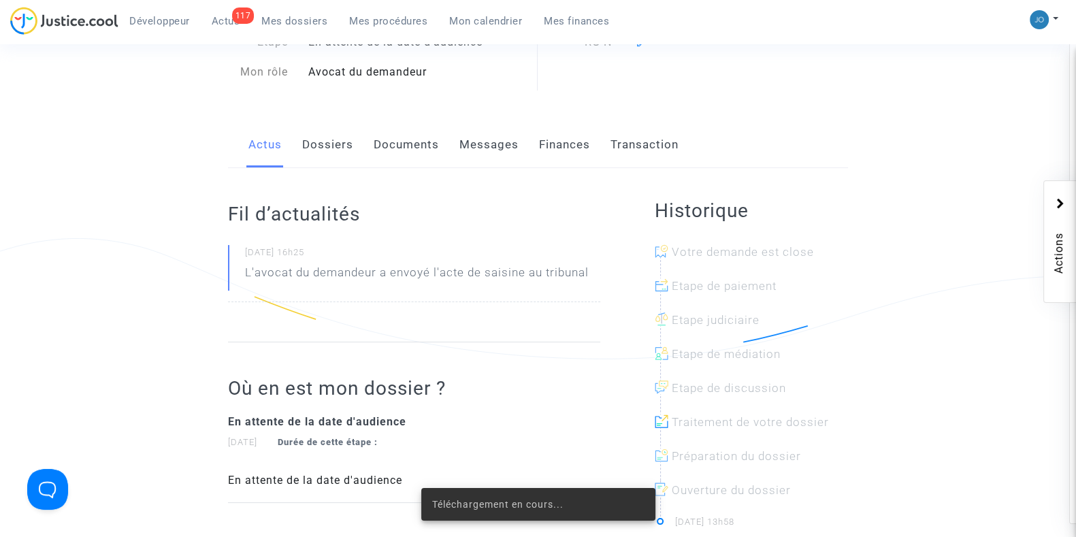
click at [339, 152] on link "Dossiers" at bounding box center [327, 144] width 51 height 45
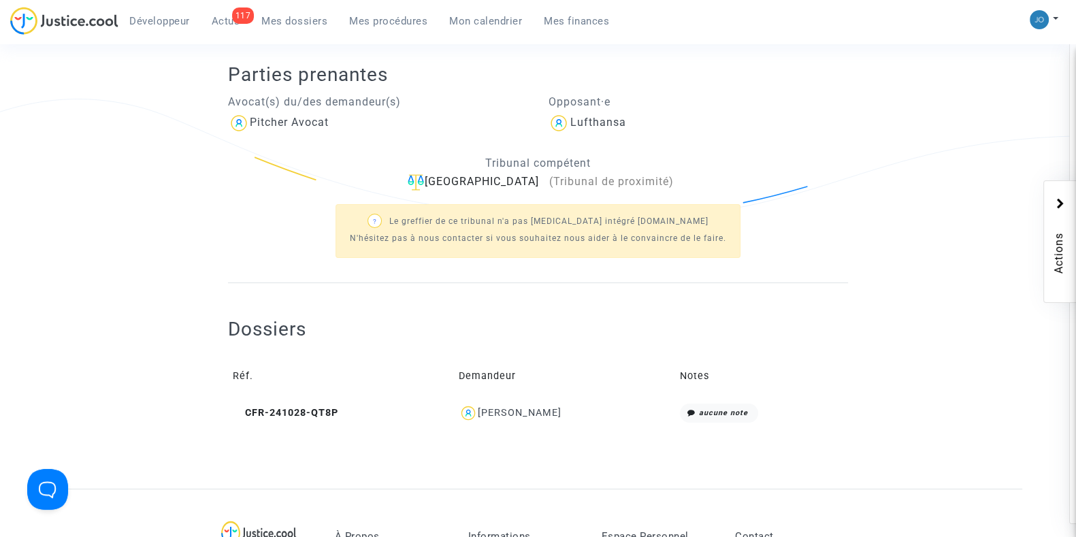
scroll to position [257, 0]
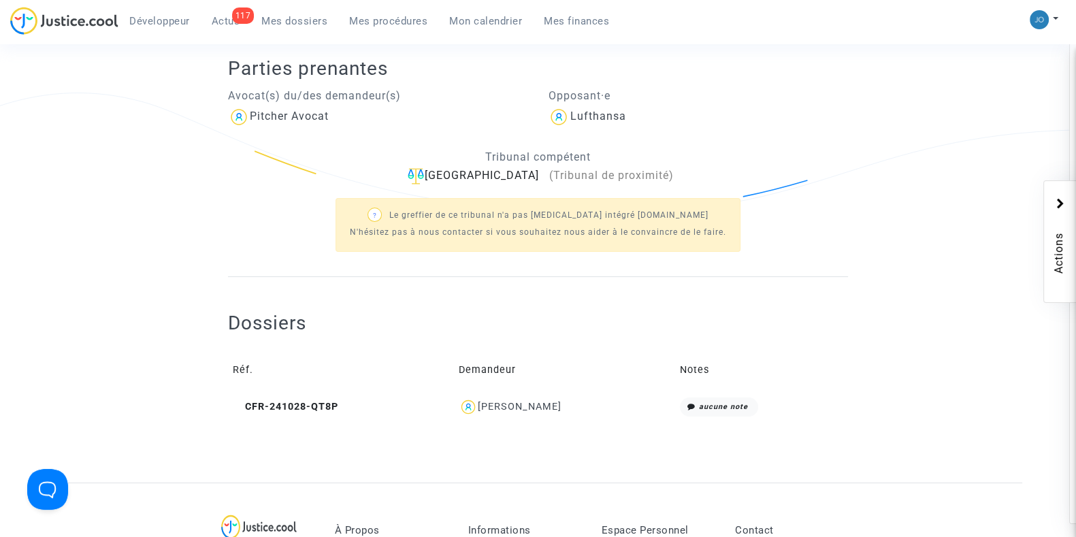
click at [508, 405] on div "[PERSON_NAME]" at bounding box center [520, 407] width 84 height 12
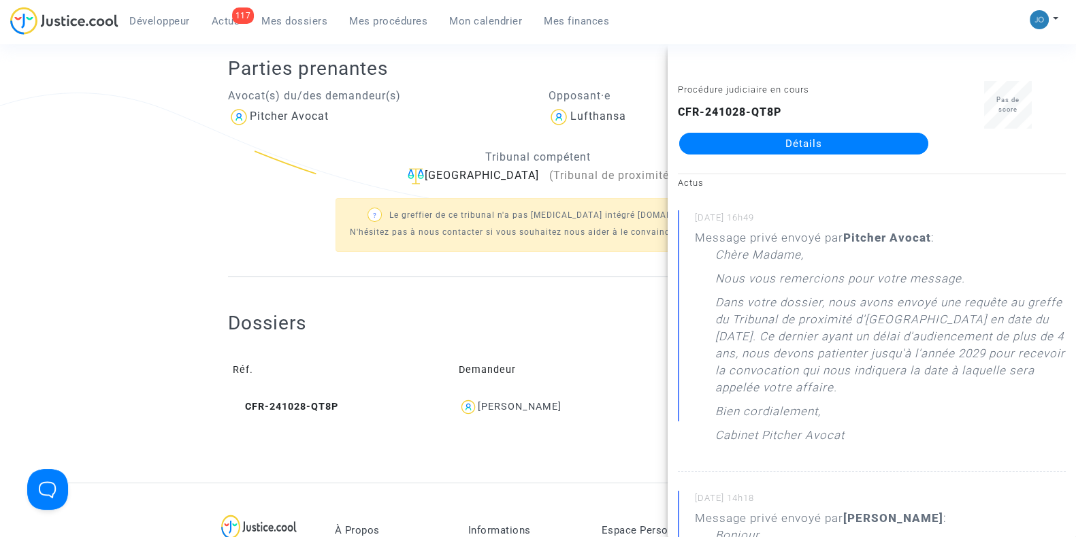
click at [800, 137] on link "Détails" at bounding box center [803, 144] width 249 height 22
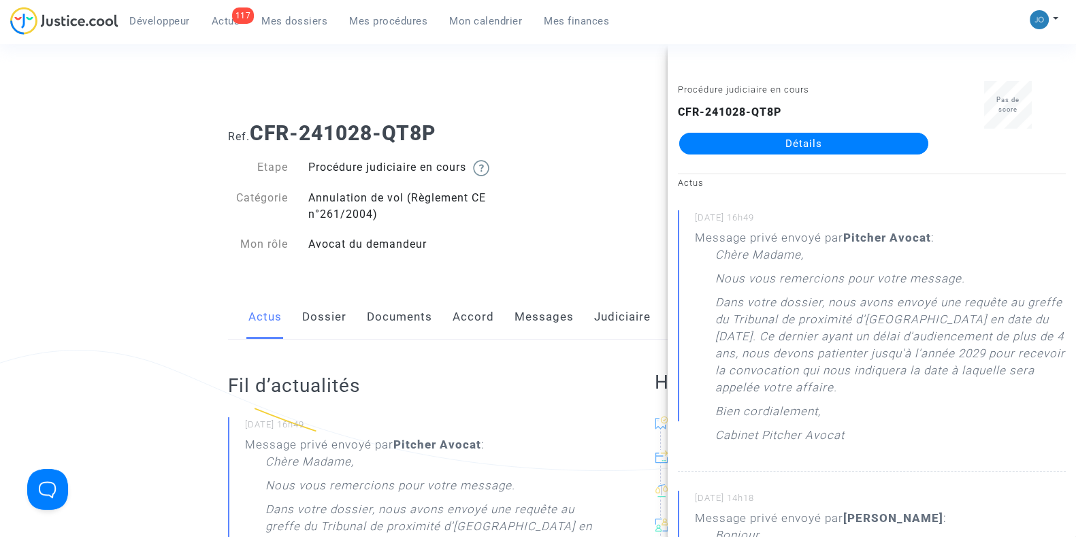
click at [311, 328] on link "Dossier" at bounding box center [324, 317] width 44 height 45
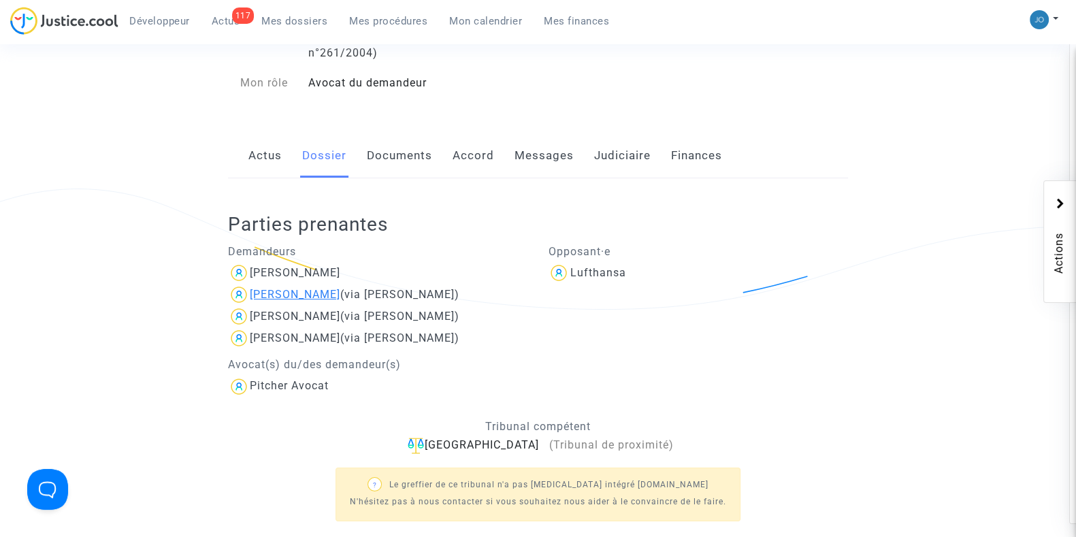
scroll to position [163, 0]
click at [335, 263] on span "[PERSON_NAME]" at bounding box center [295, 231] width 90 height 91
click at [333, 267] on div "[PERSON_NAME]" at bounding box center [295, 271] width 90 height 13
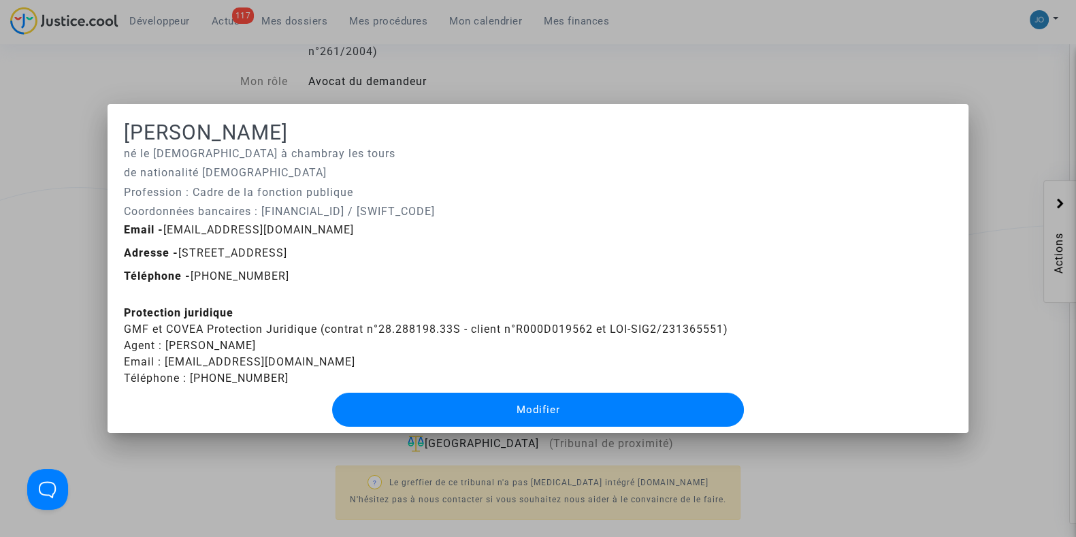
drag, startPoint x: 293, startPoint y: 229, endPoint x: 163, endPoint y: 231, distance: 129.3
click at [163, 231] on div "Email - [EMAIL_ADDRESS][DOMAIN_NAME]" at bounding box center [538, 230] width 848 height 16
copy span "[EMAIL_ADDRESS][DOMAIN_NAME]"
click at [568, 332] on div "Protection juridique GMF et COVEA Protection Juridique (contrat n°28.288198.33S…" at bounding box center [538, 346] width 828 height 82
drag, startPoint x: 731, startPoint y: 329, endPoint x: 118, endPoint y: 332, distance: 613.0
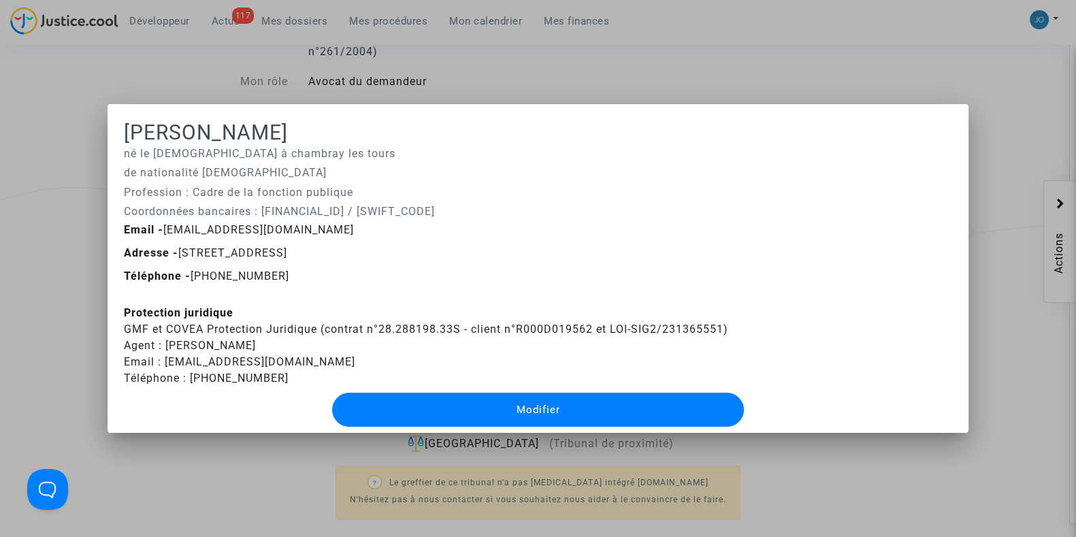
click at [118, 332] on mat-dialog-container "[PERSON_NAME] né le [DEMOGRAPHIC_DATA] à chambray les tours de nationalité [DEM…" at bounding box center [537, 268] width 861 height 329
copy div "GMF et COVEA Protection Juridique (contrat n°28.288198.33S - client n°R000D0195…"
click at [551, 84] on div at bounding box center [538, 268] width 1076 height 537
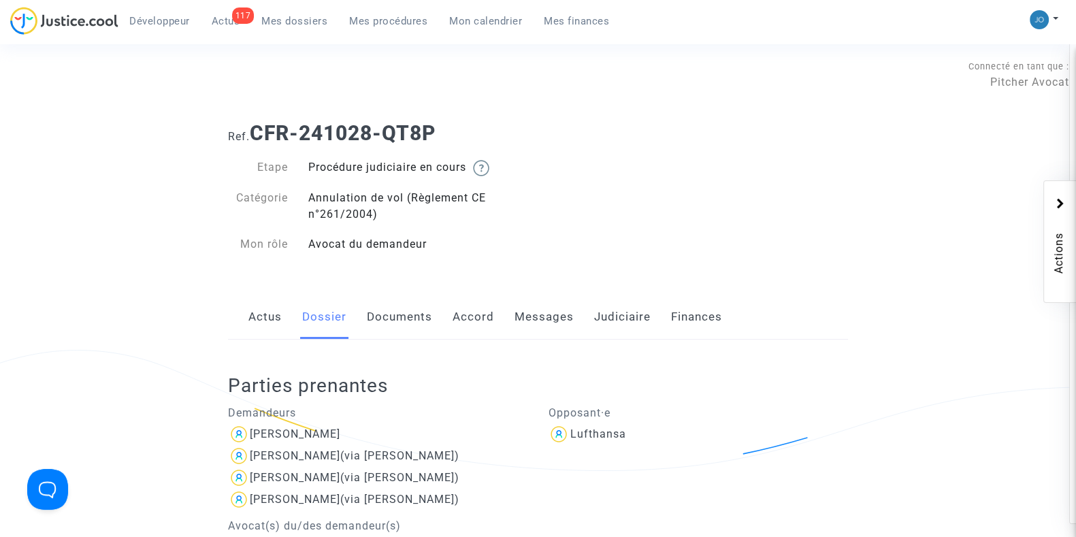
click at [282, 30] on link "Mes dossiers" at bounding box center [294, 21] width 88 height 20
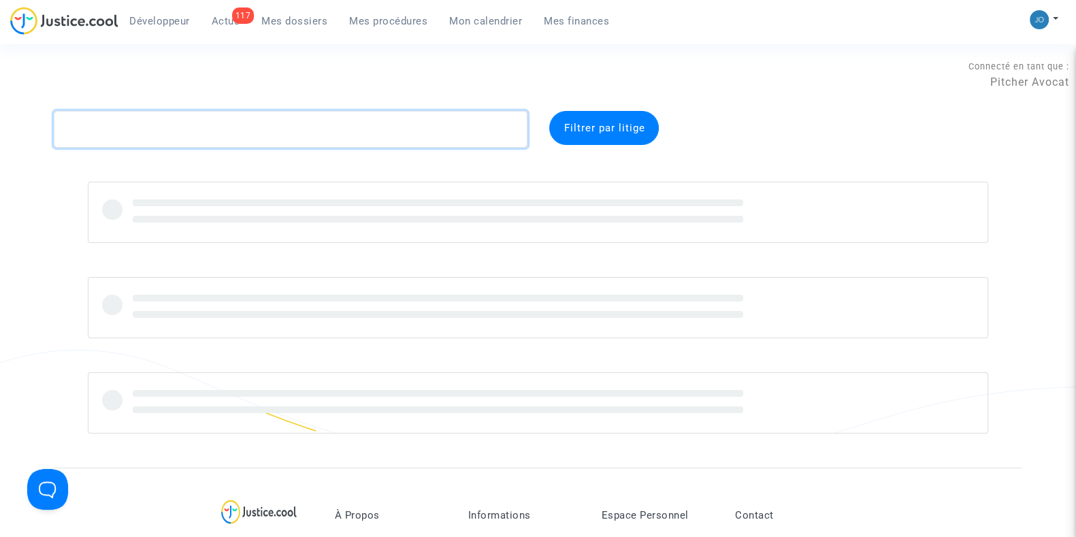
click at [281, 126] on textarea at bounding box center [291, 129] width 474 height 37
paste textarea "CFR-220927-B99A"
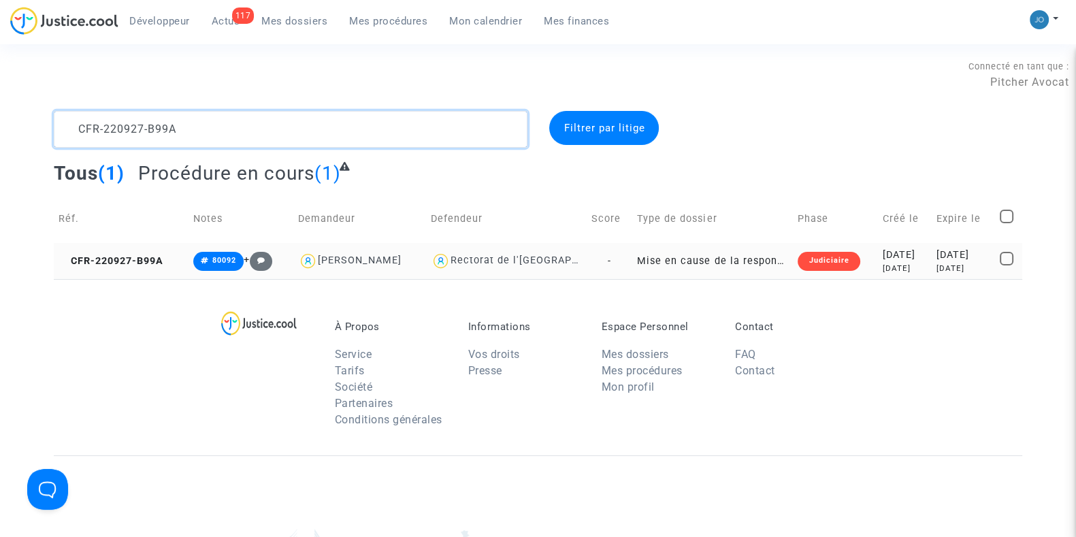
type textarea "CFR-220927-B99A"
click at [882, 266] on div "[DATE]" at bounding box center [904, 269] width 44 height 12
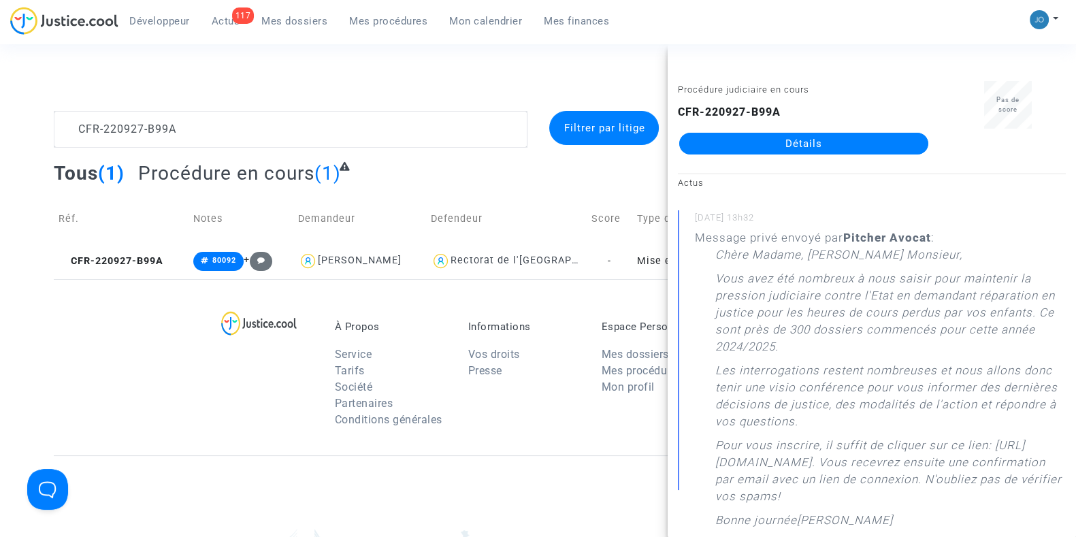
click at [788, 140] on link "Détails" at bounding box center [803, 144] width 249 height 22
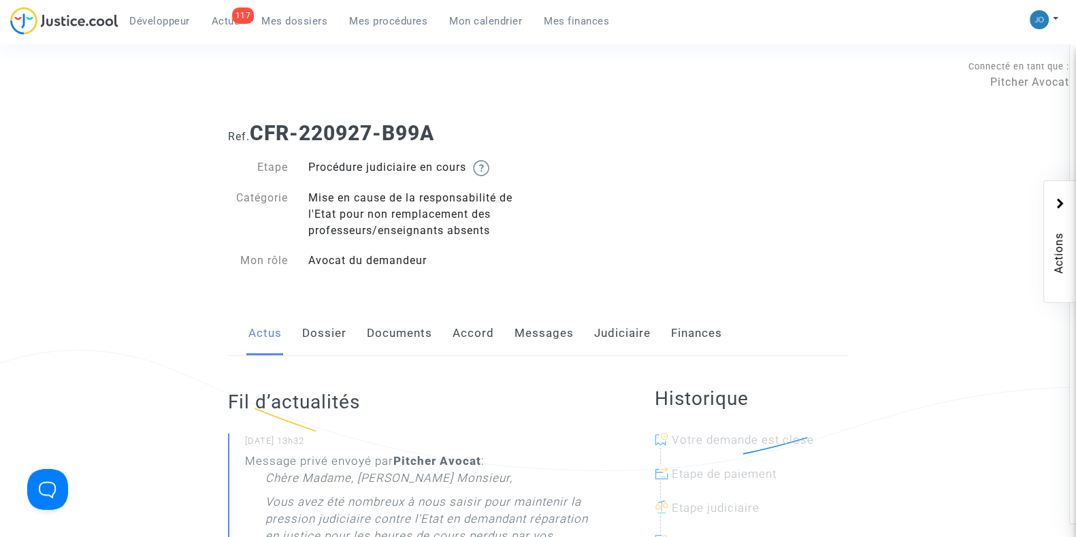
click at [788, 140] on h1 "Ref. CFR-220927-B99A" at bounding box center [538, 133] width 620 height 24
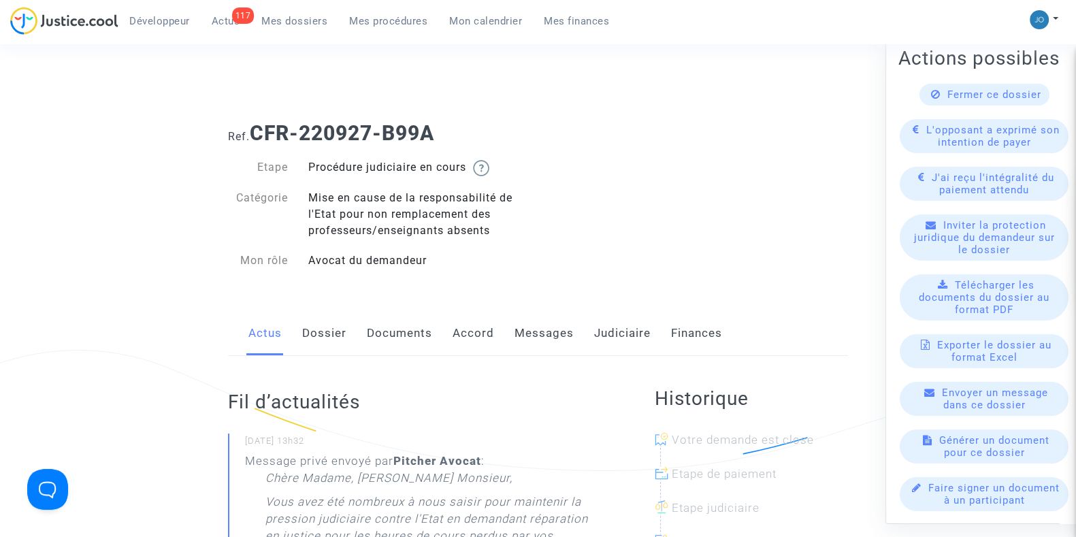
scroll to position [142, 0]
click at [975, 315] on span "Télécharger les documents du dossier au format PDF" at bounding box center [983, 296] width 131 height 37
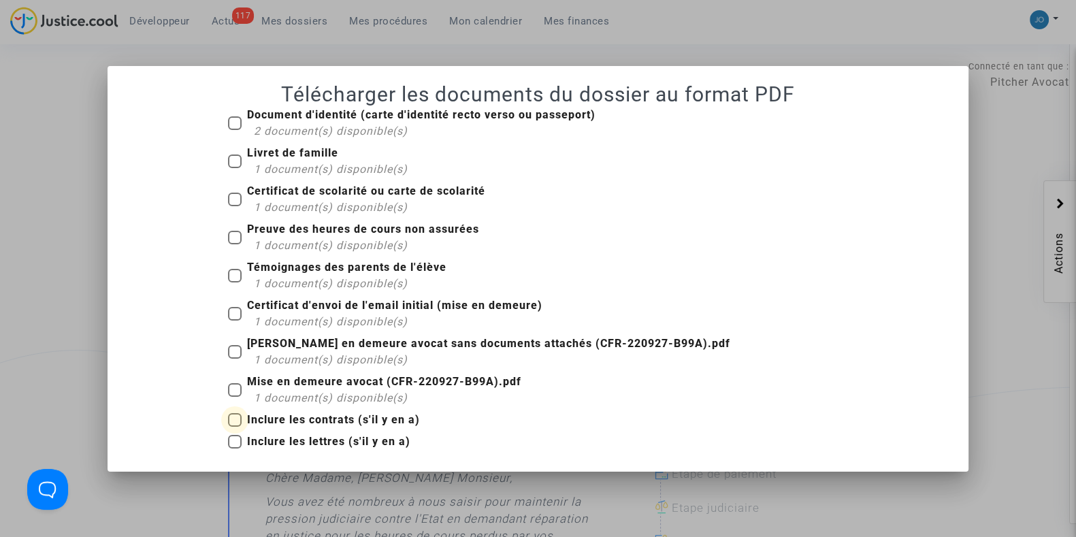
click at [235, 415] on span at bounding box center [235, 420] width 14 height 14
click at [235, 427] on input "Inclure les contrats (s'il y en a)" at bounding box center [234, 427] width 1 height 1
checkbox input "true"
click at [238, 386] on span at bounding box center [235, 390] width 14 height 14
click at [235, 397] on input "Mise en demeure avocat (CFR-220927-B99A).pdf 1 document(s) disponible(s)" at bounding box center [234, 397] width 1 height 1
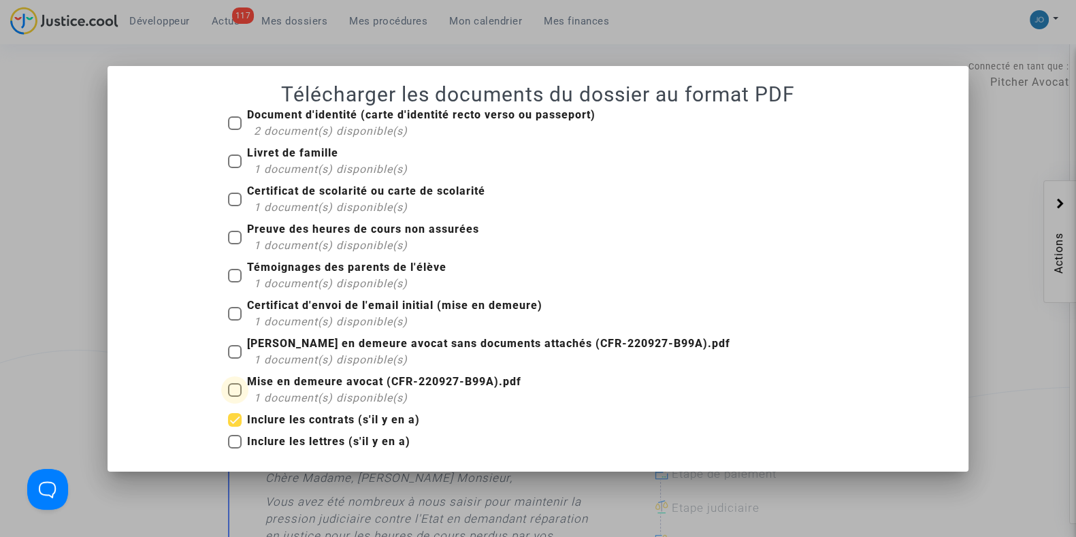
checkbox input "true"
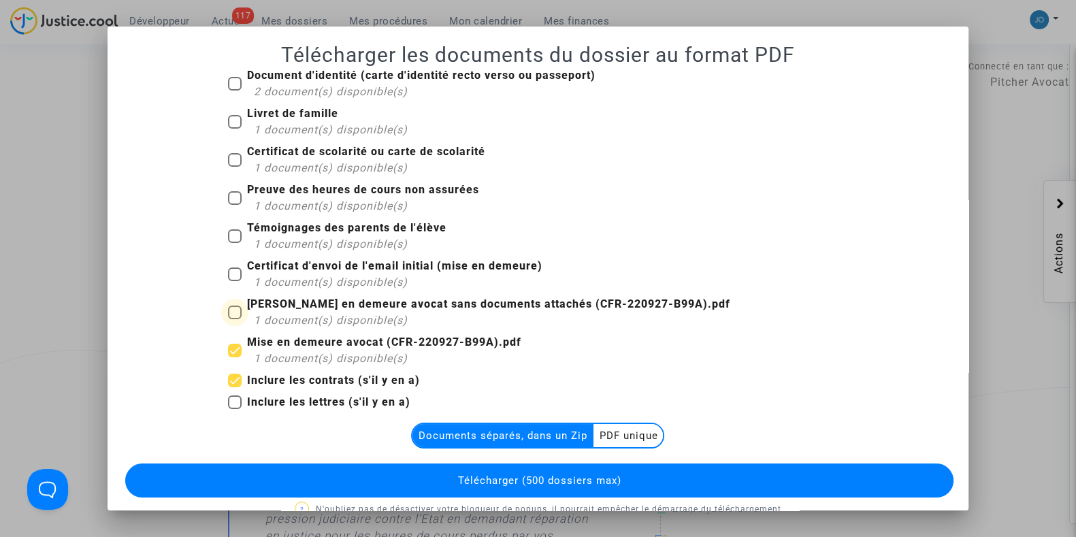
click at [231, 310] on span at bounding box center [235, 312] width 14 height 14
click at [234, 319] on input "[PERSON_NAME] en demeure avocat sans documents attachés (CFR-220927-B99A).pdf 1…" at bounding box center [234, 319] width 1 height 1
checkbox input "true"
click at [228, 261] on label "Certificat d'envoi de l'email initial (mise en demeure) 1 document(s) disponibl…" at bounding box center [385, 274] width 314 height 33
click at [234, 281] on input "Certificat d'envoi de l'email initial (mise en demeure) 1 document(s) disponibl…" at bounding box center [234, 281] width 1 height 1
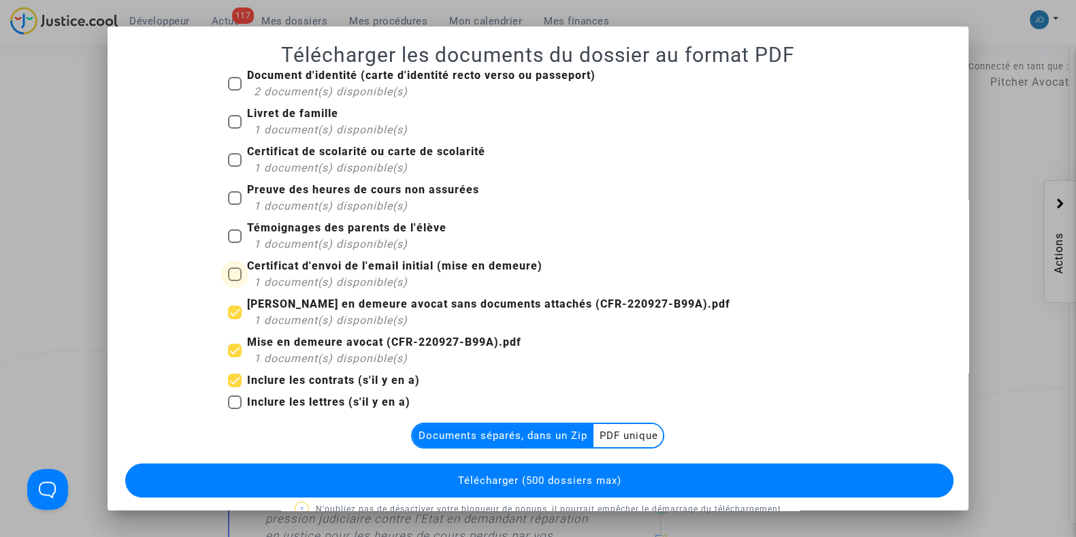
checkbox input "true"
click at [228, 242] on span at bounding box center [235, 236] width 14 height 14
click at [234, 243] on input "Témoignages des parents de l'élève 1 document(s) disponible(s)" at bounding box center [234, 243] width 1 height 1
checkbox input "true"
click at [229, 192] on span at bounding box center [235, 198] width 14 height 14
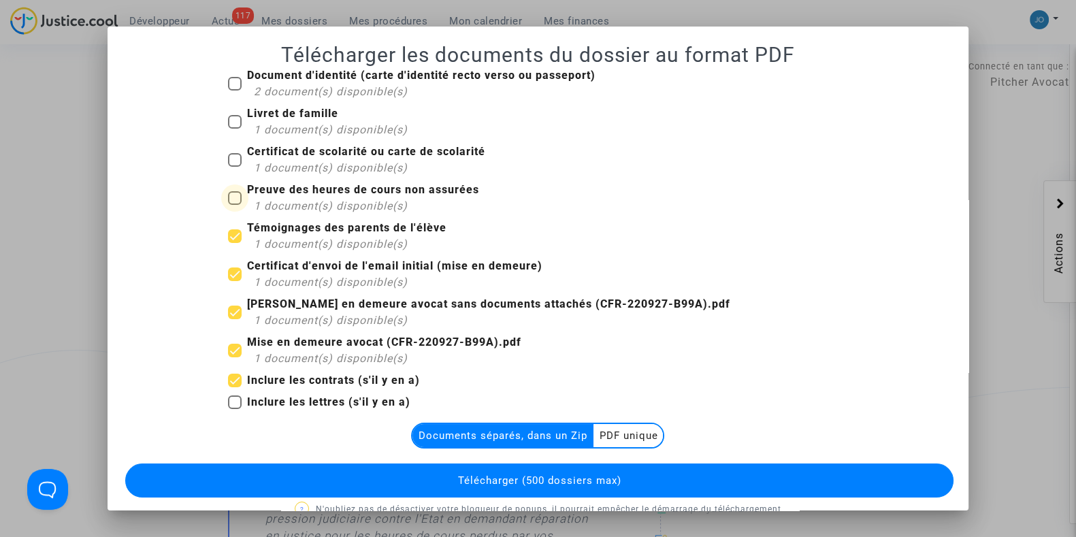
click at [234, 205] on input "Preuve des heures de cours non assurées 1 document(s) disponible(s)" at bounding box center [234, 205] width 1 height 1
checkbox input "true"
click at [229, 152] on label "Certificat de scolarité ou carte de scolarité 1 document(s) disponible(s)" at bounding box center [356, 160] width 257 height 33
click at [234, 167] on input "Certificat de scolarité ou carte de scolarité 1 document(s) disponible(s)" at bounding box center [234, 167] width 1 height 1
checkbox input "true"
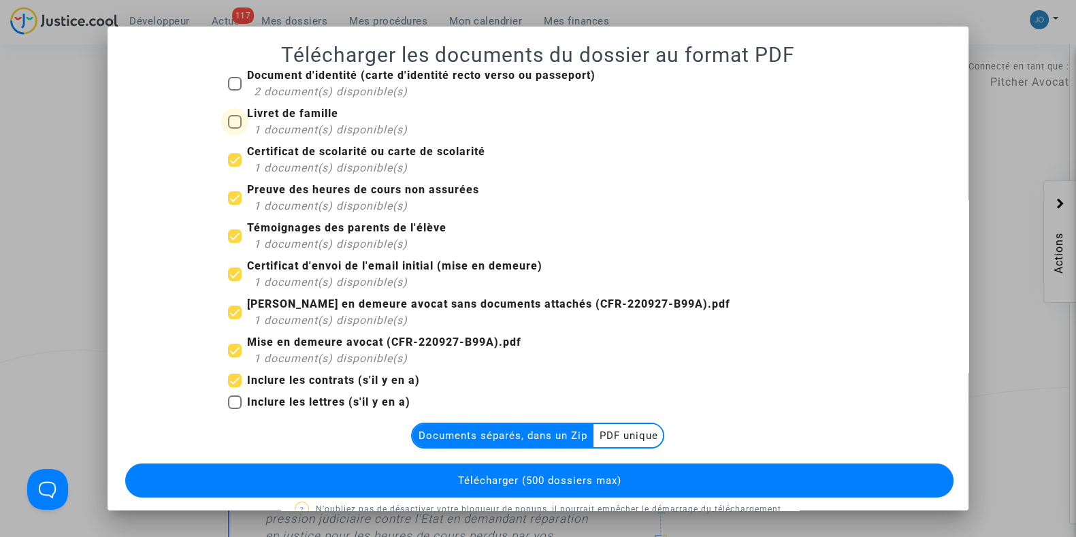
click at [230, 124] on span at bounding box center [235, 122] width 14 height 14
click at [234, 129] on input "Livret de famille 1 document(s) disponible(s)" at bounding box center [234, 129] width 1 height 1
checkbox input "true"
click at [220, 82] on div "Document d'identité (carte d'identité recto verso ou passeport) 2 document(s) d…" at bounding box center [538, 86] width 640 height 38
click at [228, 85] on span at bounding box center [235, 84] width 14 height 14
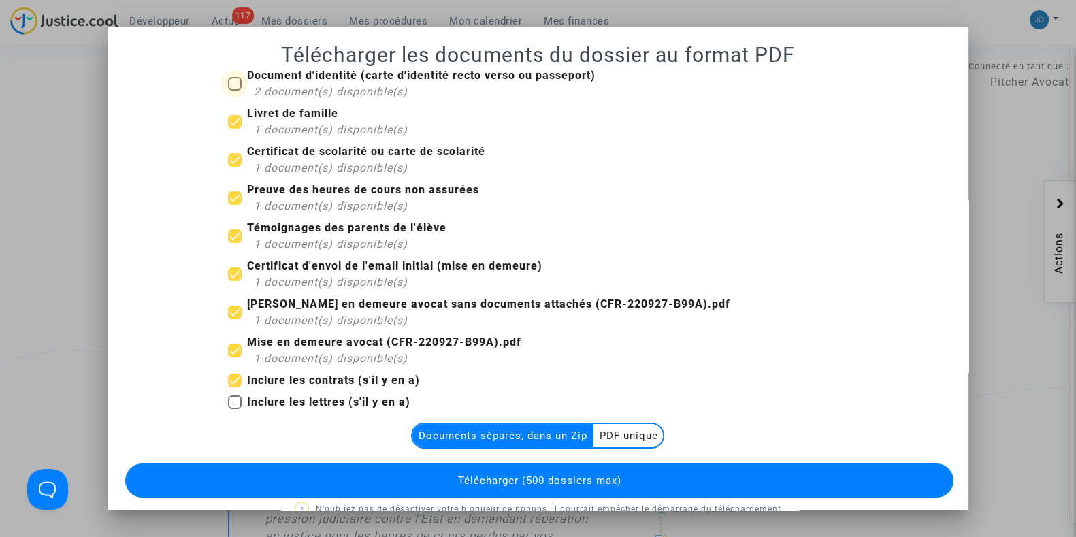
click at [234, 90] on input "Document d'identité (carte d'identité recto verso ou passeport) 2 document(s) d…" at bounding box center [234, 90] width 1 height 1
checkbox input "true"
click at [496, 481] on span "Télécharger (500 dossiers max)" at bounding box center [538, 480] width 163 height 12
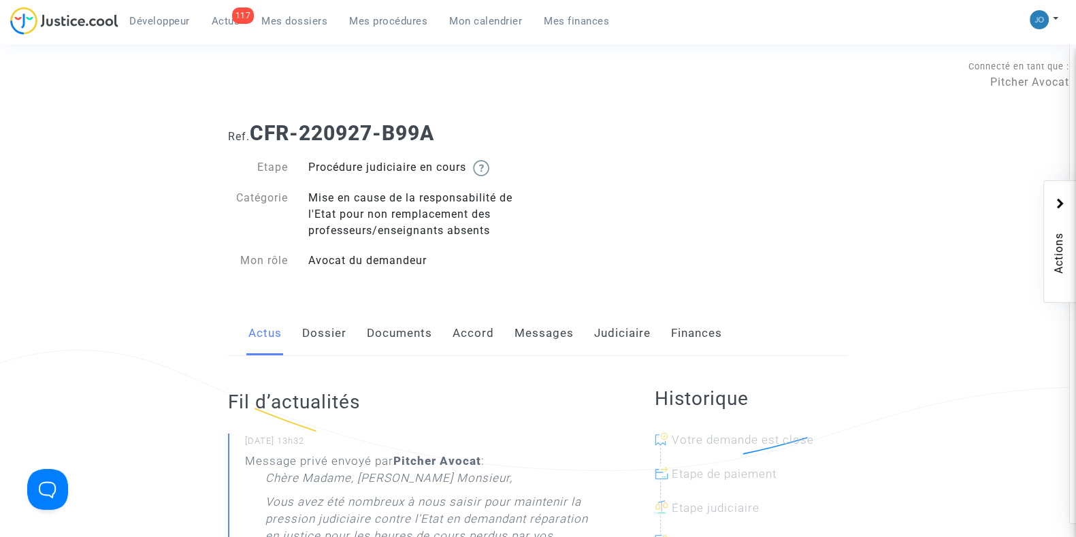
click at [616, 332] on link "Judiciaire" at bounding box center [622, 333] width 56 height 45
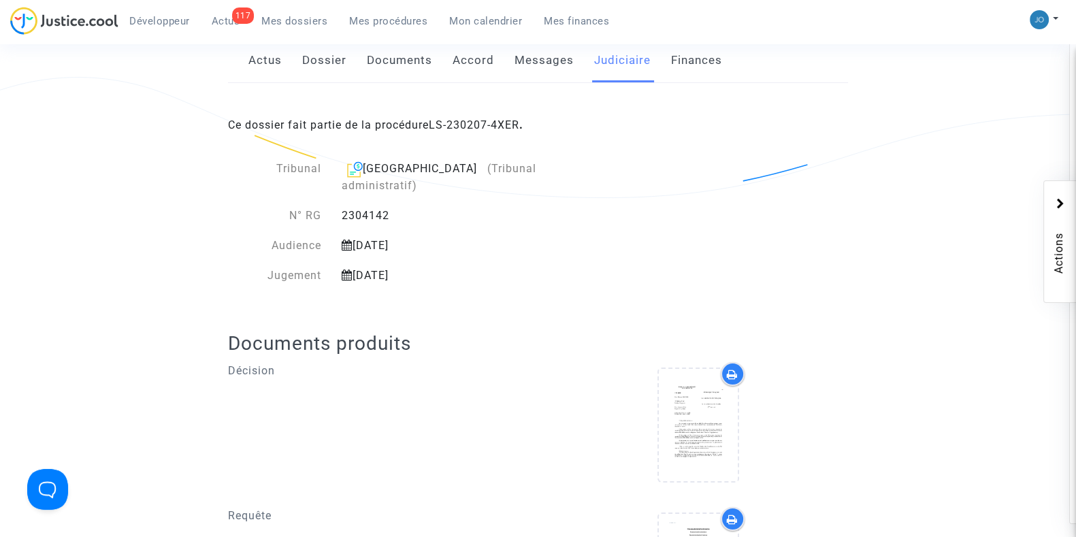
scroll to position [280, 0]
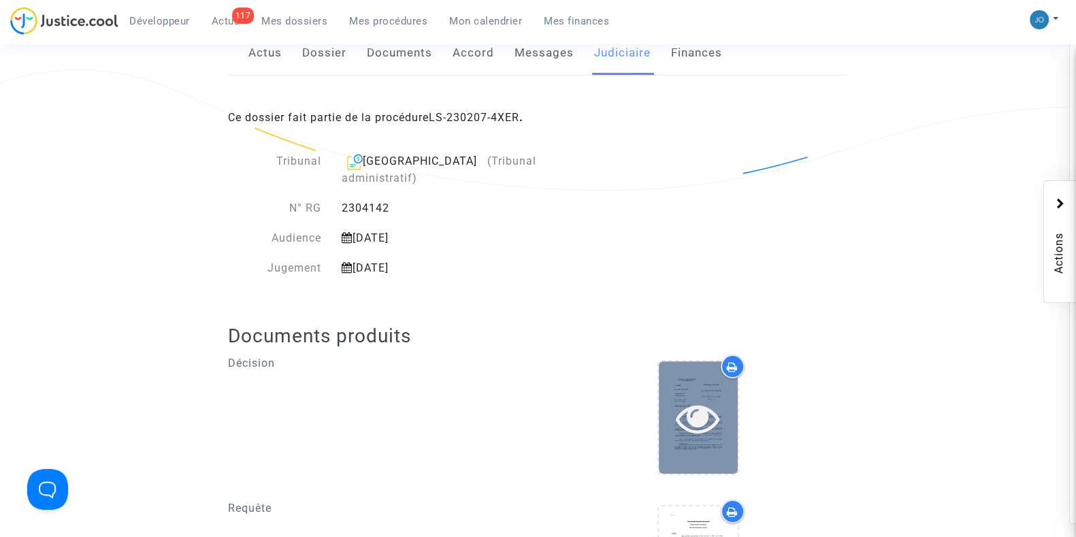
drag, startPoint x: 738, startPoint y: 372, endPoint x: 689, endPoint y: 401, distance: 57.1
click at [689, 401] on div at bounding box center [698, 417] width 82 height 115
click at [689, 401] on icon at bounding box center [698, 418] width 44 height 44
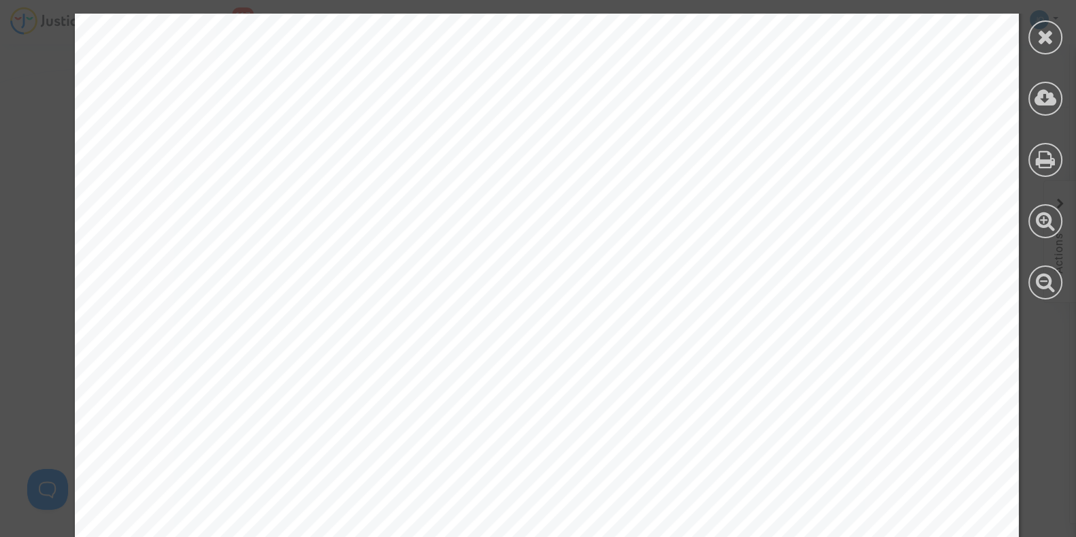
scroll to position [3868, 0]
click at [1043, 48] on div at bounding box center [1045, 37] width 34 height 34
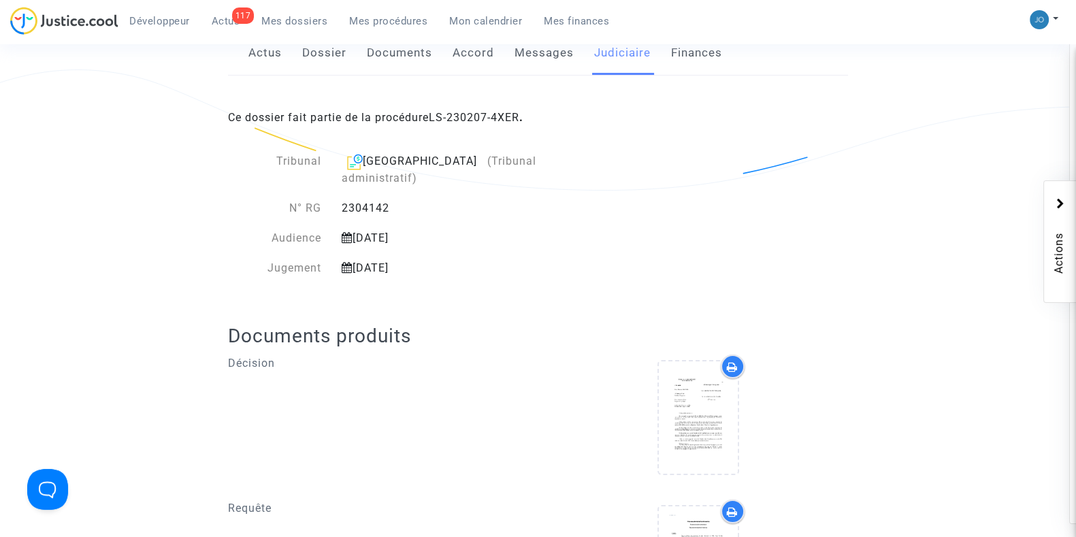
click at [304, 24] on span "Mes dossiers" at bounding box center [294, 21] width 66 height 12
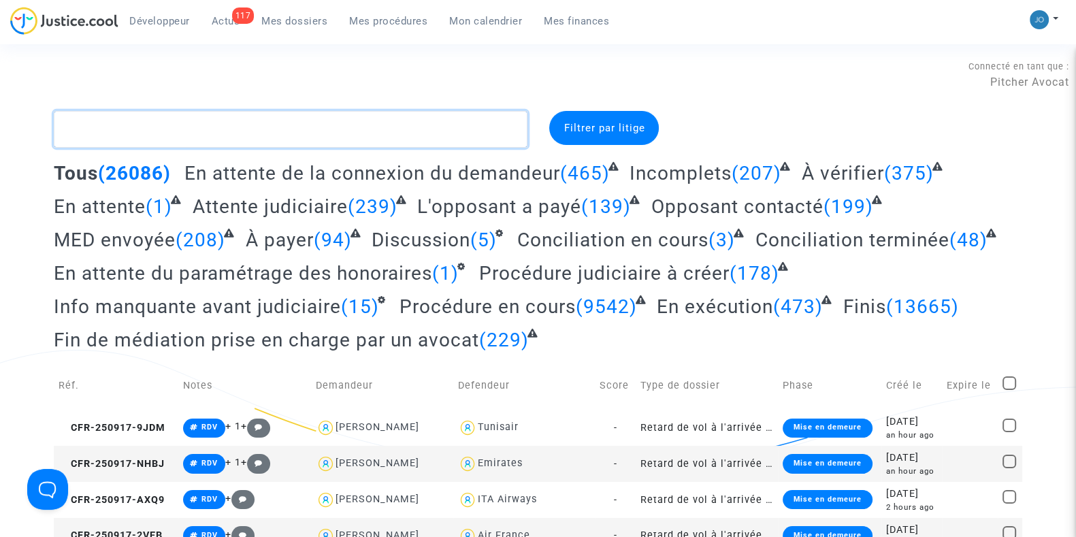
click at [269, 136] on textarea at bounding box center [291, 129] width 474 height 37
paste textarea "CFR-210207-U8HJ"
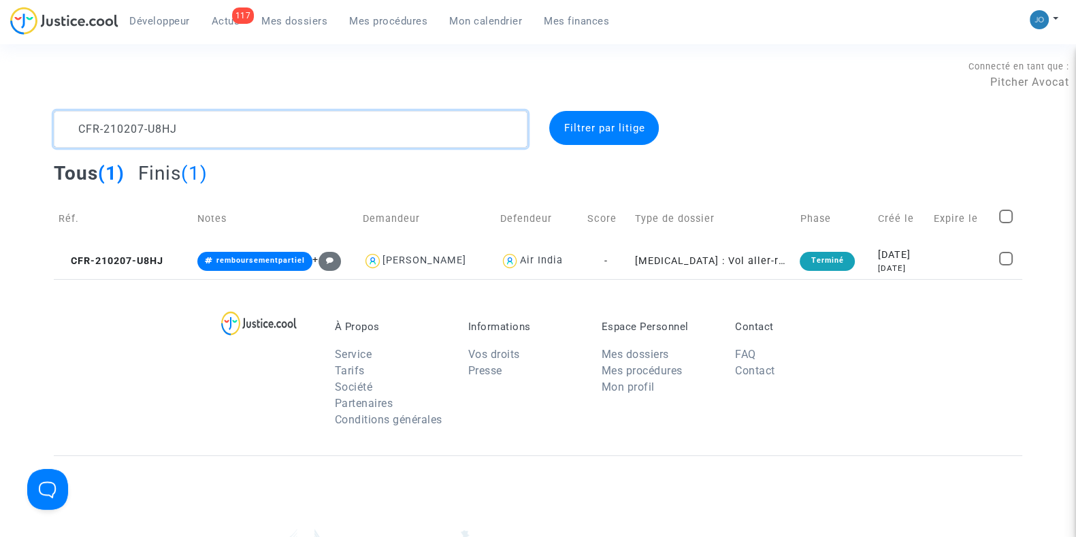
type textarea "CFR-210207-U8HJ"
